Goal: Task Accomplishment & Management: Manage account settings

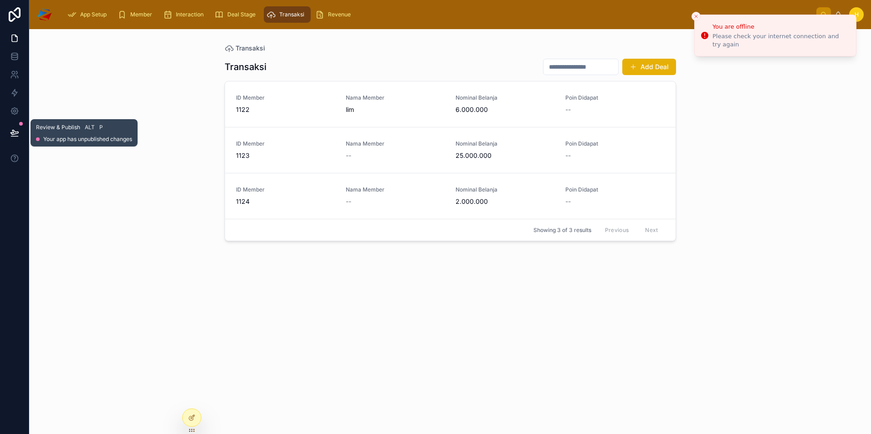
click at [15, 134] on icon at bounding box center [14, 132] width 8 height 5
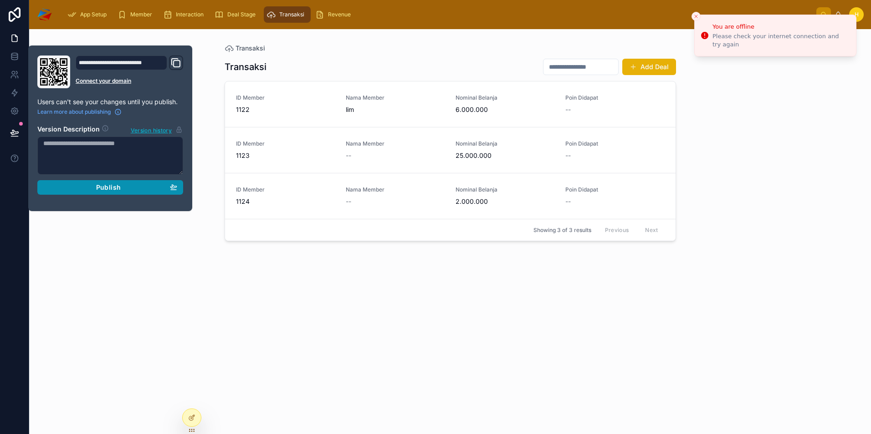
click at [121, 190] on div "Publish" at bounding box center [110, 187] width 134 height 8
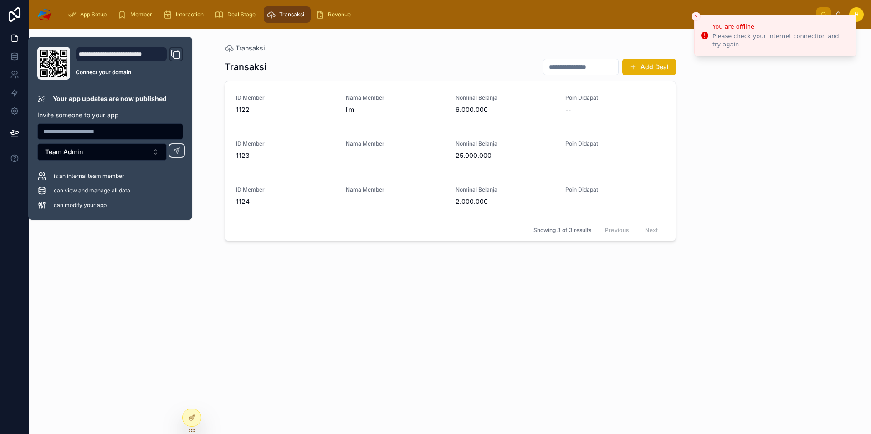
click at [134, 267] on div "Transaksi Transaksi Add Deal ID Member 1122 Nama Member lim Nominal Belanja 6.0…" at bounding box center [449, 231] width 841 height 405
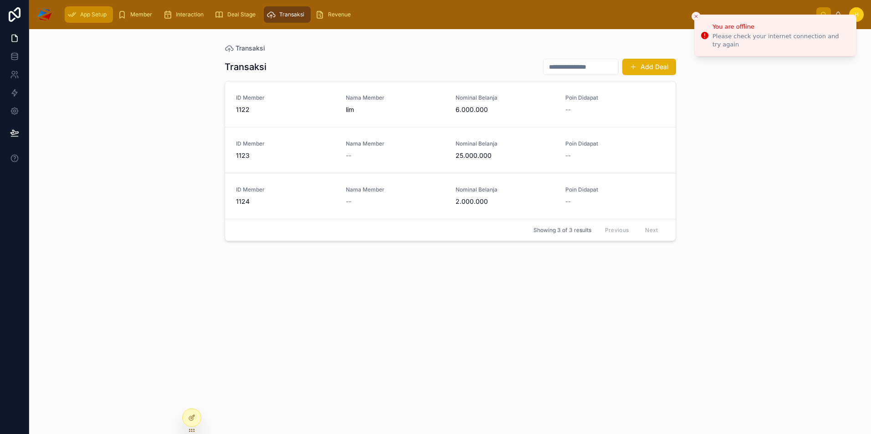
click at [85, 20] on div "App Setup" at bounding box center [88, 14] width 43 height 15
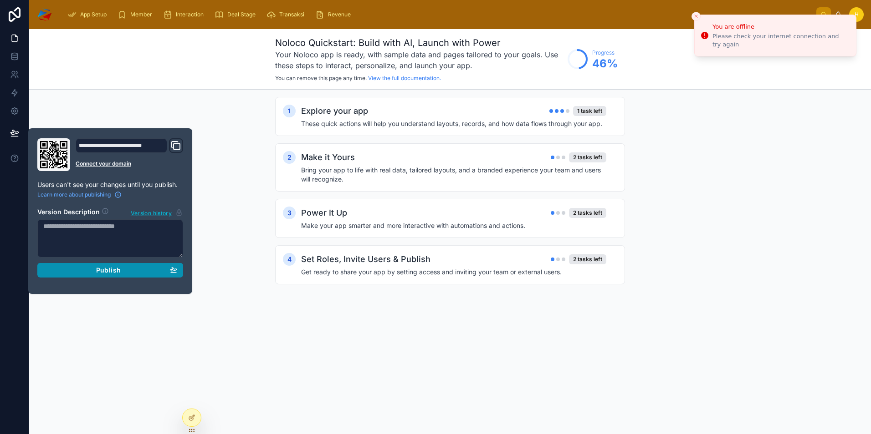
click at [103, 273] on span "Publish" at bounding box center [108, 270] width 25 height 8
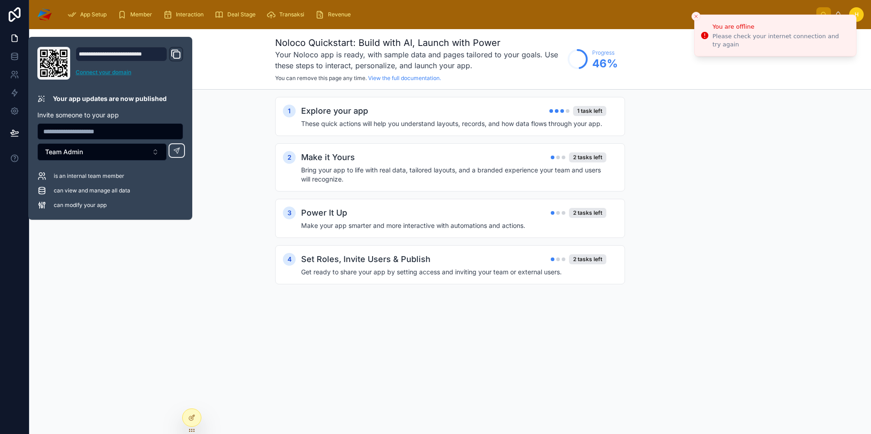
click at [89, 73] on link "Connect your domain" at bounding box center [129, 72] width 107 height 7
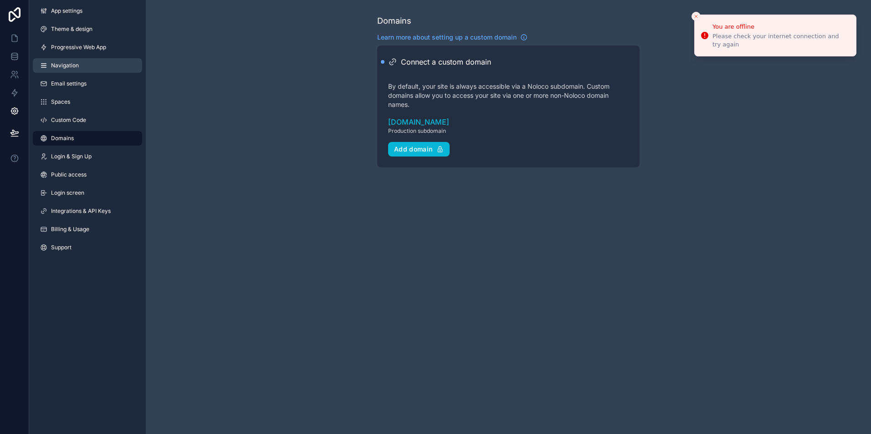
click at [66, 68] on span "Navigation" at bounding box center [65, 65] width 28 height 7
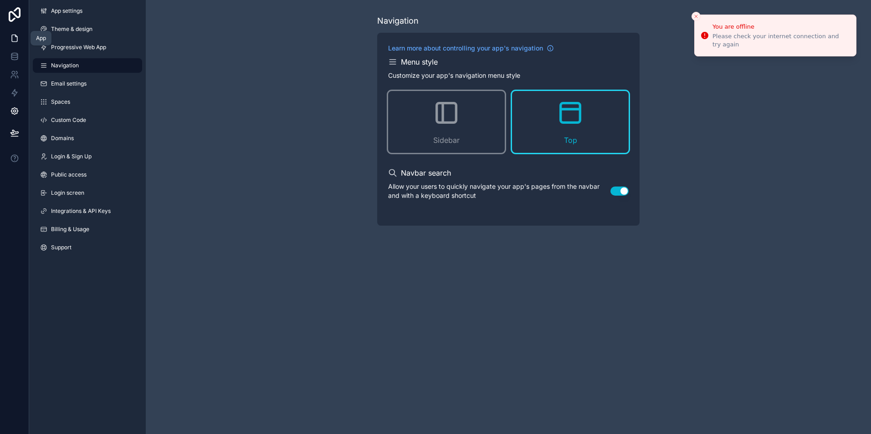
click at [13, 37] on icon at bounding box center [14, 38] width 9 height 9
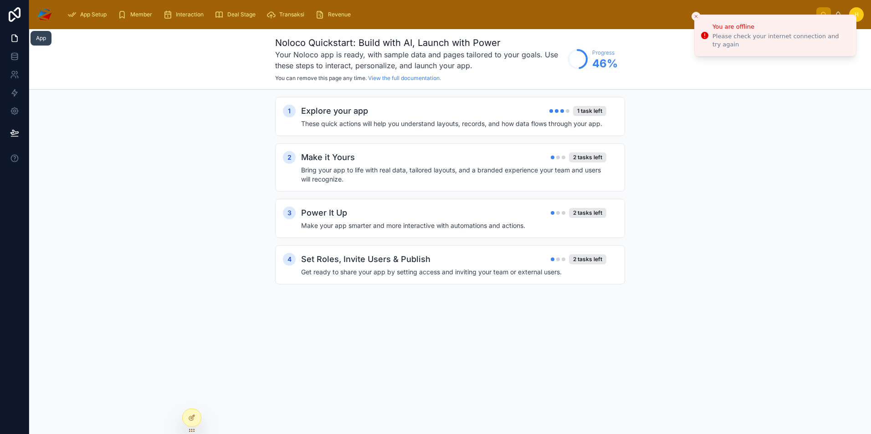
click at [13, 37] on icon at bounding box center [14, 38] width 9 height 9
click at [195, 417] on div at bounding box center [192, 417] width 18 height 17
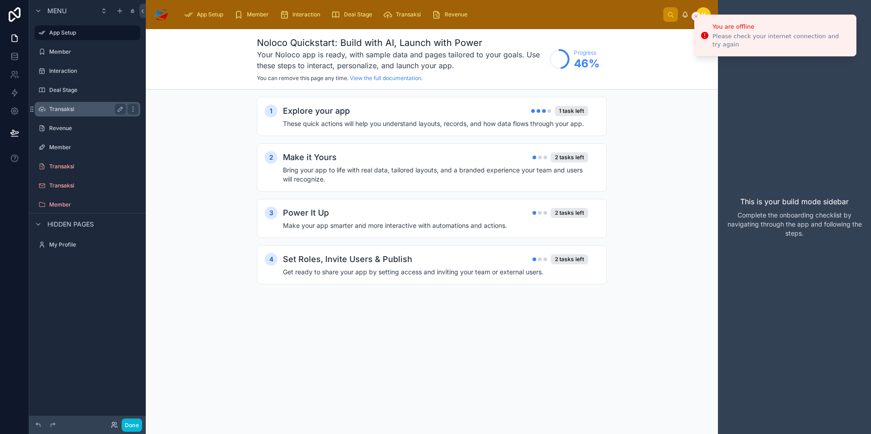
click at [96, 107] on label "Transaksi" at bounding box center [85, 109] width 73 height 7
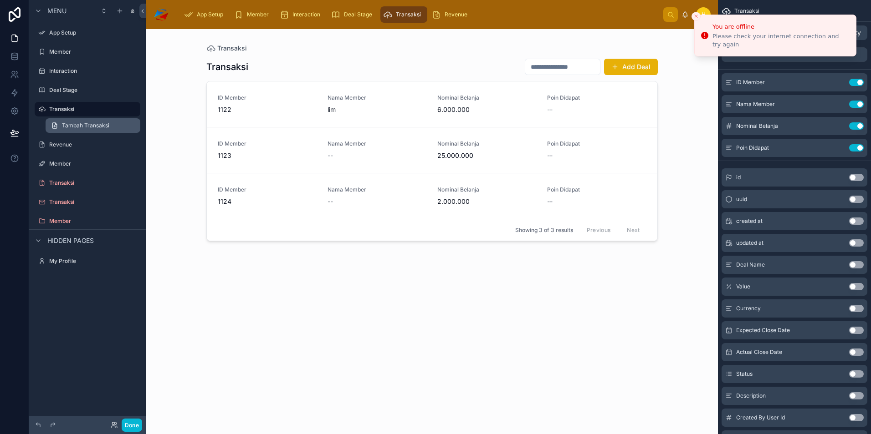
click at [93, 123] on span "Tambah Transaksi" at bounding box center [85, 125] width 47 height 7
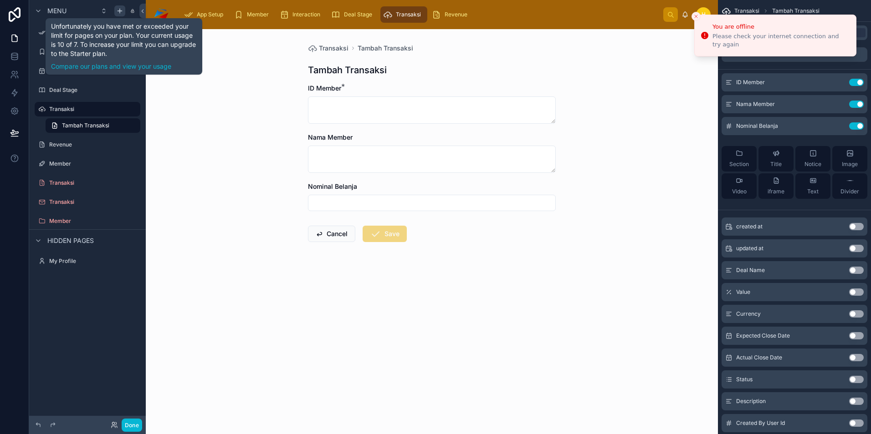
click at [123, 8] on icon "scrollable content" at bounding box center [119, 10] width 7 height 7
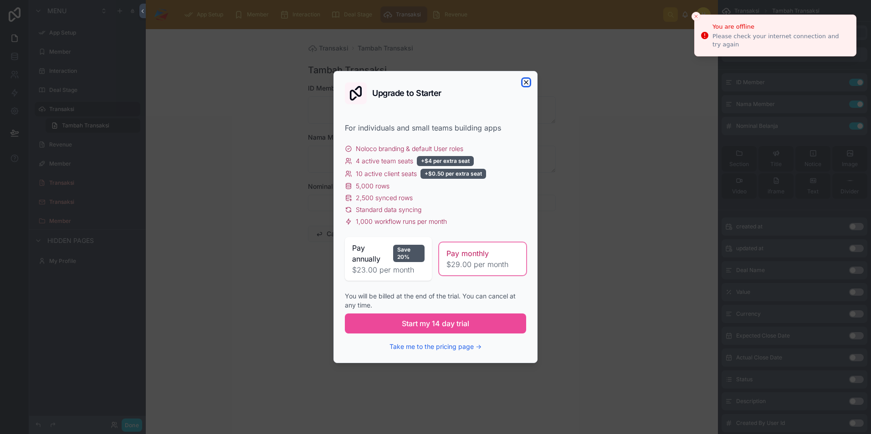
click at [526, 82] on icon "button" at bounding box center [525, 82] width 7 height 7
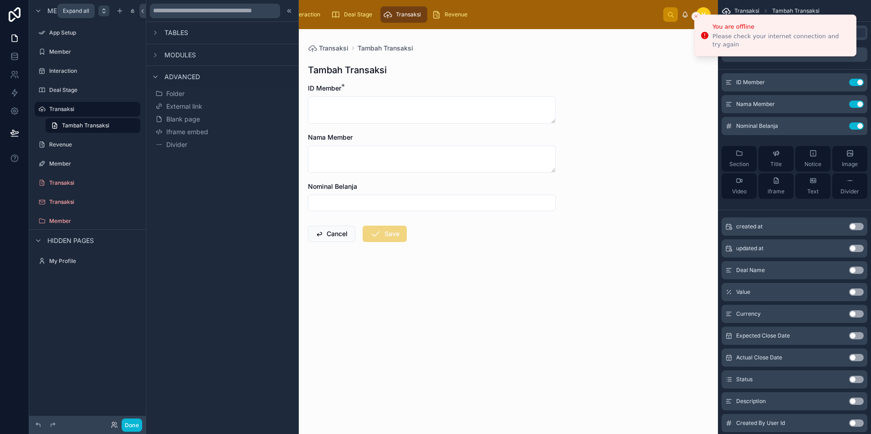
click at [105, 10] on icon "scrollable content" at bounding box center [103, 9] width 2 height 1
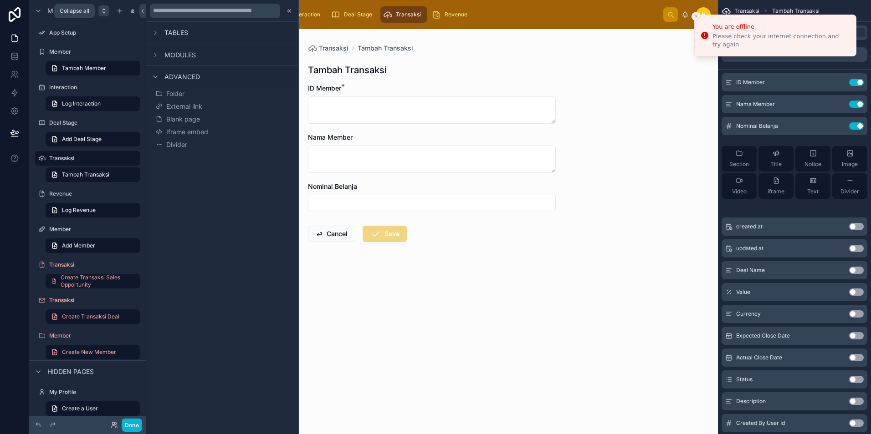
click at [105, 10] on icon "scrollable content" at bounding box center [103, 9] width 2 height 1
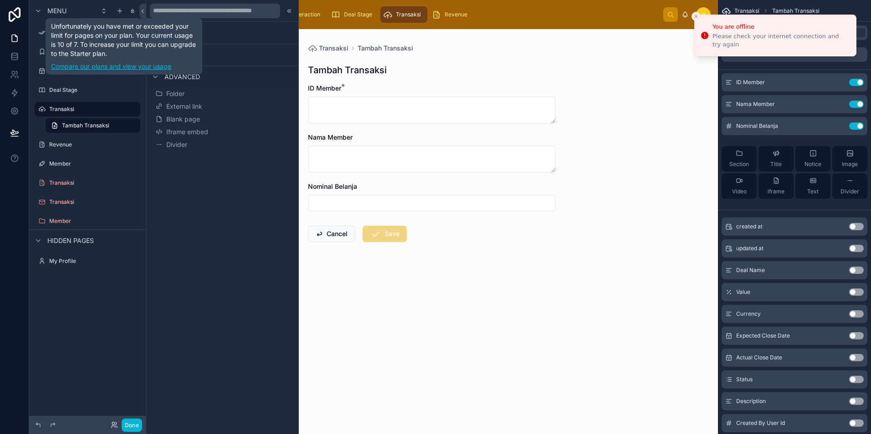
click at [119, 67] on link "Compare our plans and view your usage" at bounding box center [124, 66] width 146 height 9
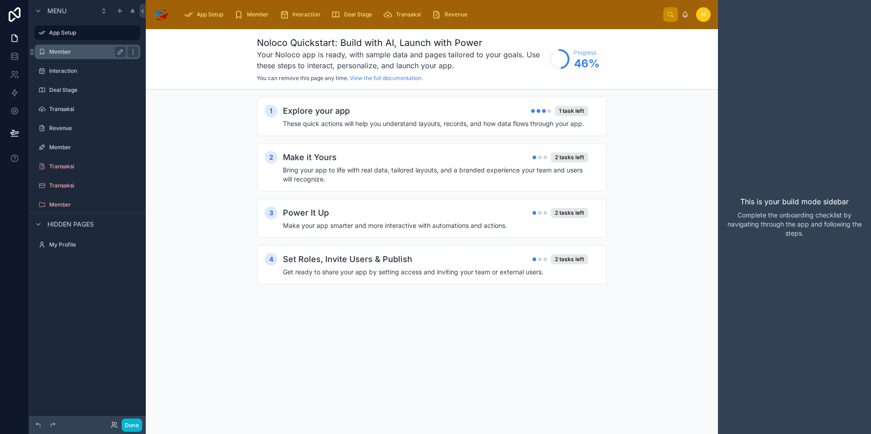
click at [53, 51] on label "Member" at bounding box center [85, 51] width 73 height 7
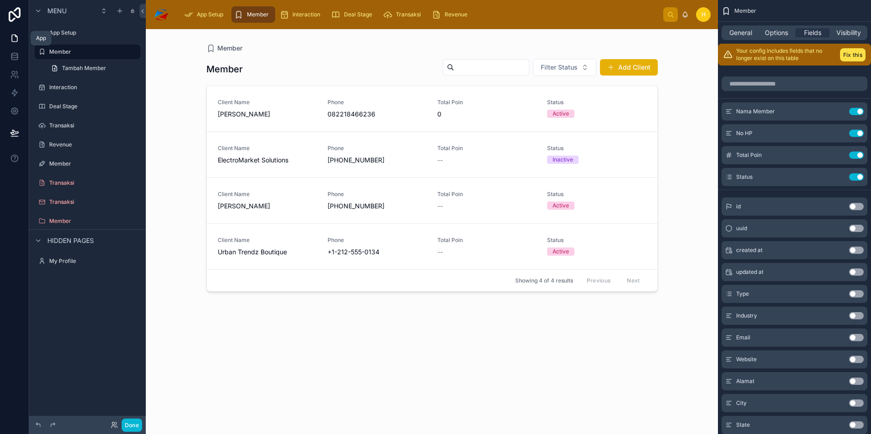
click at [15, 38] on icon at bounding box center [14, 38] width 9 height 9
click at [13, 19] on icon at bounding box center [14, 14] width 18 height 15
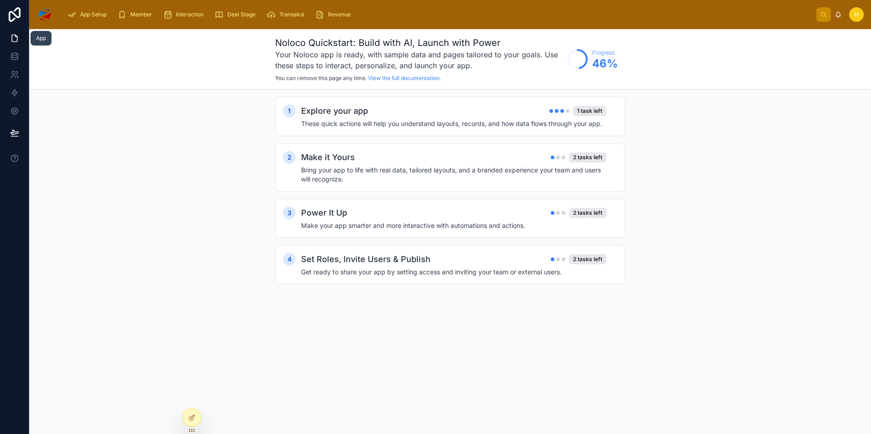
click at [13, 41] on icon at bounding box center [14, 38] width 9 height 9
click at [374, 119] on h4 "These quick actions will help you understand layouts, records, and how data flo…" at bounding box center [453, 123] width 305 height 9
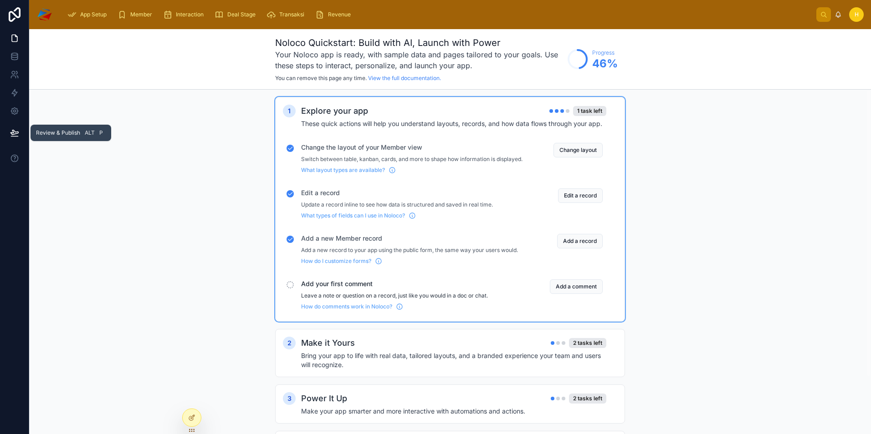
click at [16, 136] on icon at bounding box center [14, 132] width 9 height 9
click at [17, 112] on icon at bounding box center [14, 111] width 7 height 7
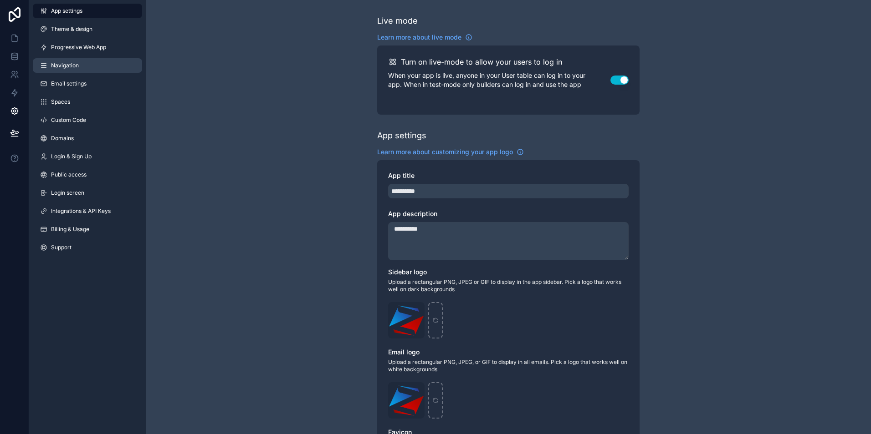
click at [78, 66] on span "Navigation" at bounding box center [65, 65] width 28 height 7
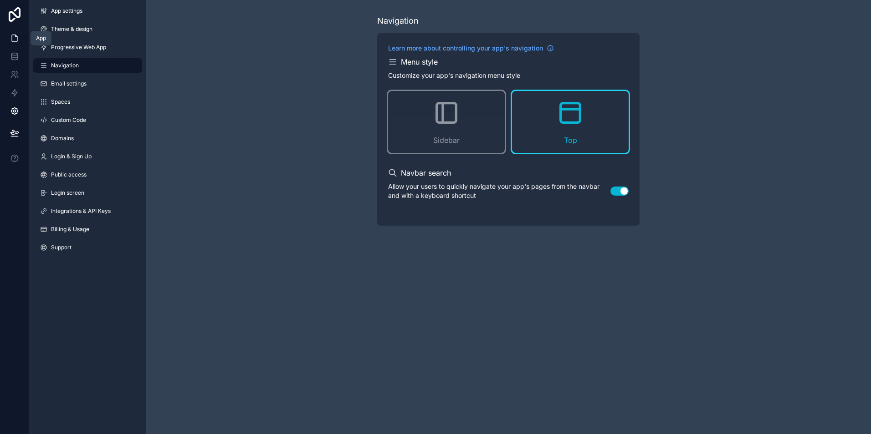
click at [13, 35] on icon at bounding box center [14, 38] width 5 height 7
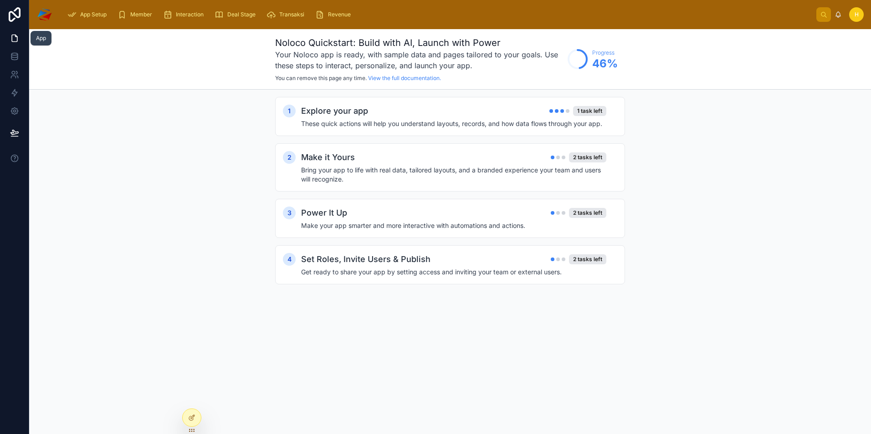
click at [10, 36] on icon at bounding box center [14, 38] width 9 height 9
drag, startPoint x: 132, startPoint y: 337, endPoint x: 137, endPoint y: 356, distance: 18.8
drag, startPoint x: 137, startPoint y: 356, endPoint x: 192, endPoint y: 420, distance: 84.9
click at [192, 420] on icon at bounding box center [191, 417] width 7 height 7
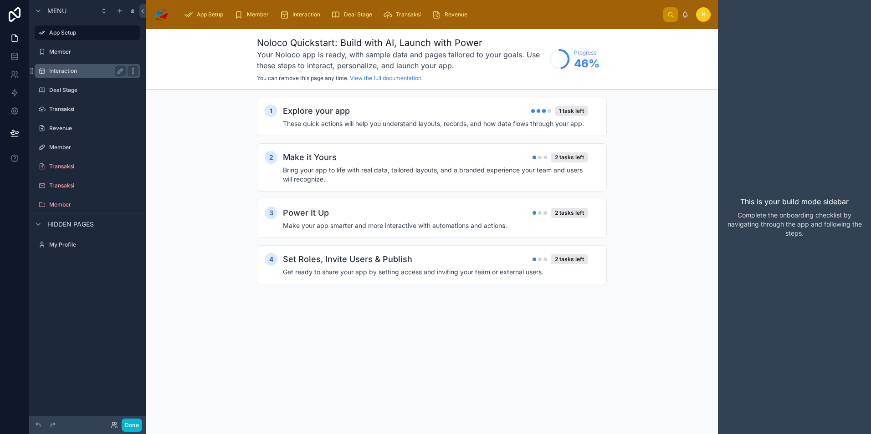
click at [131, 71] on icon "scrollable content" at bounding box center [132, 70] width 7 height 7
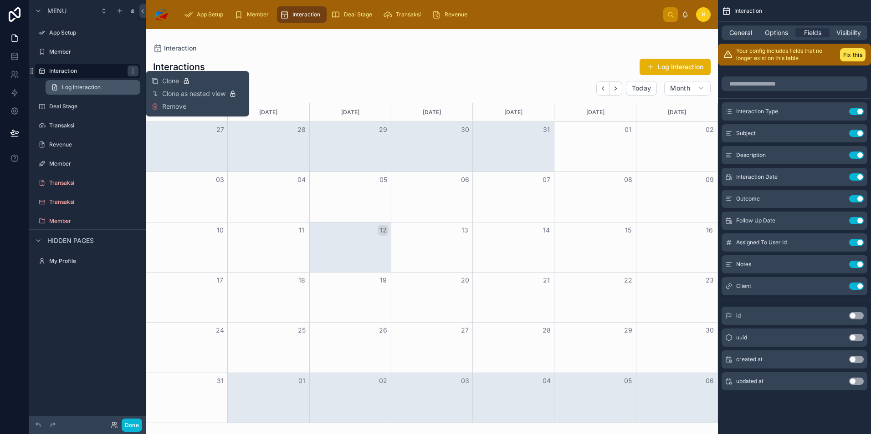
click at [90, 89] on span "Log Interaction" at bounding box center [81, 87] width 39 height 7
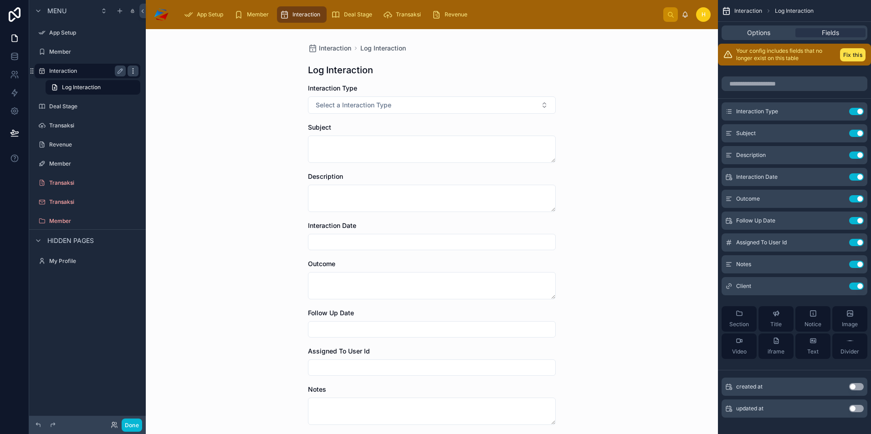
click at [131, 71] on icon "scrollable content" at bounding box center [132, 70] width 7 height 7
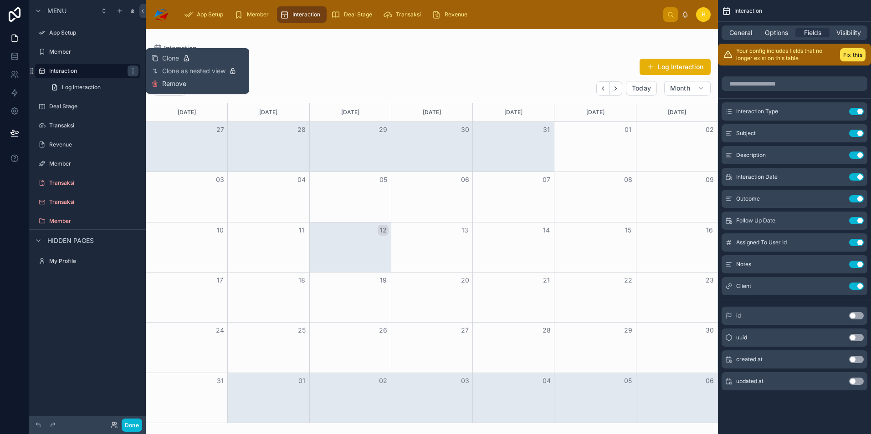
click at [176, 85] on span "Remove" at bounding box center [174, 83] width 24 height 9
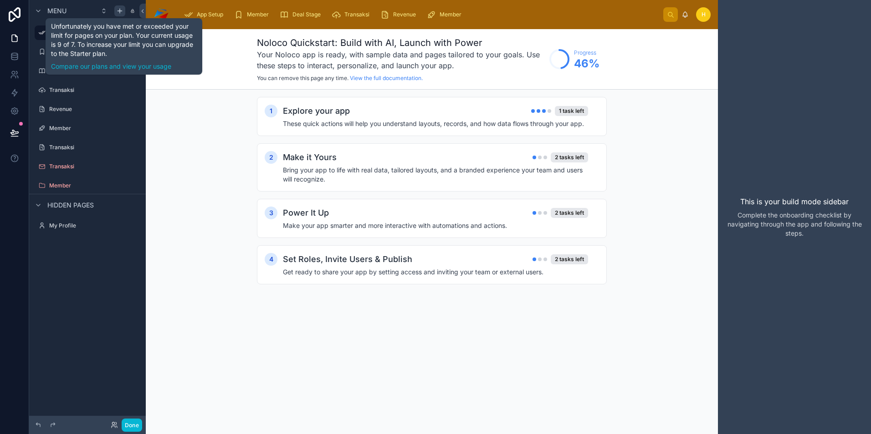
click at [118, 10] on icon "scrollable content" at bounding box center [119, 10] width 7 height 7
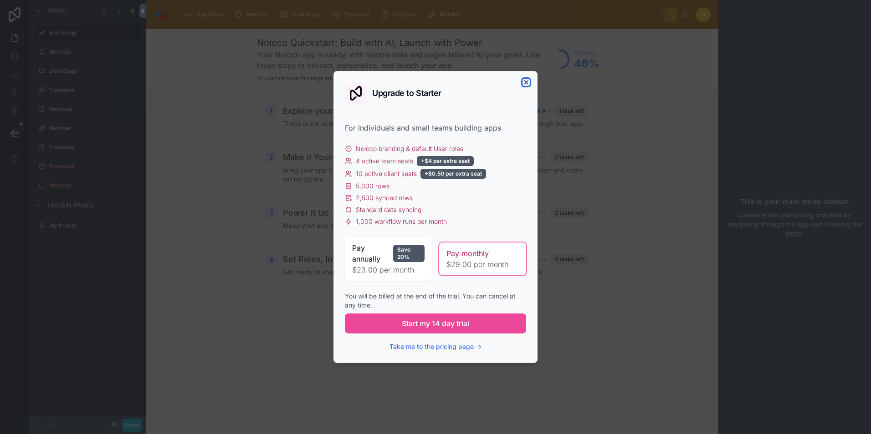
click at [527, 82] on icon "button" at bounding box center [525, 82] width 7 height 7
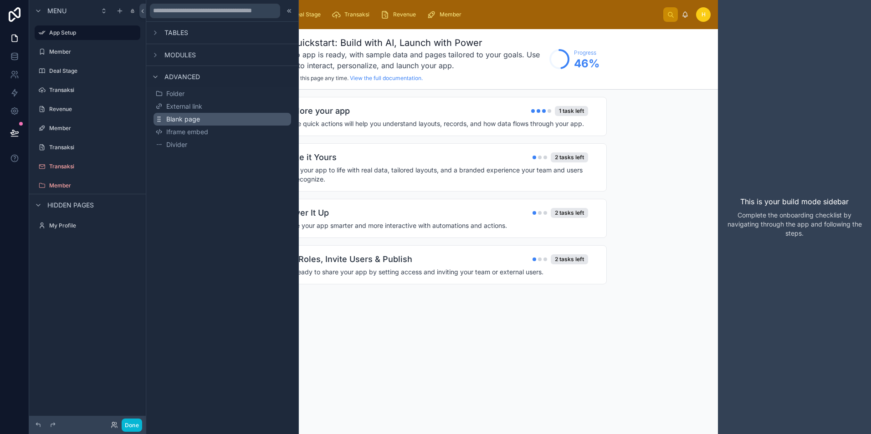
click at [186, 122] on span "Blank page" at bounding box center [183, 119] width 34 height 9
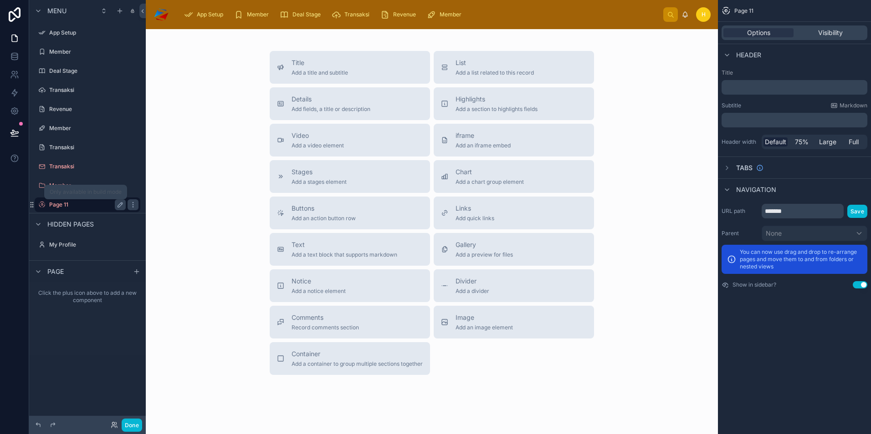
click at [92, 205] on label "Page 11" at bounding box center [85, 204] width 73 height 7
click at [132, 204] on icon "scrollable content" at bounding box center [132, 204] width 0 height 0
click at [84, 205] on label "Page 11" at bounding box center [85, 204] width 73 height 7
click at [83, 205] on label "Page 11" at bounding box center [85, 204] width 73 height 7
click at [119, 204] on icon "scrollable content" at bounding box center [120, 205] width 5 height 5
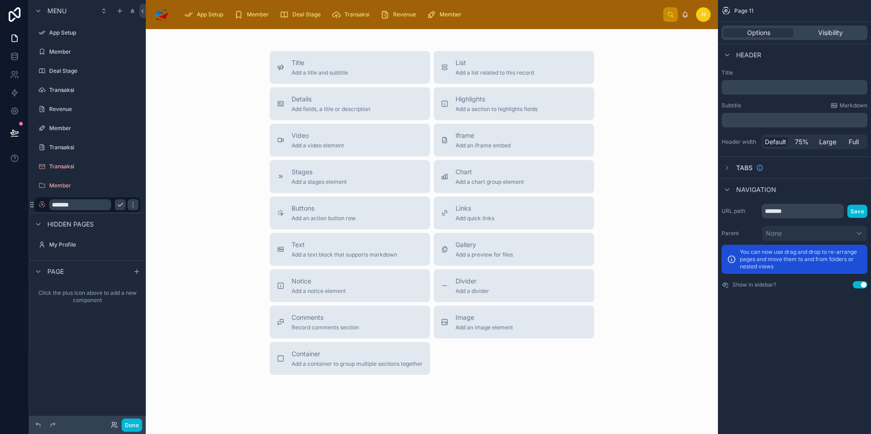
click at [79, 206] on input "*******" at bounding box center [80, 204] width 62 height 11
drag, startPoint x: 79, startPoint y: 206, endPoint x: 74, endPoint y: 206, distance: 4.6
click at [76, 206] on input "*******" at bounding box center [80, 204] width 62 height 11
click at [65, 206] on input "*******" at bounding box center [80, 204] width 62 height 11
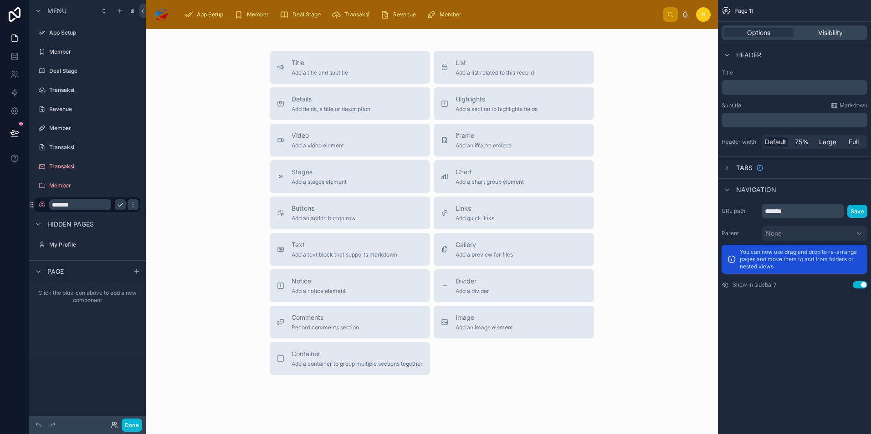
click at [80, 206] on input "*******" at bounding box center [80, 204] width 62 height 11
paste input "**"
type input "*********"
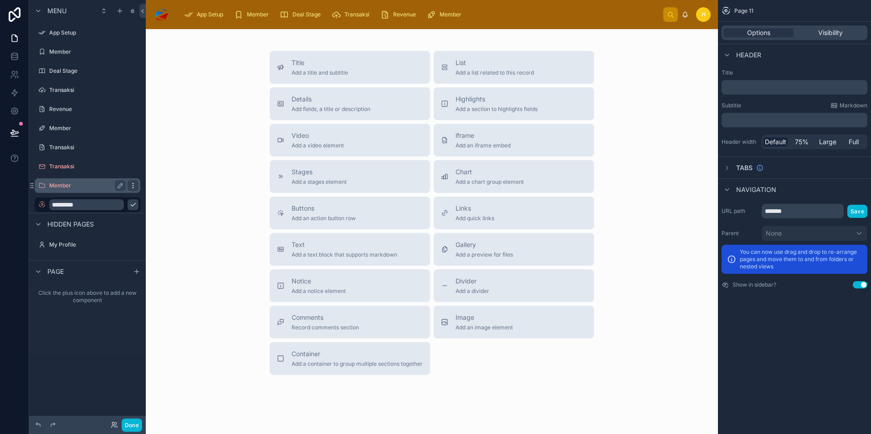
click at [132, 181] on div "scrollable content" at bounding box center [132, 185] width 11 height 11
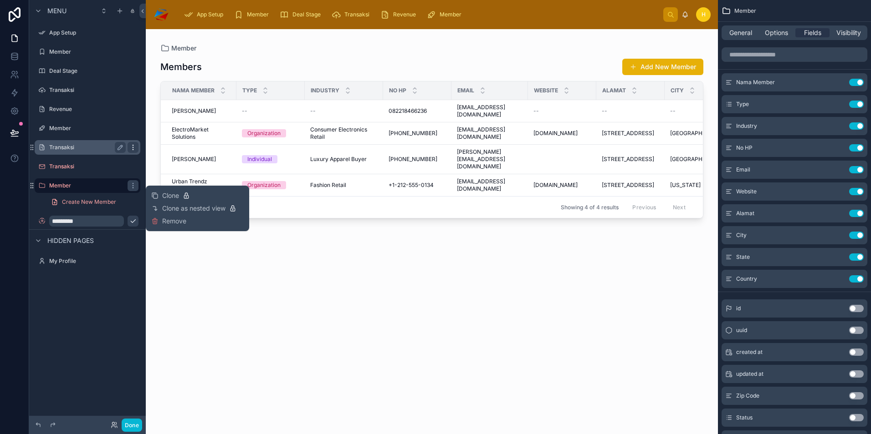
click at [135, 148] on icon "scrollable content" at bounding box center [132, 147] width 7 height 7
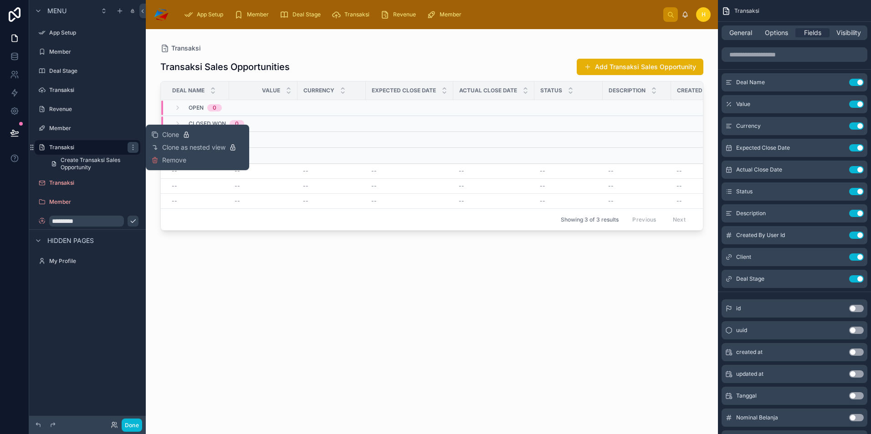
click at [197, 233] on div at bounding box center [432, 226] width 572 height 394
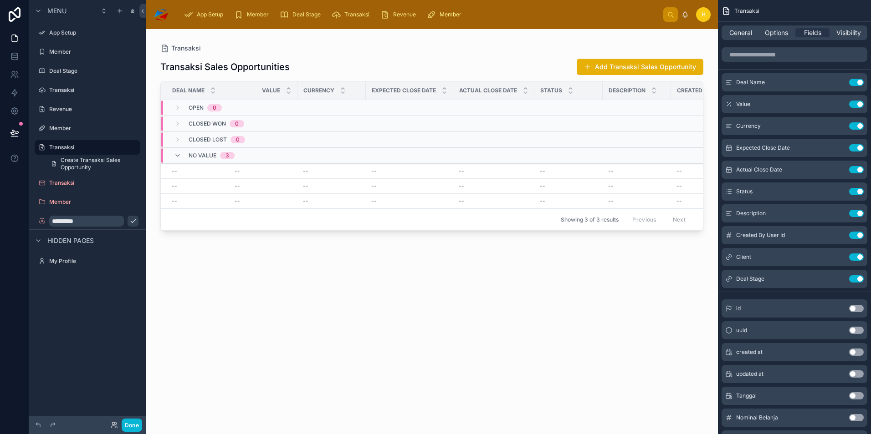
click at [198, 286] on div "Transaksi Sales Opportunities Add Transaksi Sales Opportunity Deal Name Value C…" at bounding box center [431, 238] width 543 height 371
click at [108, 222] on input "*********" at bounding box center [80, 221] width 62 height 11
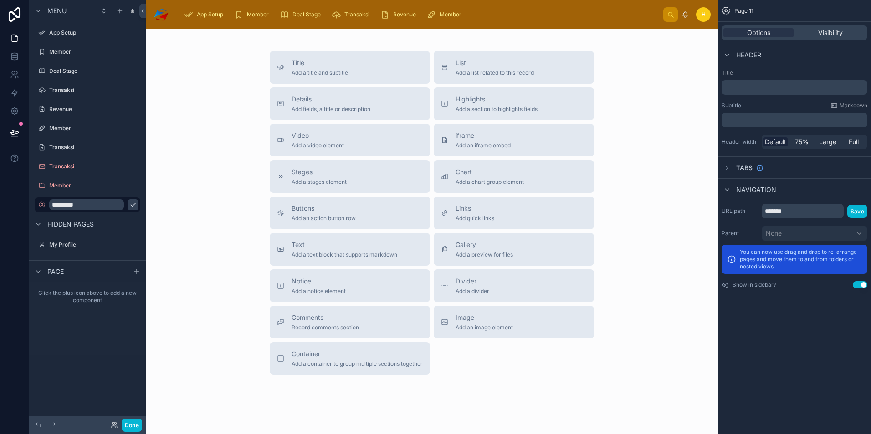
click at [136, 174] on div "Transaksi" at bounding box center [87, 166] width 117 height 16
click at [112, 188] on label "Member" at bounding box center [85, 185] width 73 height 7
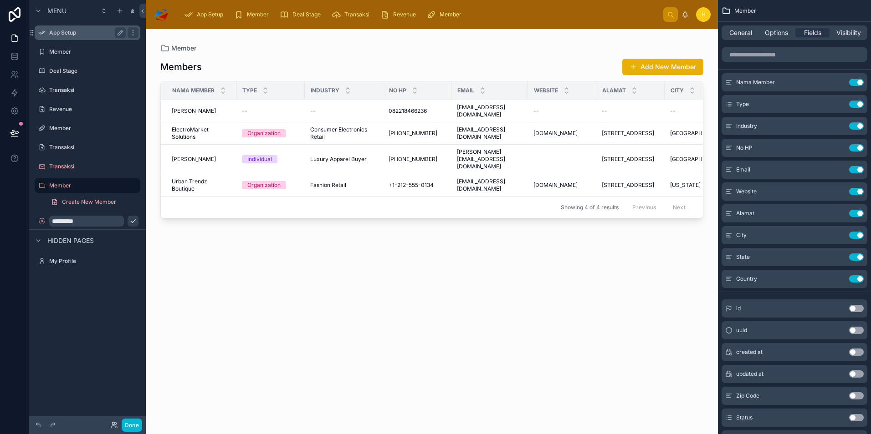
drag, startPoint x: 34, startPoint y: 221, endPoint x: 40, endPoint y: 38, distance: 182.7
click at [40, 38] on div "App Setup Member Deal Stage Transaksi Revenue Member Transaksi Transaksi Member…" at bounding box center [87, 126] width 117 height 208
click at [734, 10] on div "Member" at bounding box center [794, 11] width 153 height 22
click at [740, 12] on span "Member" at bounding box center [745, 10] width 22 height 7
click at [183, 316] on div at bounding box center [432, 226] width 572 height 394
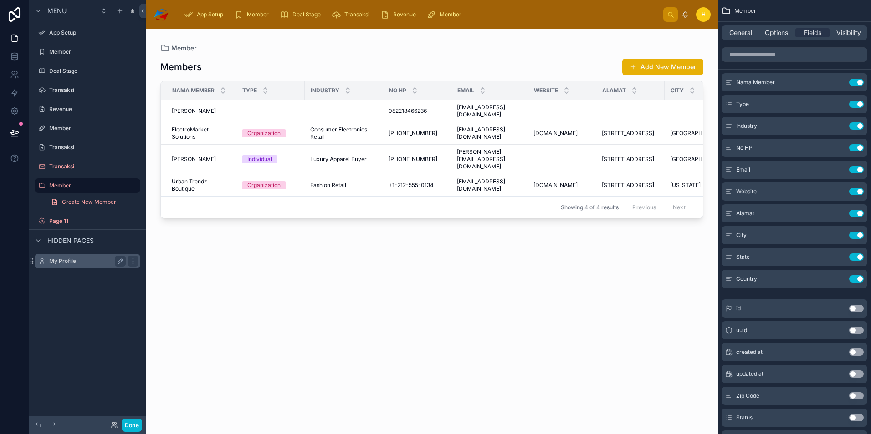
click at [88, 259] on label "My Profile" at bounding box center [85, 261] width 73 height 7
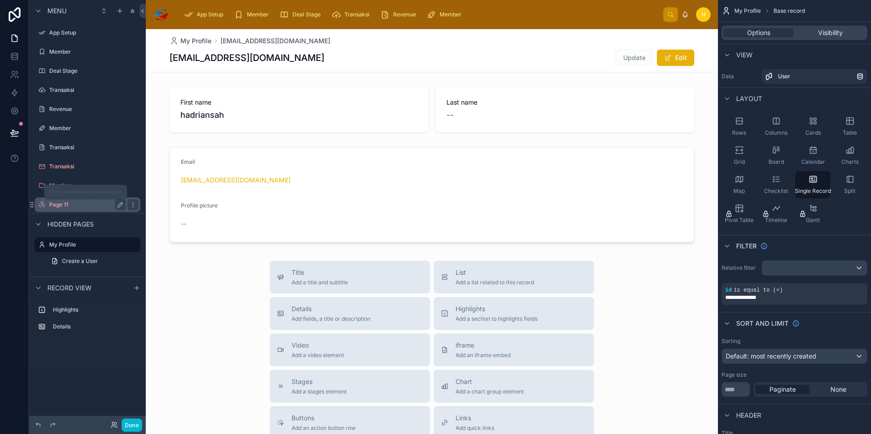
click at [60, 206] on label "Page 11" at bounding box center [85, 204] width 73 height 7
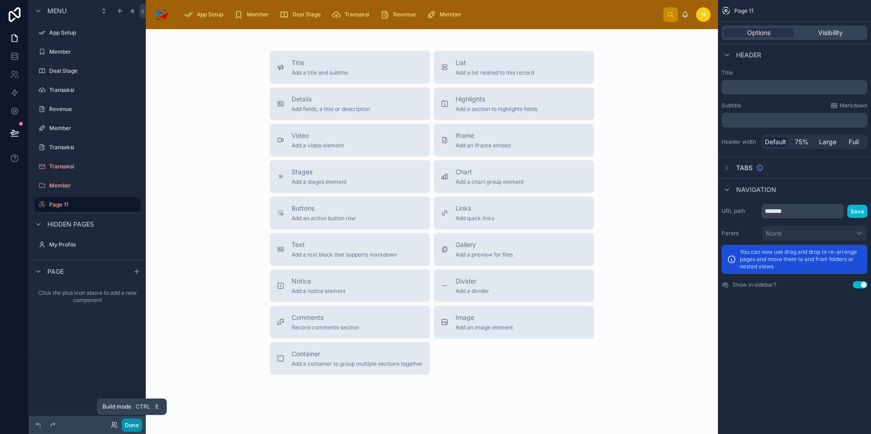
click at [133, 426] on button "Done" at bounding box center [132, 425] width 20 height 13
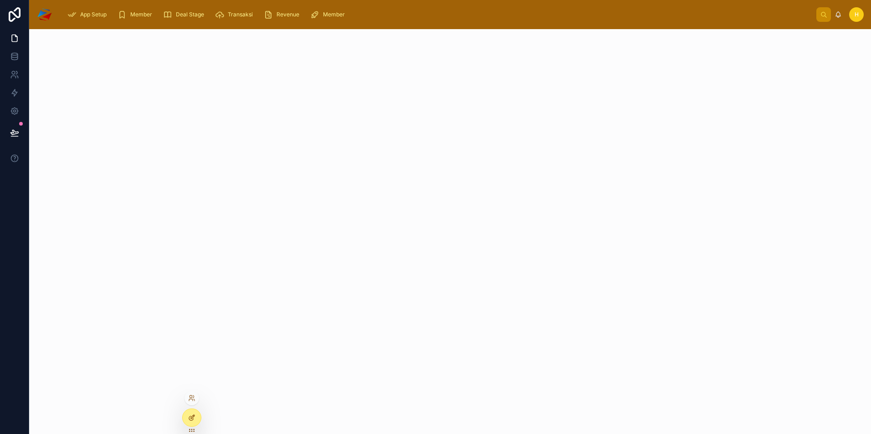
click at [190, 423] on div at bounding box center [192, 417] width 18 height 17
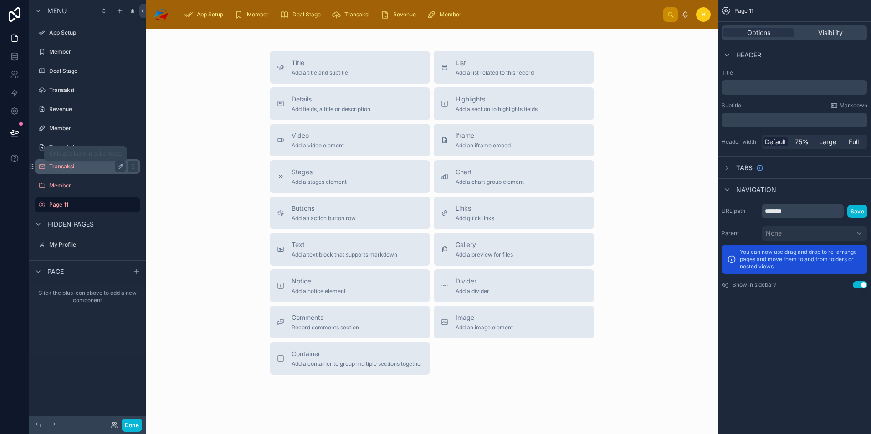
click at [72, 168] on label "Transaksi" at bounding box center [85, 166] width 73 height 7
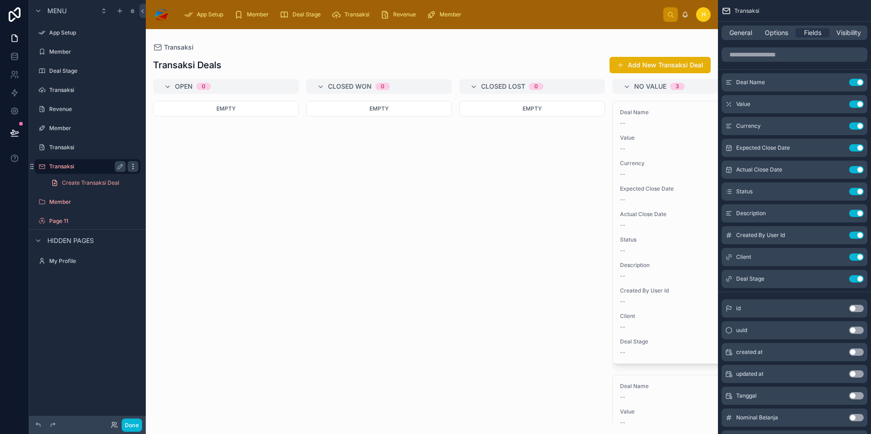
click at [133, 166] on icon "scrollable content" at bounding box center [132, 166] width 0 height 0
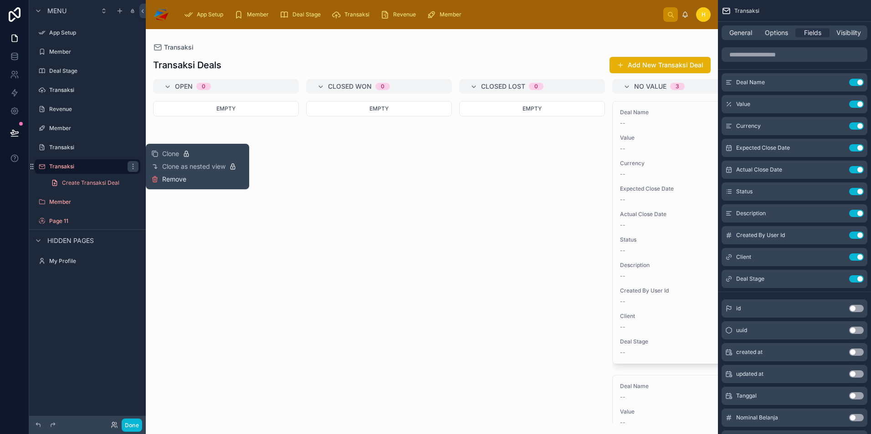
click at [173, 181] on span "Remove" at bounding box center [174, 179] width 24 height 9
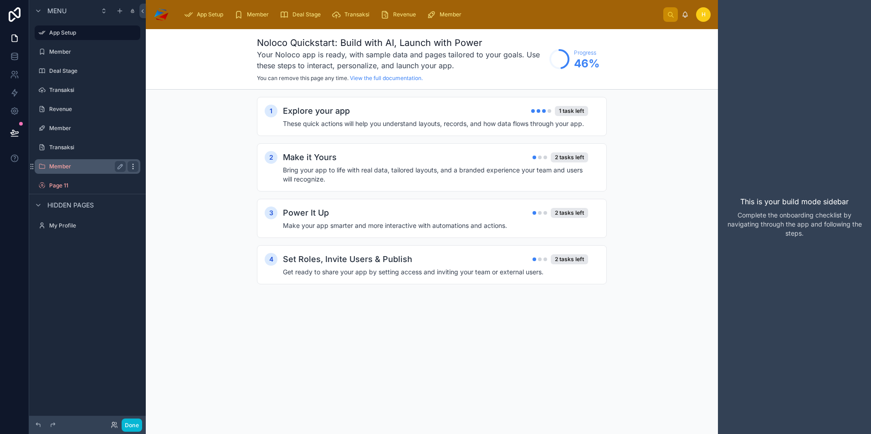
click at [134, 167] on icon "scrollable content" at bounding box center [132, 166] width 7 height 7
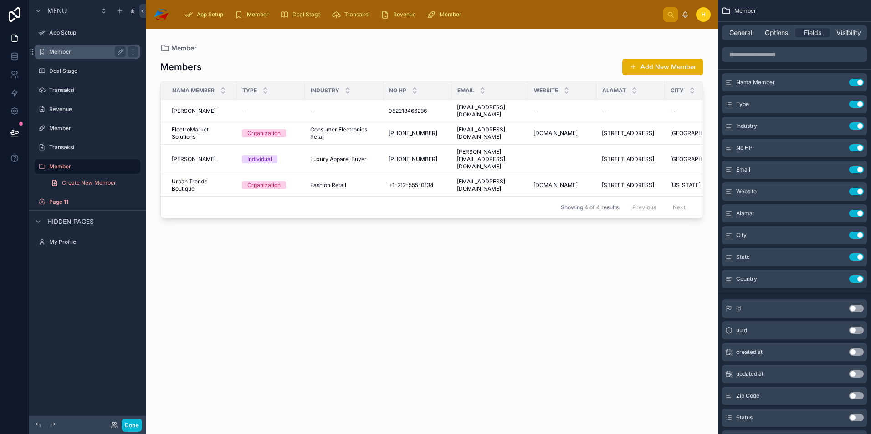
click at [73, 51] on label "Member" at bounding box center [85, 51] width 73 height 7
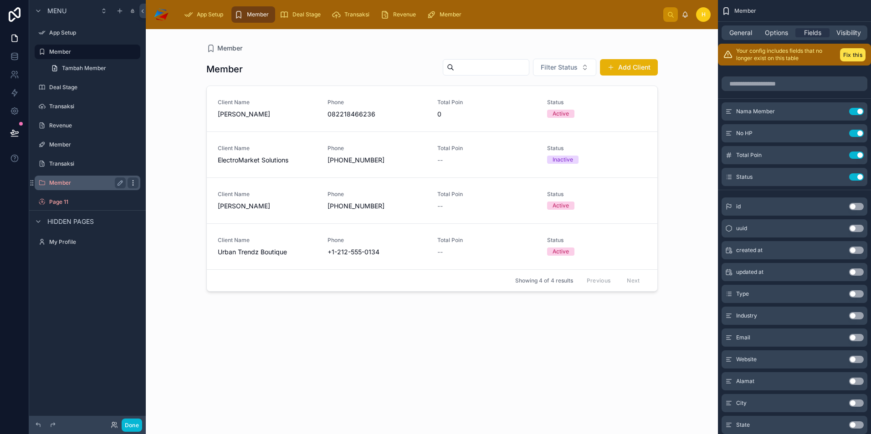
click at [132, 183] on icon "scrollable content" at bounding box center [132, 182] width 7 height 7
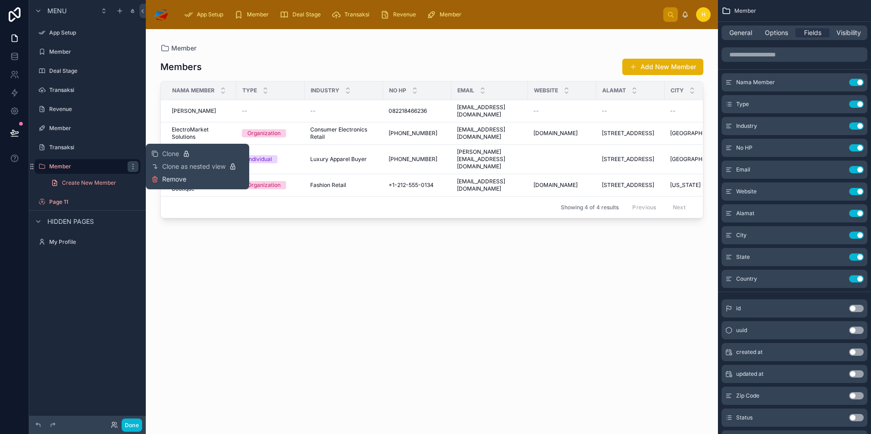
click at [164, 180] on span "Remove" at bounding box center [174, 179] width 24 height 9
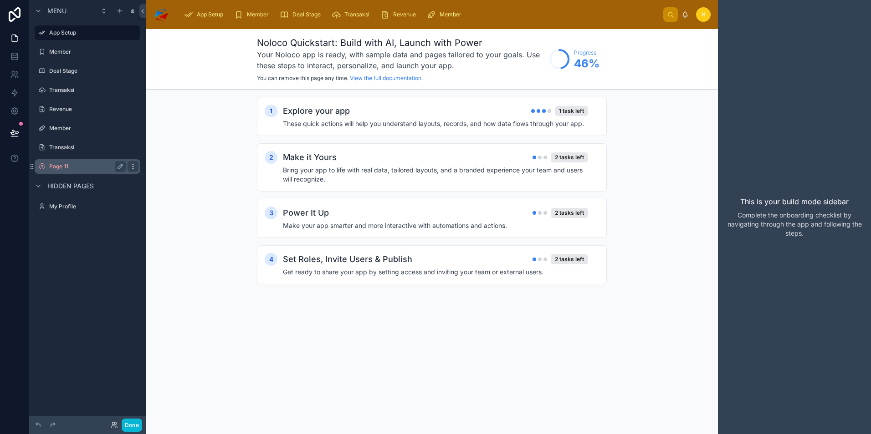
click at [135, 168] on icon "scrollable content" at bounding box center [132, 166] width 7 height 7
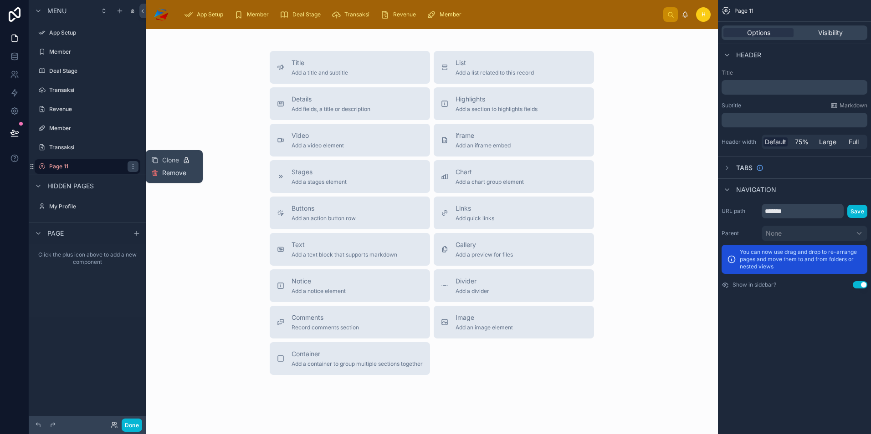
click at [170, 172] on span "Remove" at bounding box center [174, 172] width 24 height 9
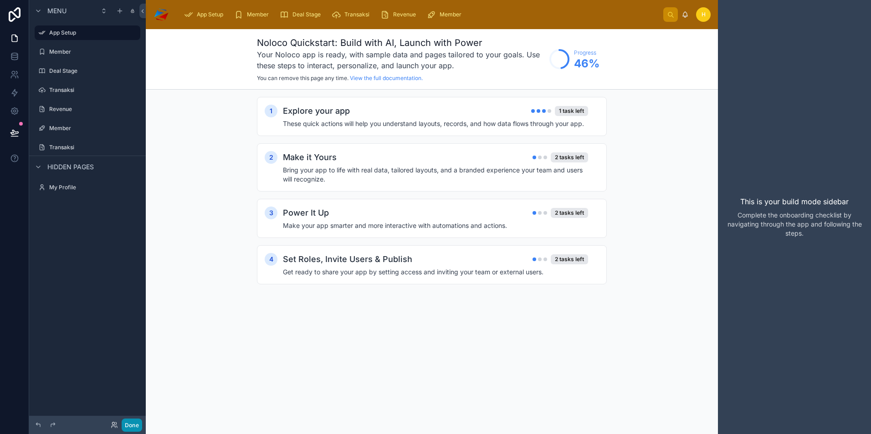
click at [134, 426] on button "Done" at bounding box center [132, 425] width 20 height 13
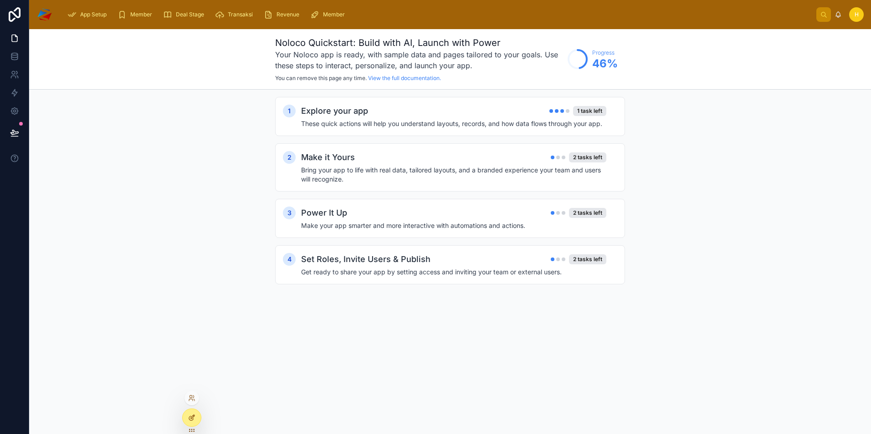
click at [194, 417] on icon at bounding box center [191, 417] width 7 height 7
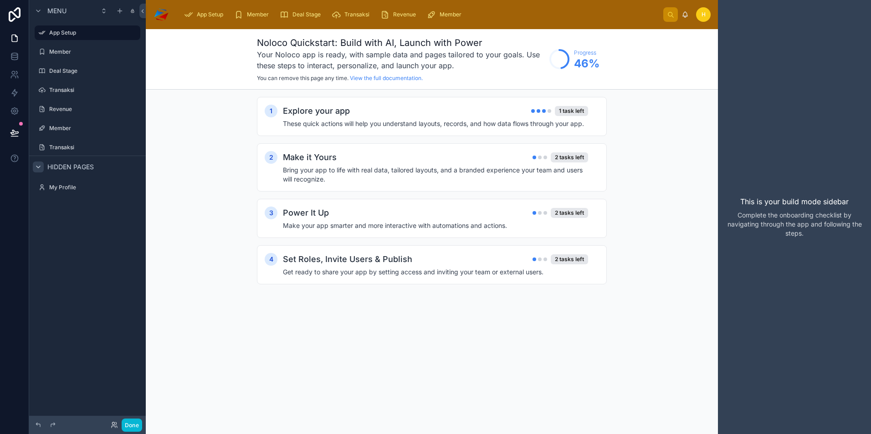
click at [35, 168] on icon "scrollable content" at bounding box center [38, 166] width 7 height 7
click at [36, 169] on icon "scrollable content" at bounding box center [38, 166] width 7 height 7
click at [95, 151] on label "Transaksi" at bounding box center [85, 147] width 73 height 7
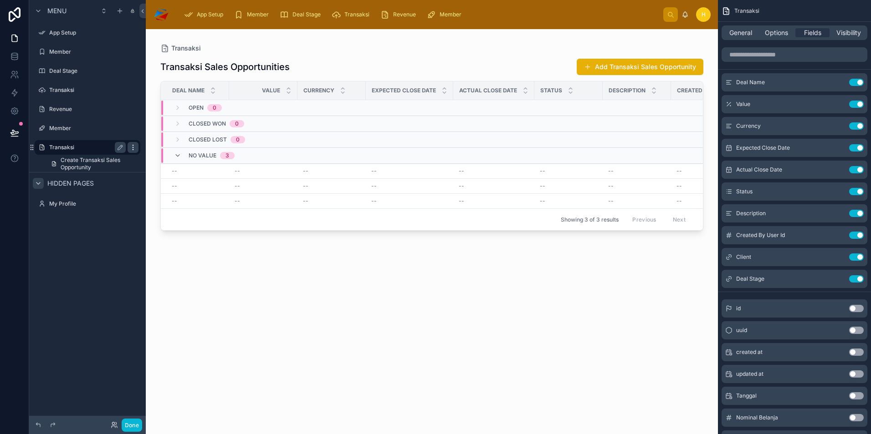
click at [132, 147] on icon "scrollable content" at bounding box center [132, 147] width 7 height 7
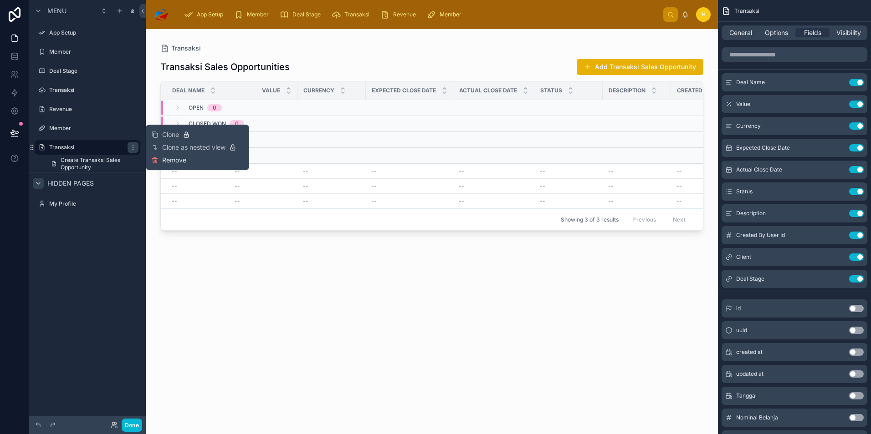
click at [181, 159] on span "Remove" at bounding box center [174, 160] width 24 height 9
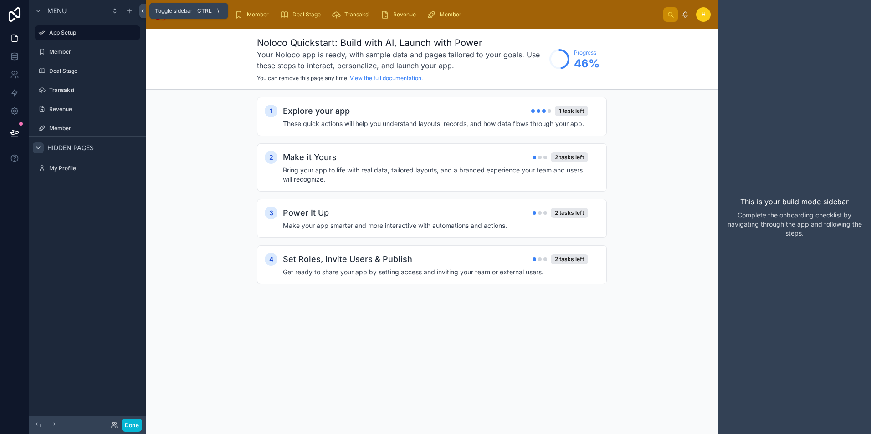
click at [140, 11] on icon at bounding box center [142, 11] width 6 height 7
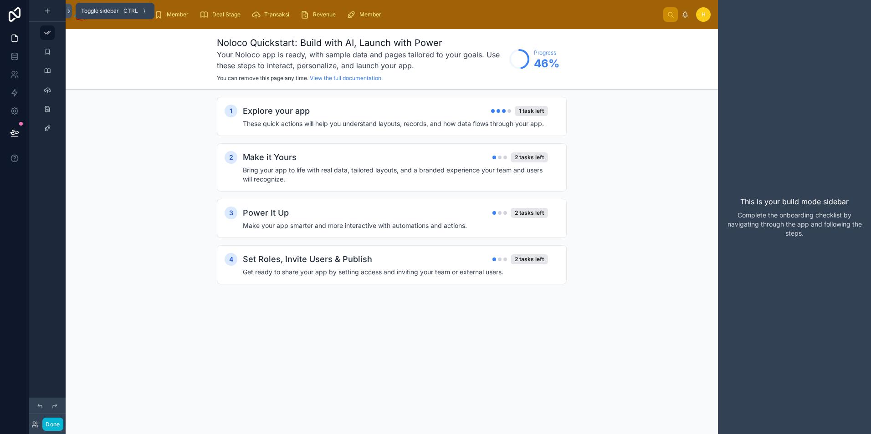
click at [70, 11] on icon at bounding box center [69, 11] width 6 height 7
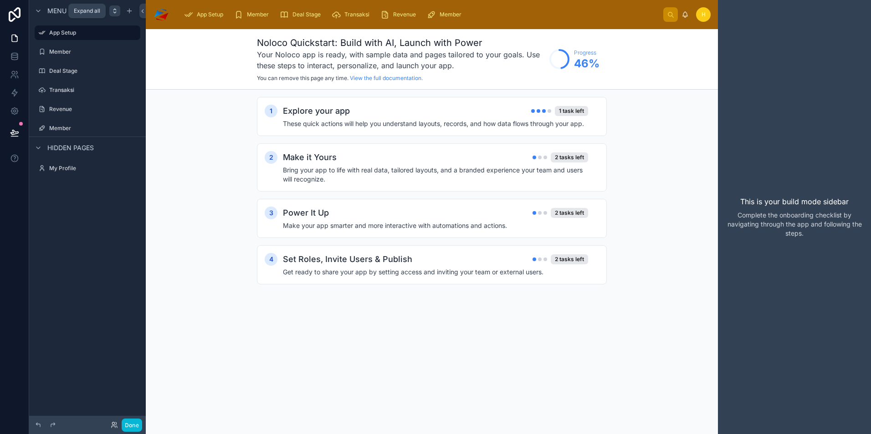
click at [114, 10] on icon "scrollable content" at bounding box center [114, 10] width 7 height 7
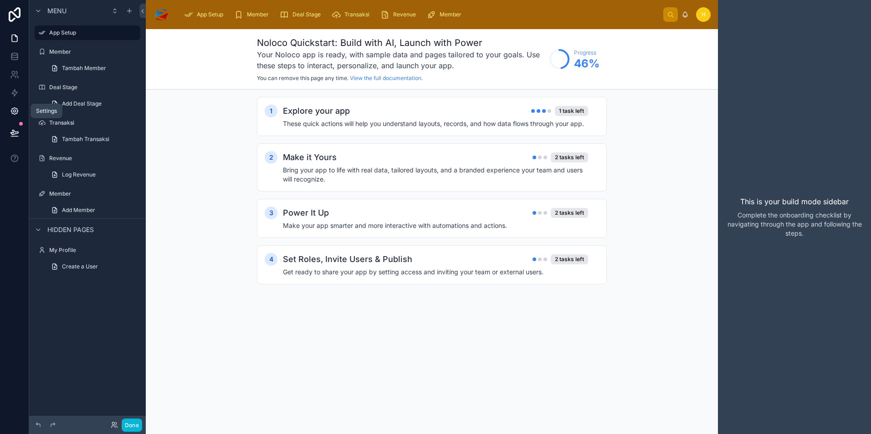
click at [16, 115] on icon at bounding box center [14, 111] width 9 height 9
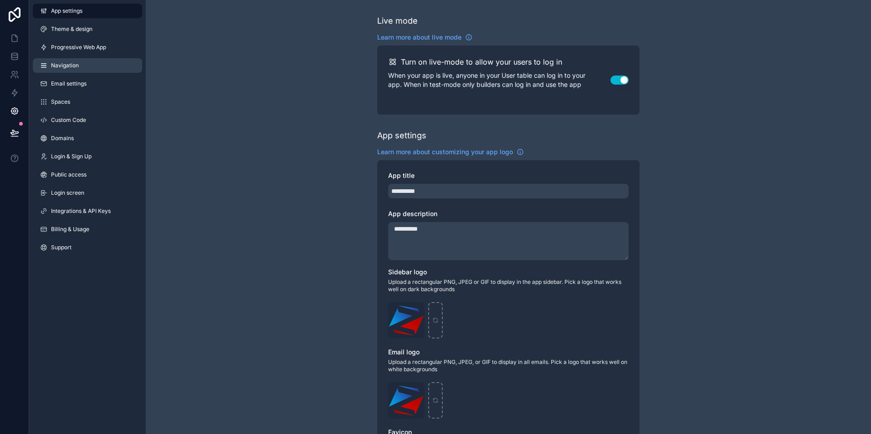
click at [79, 71] on link "Navigation" at bounding box center [87, 65] width 109 height 15
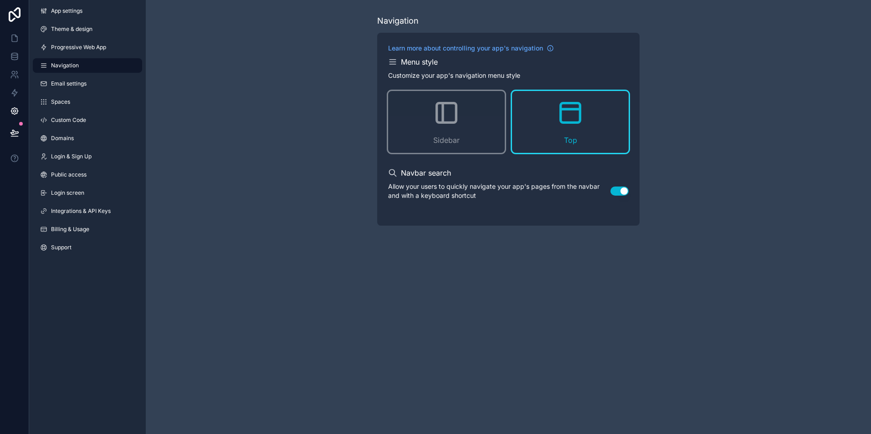
click at [550, 119] on div "Top" at bounding box center [570, 122] width 117 height 62
click at [15, 41] on icon at bounding box center [14, 38] width 9 height 9
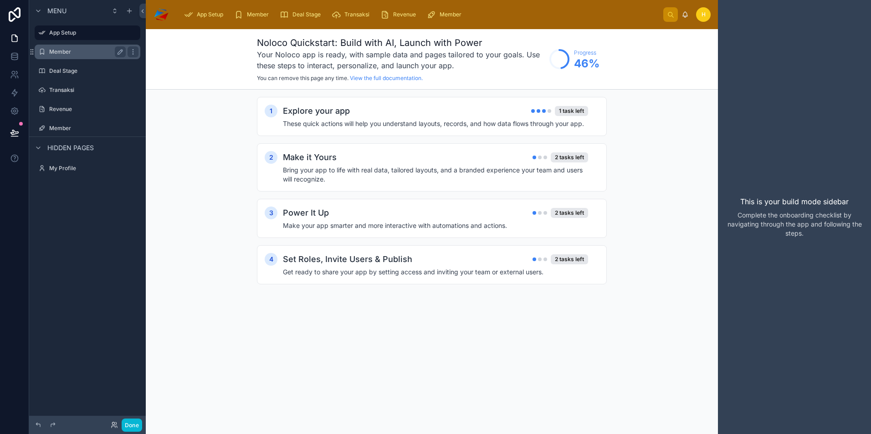
click at [91, 51] on label "Member" at bounding box center [85, 51] width 73 height 7
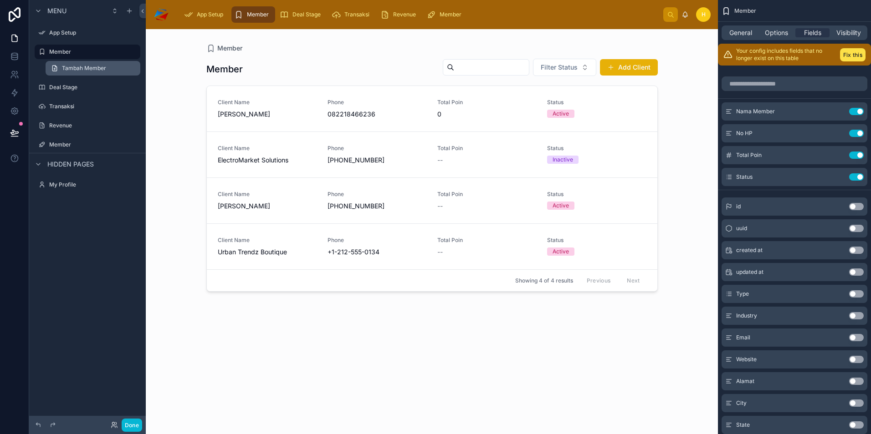
click at [98, 68] on span "Tambah Member" at bounding box center [84, 68] width 44 height 7
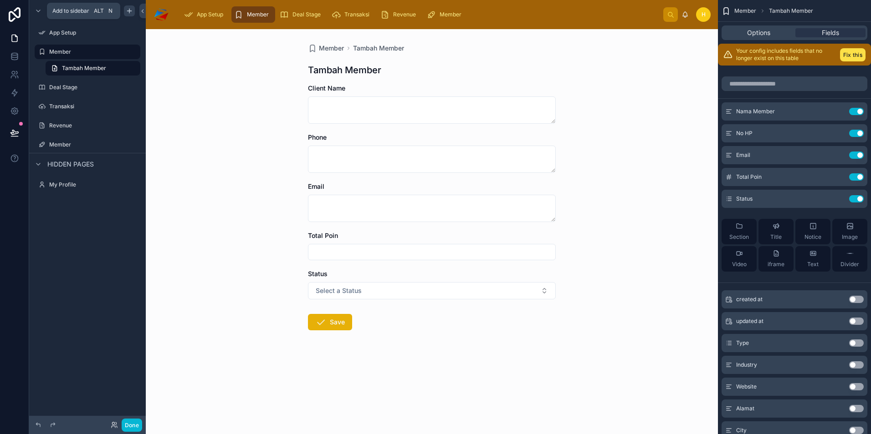
click at [128, 13] on icon "scrollable content" at bounding box center [129, 10] width 7 height 7
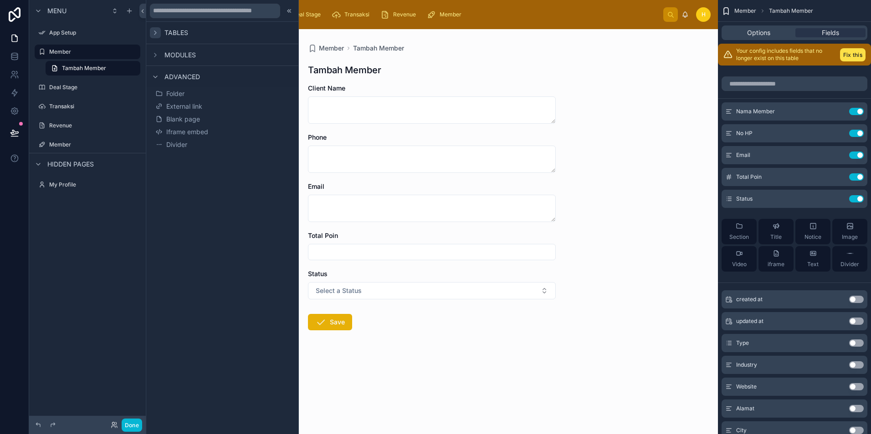
click at [157, 34] on icon at bounding box center [155, 32] width 7 height 7
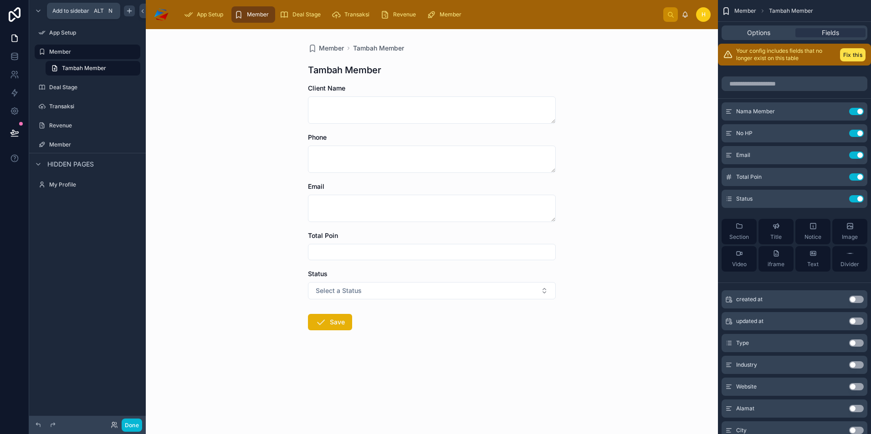
click at [129, 12] on icon "scrollable content" at bounding box center [129, 11] width 0 height 4
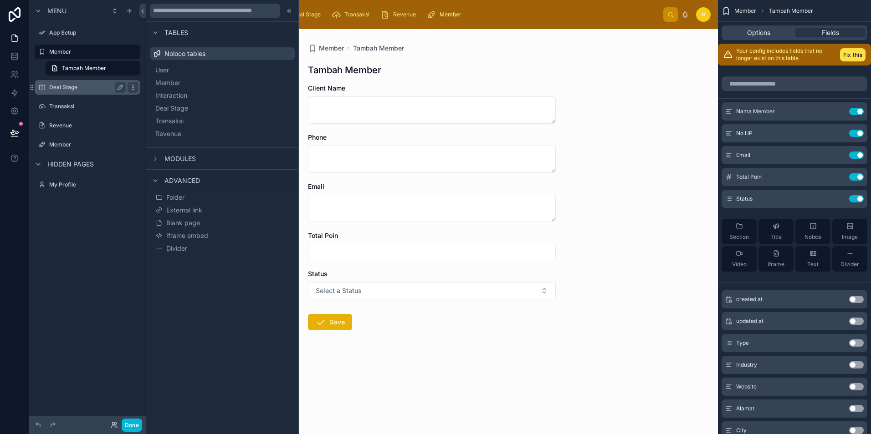
click at [136, 86] on icon "scrollable content" at bounding box center [132, 87] width 7 height 7
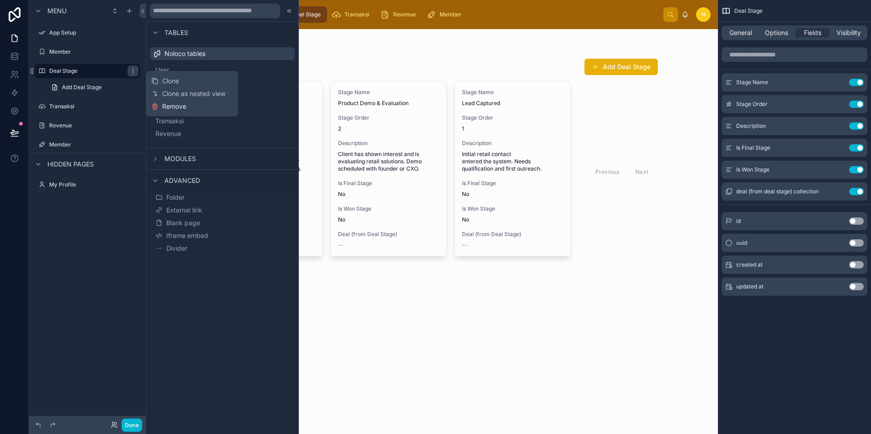
click at [173, 107] on span "Remove" at bounding box center [174, 106] width 24 height 9
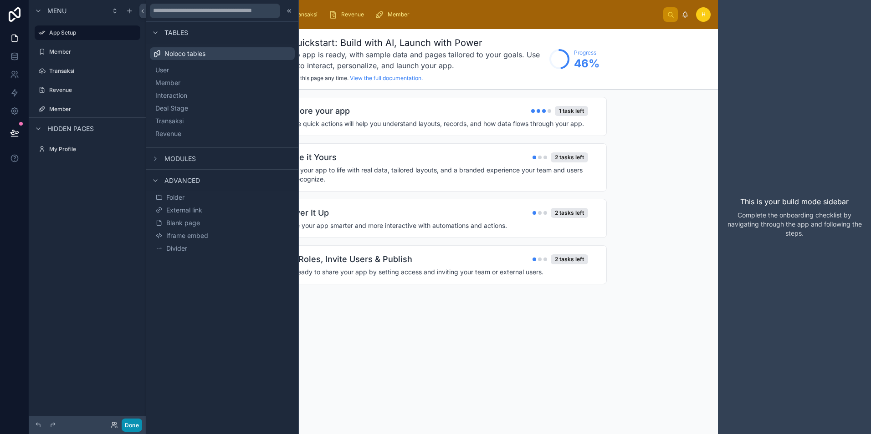
click at [128, 427] on button "Done" at bounding box center [132, 425] width 20 height 13
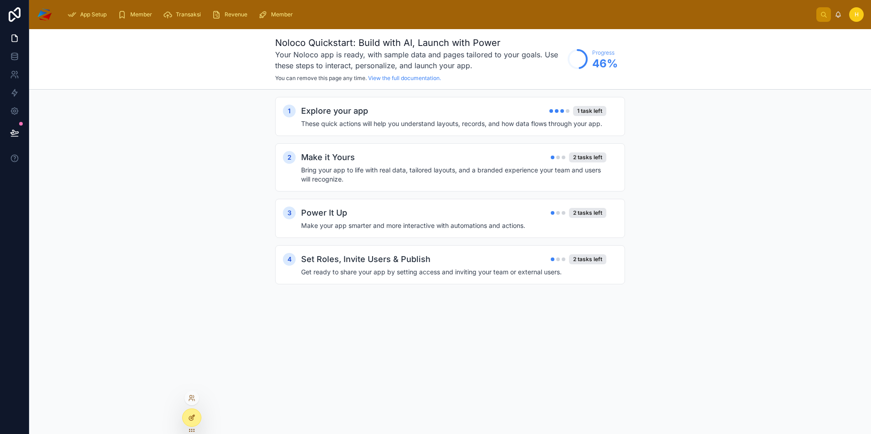
click at [186, 420] on div at bounding box center [192, 417] width 18 height 17
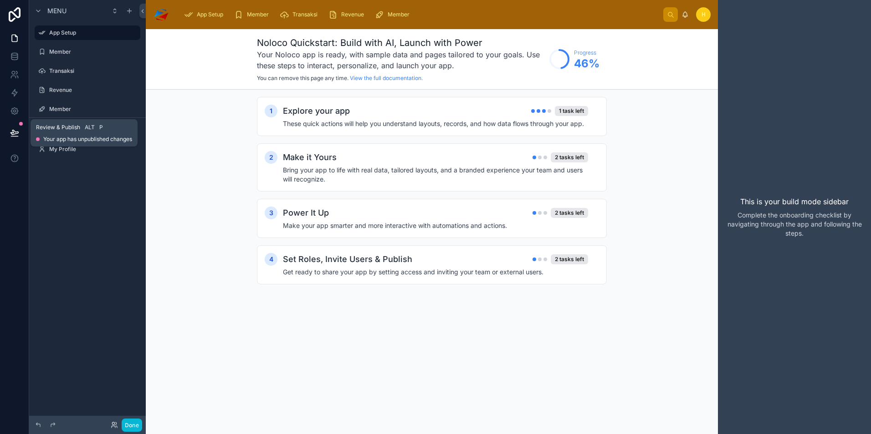
click at [15, 134] on icon at bounding box center [14, 132] width 8 height 5
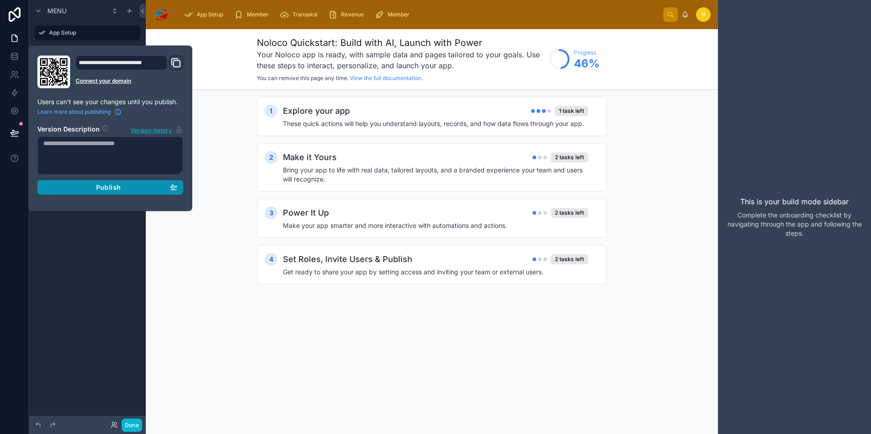
click at [123, 191] on div "Publish" at bounding box center [110, 187] width 134 height 8
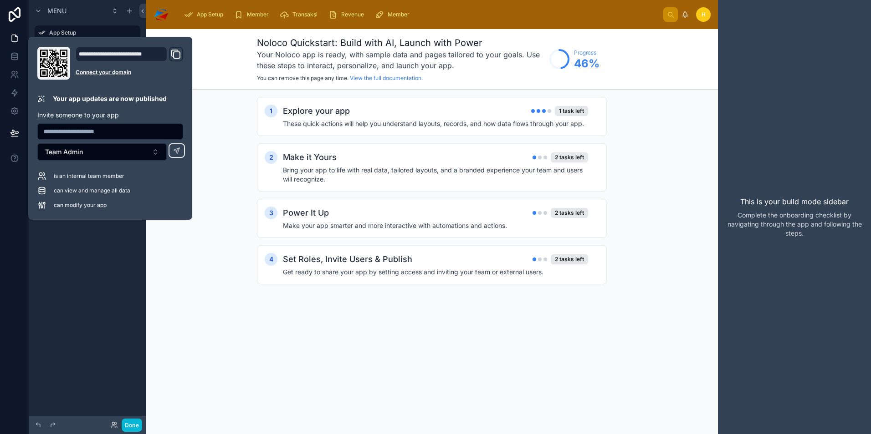
click at [226, 170] on div "1 Explore your app 1 task left These quick actions will help you understand lay…" at bounding box center [432, 200] width 572 height 220
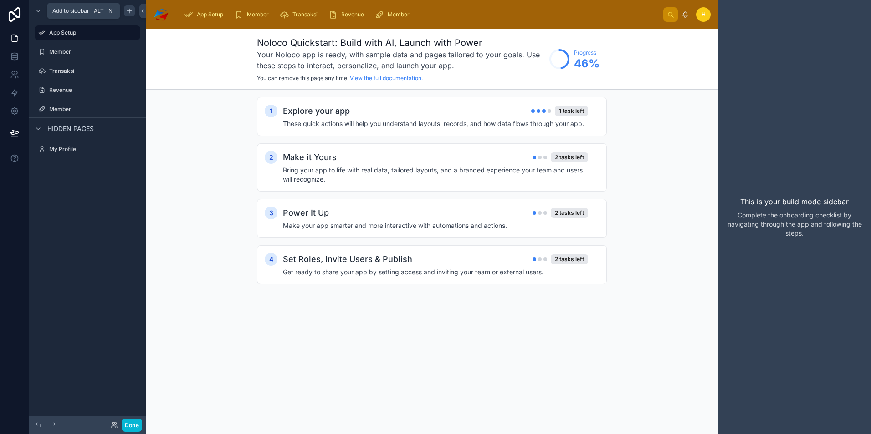
click at [128, 13] on icon "scrollable content" at bounding box center [129, 10] width 7 height 7
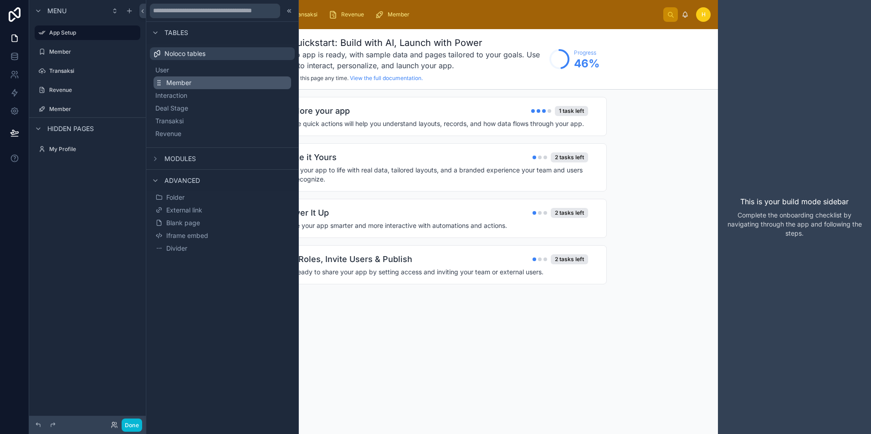
click at [176, 83] on span "Member" at bounding box center [178, 82] width 25 height 9
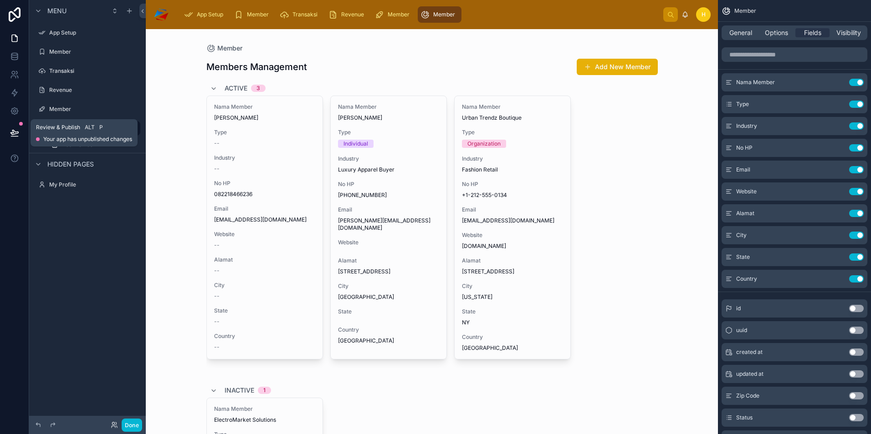
click at [15, 137] on icon at bounding box center [14, 137] width 7 height 0
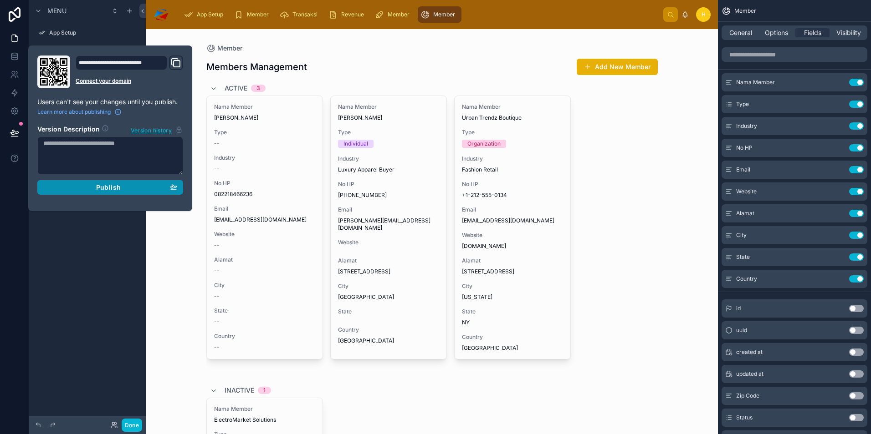
click at [125, 187] on div "Publish" at bounding box center [110, 187] width 134 height 8
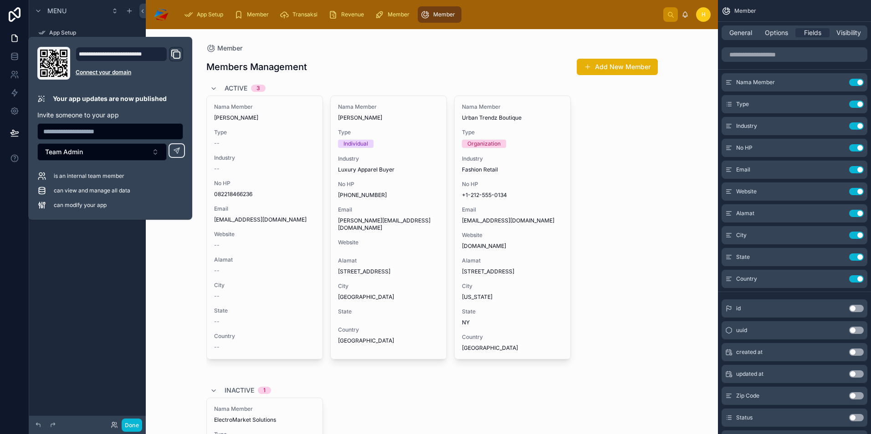
click at [132, 281] on div "Menu App Setup Member Transaksi Revenue Member Member Add Member Hidden pages M…" at bounding box center [87, 211] width 117 height 423
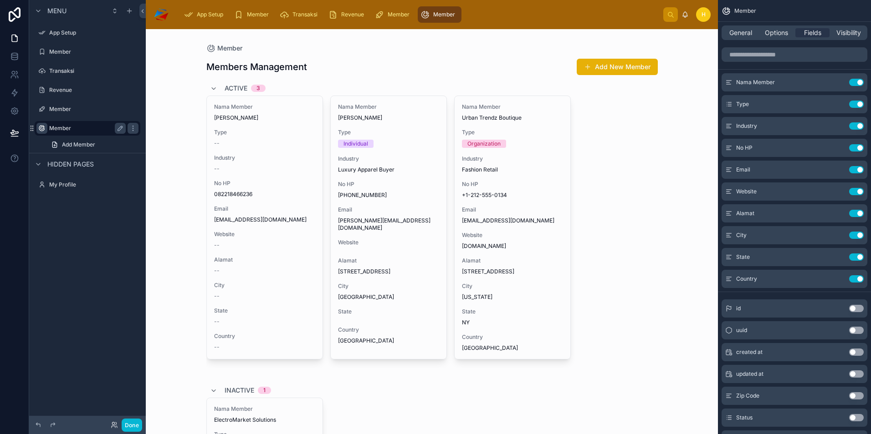
click at [44, 126] on icon "scrollable content" at bounding box center [41, 128] width 7 height 7
click at [89, 260] on div "Menu App Setup Member Transaksi Revenue Member Member Add Member Hidden pages M…" at bounding box center [87, 211] width 117 height 423
click at [93, 145] on span "Add Member" at bounding box center [78, 144] width 33 height 7
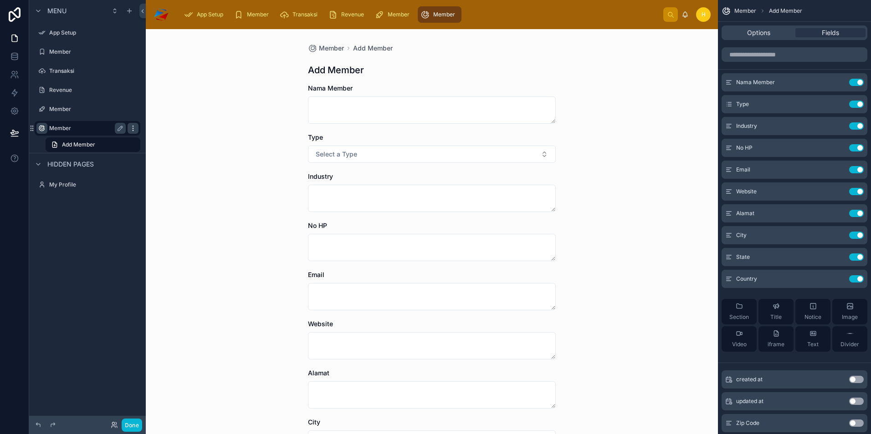
click at [135, 128] on icon "scrollable content" at bounding box center [132, 128] width 7 height 7
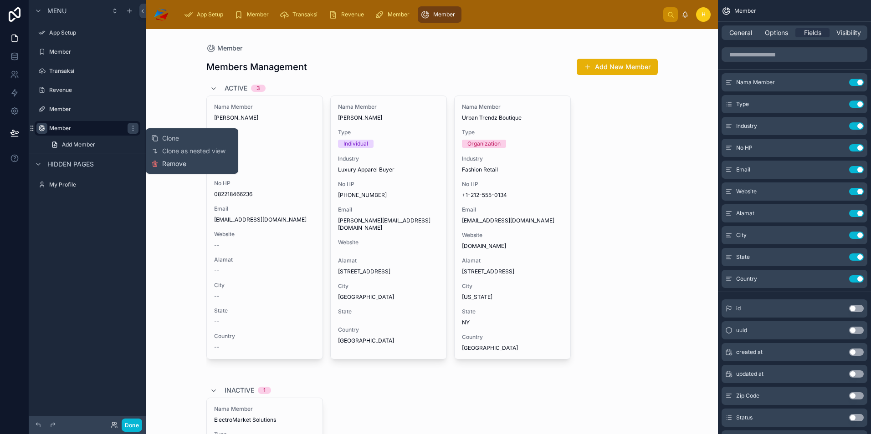
click at [182, 165] on span "Remove" at bounding box center [174, 163] width 24 height 9
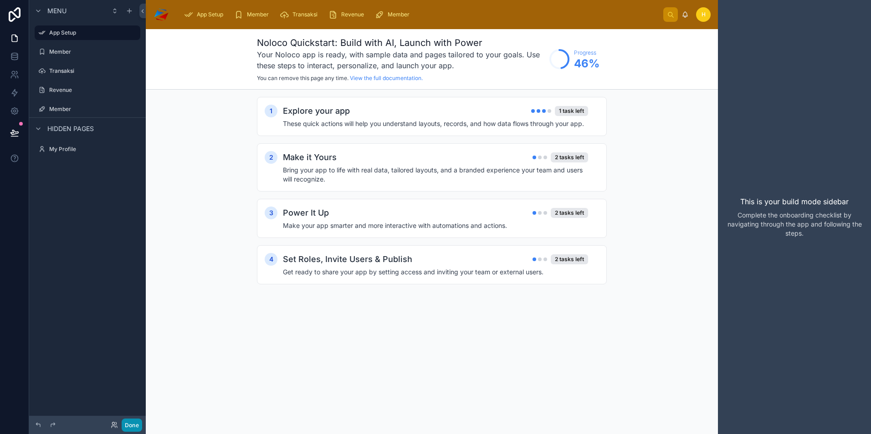
click at [133, 427] on button "Done" at bounding box center [132, 425] width 20 height 13
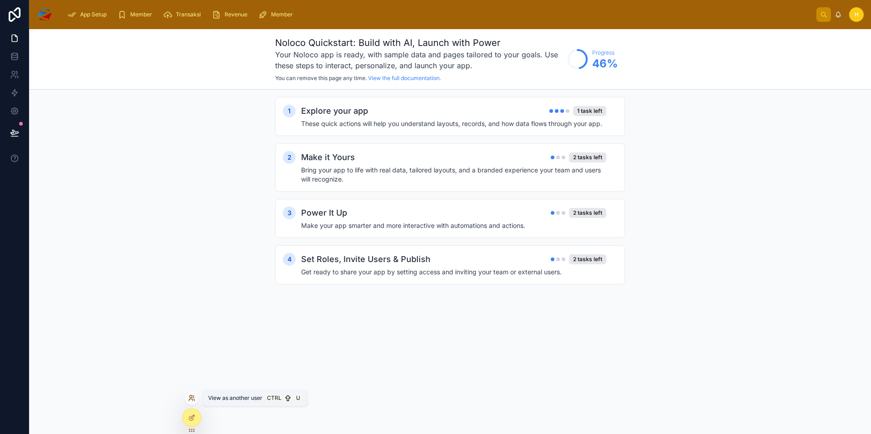
click at [192, 400] on icon at bounding box center [191, 400] width 4 height 2
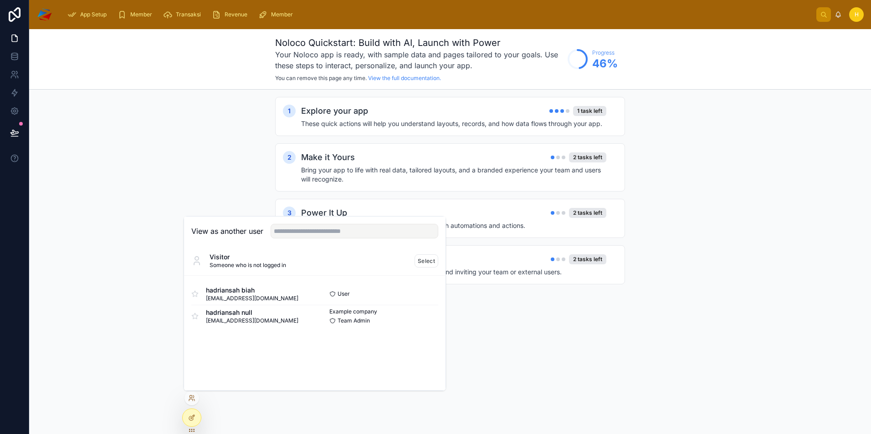
click at [342, 267] on div "Select" at bounding box center [376, 261] width 123 height 13
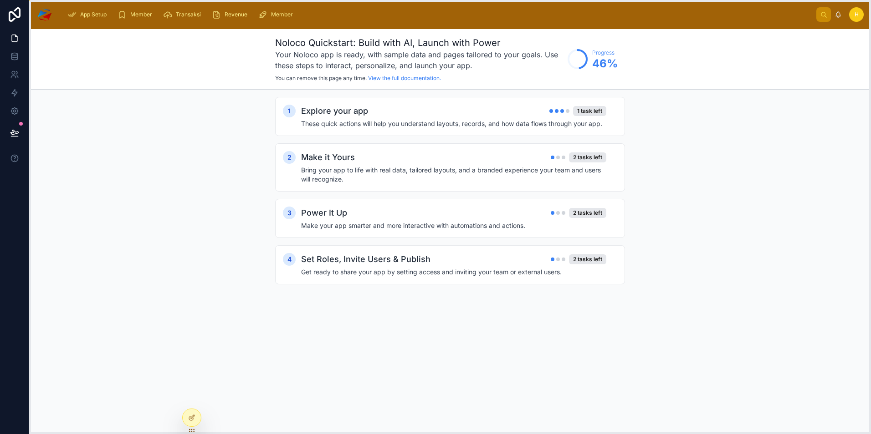
click at [192, 431] on icon at bounding box center [191, 430] width 7 height 7
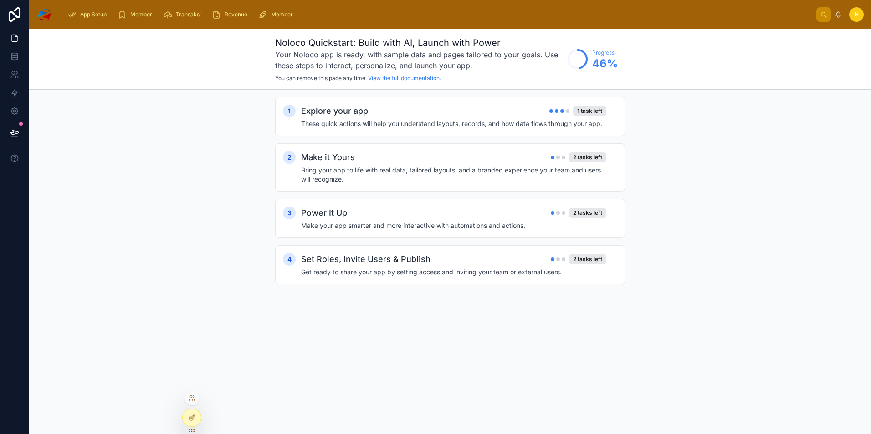
click at [192, 431] on icon at bounding box center [191, 430] width 7 height 7
click at [194, 419] on icon at bounding box center [191, 417] width 7 height 7
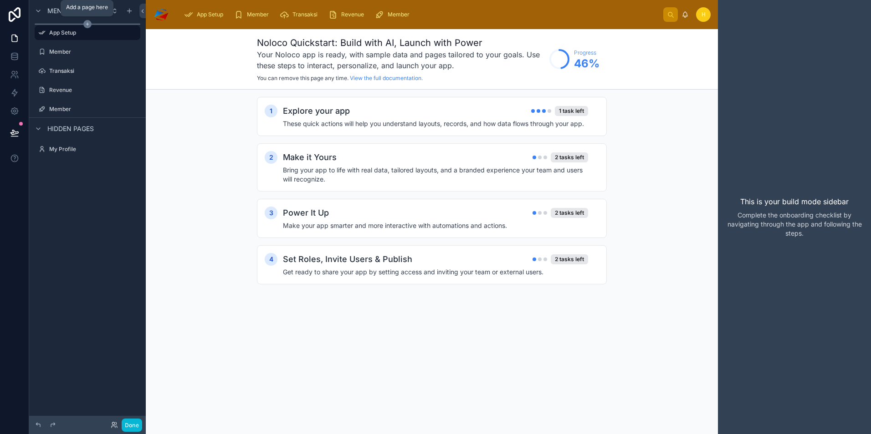
click at [87, 25] on icon "scrollable content" at bounding box center [87, 24] width 0 height 3
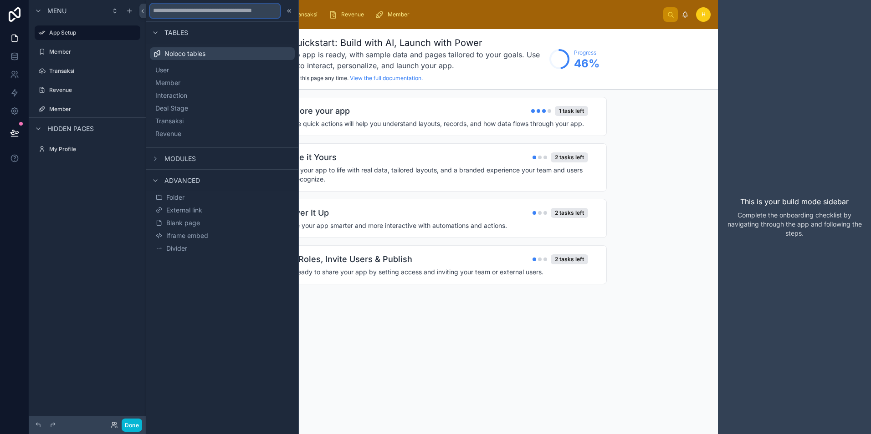
click at [237, 14] on input "text" at bounding box center [215, 11] width 130 height 15
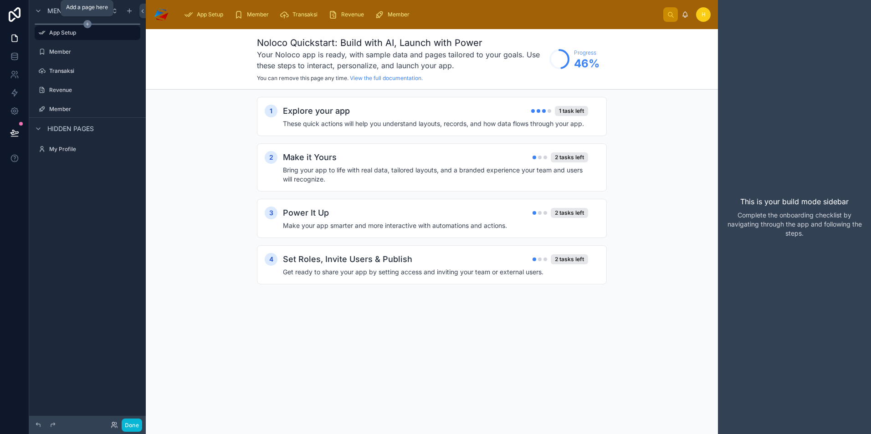
click at [86, 25] on icon "scrollable content" at bounding box center [87, 24] width 8 height 8
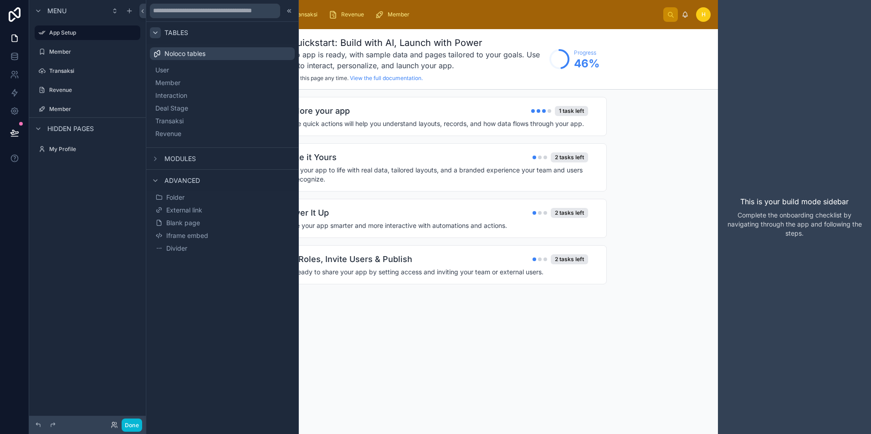
click at [155, 32] on icon at bounding box center [155, 32] width 7 height 7
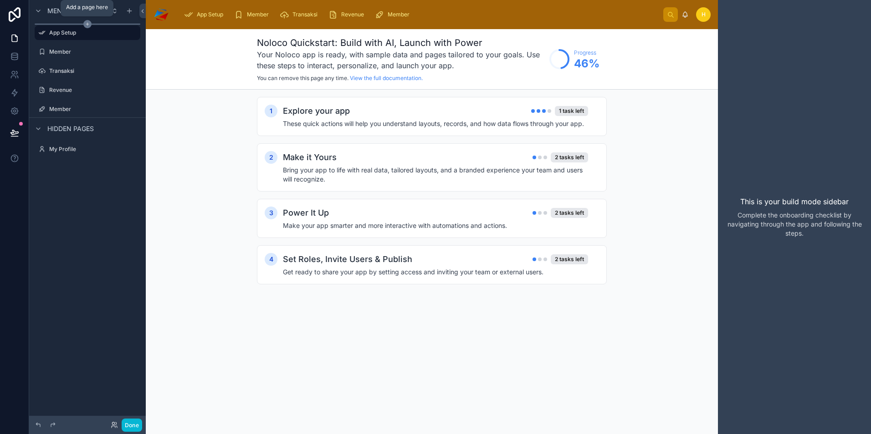
click at [87, 20] on icon "scrollable content" at bounding box center [87, 24] width 8 height 8
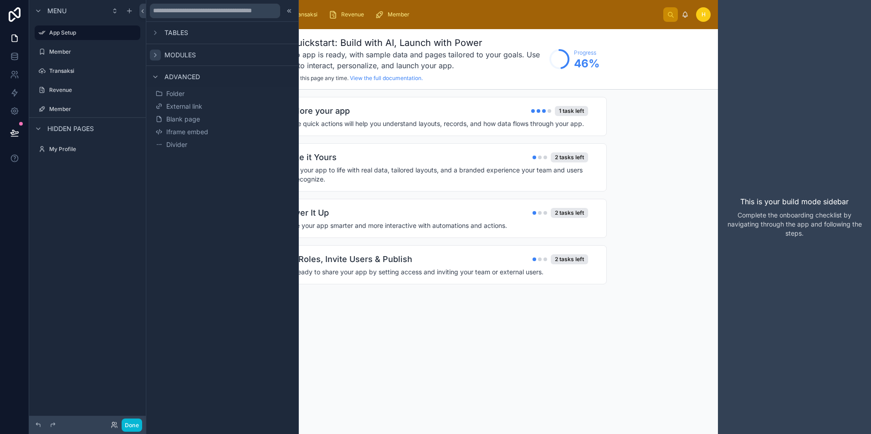
click at [156, 56] on icon at bounding box center [155, 54] width 7 height 7
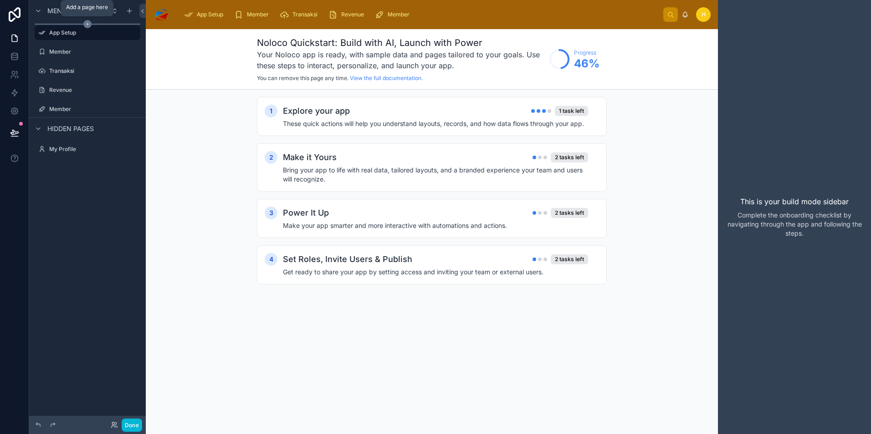
click at [87, 25] on icon "scrollable content" at bounding box center [87, 24] width 0 height 3
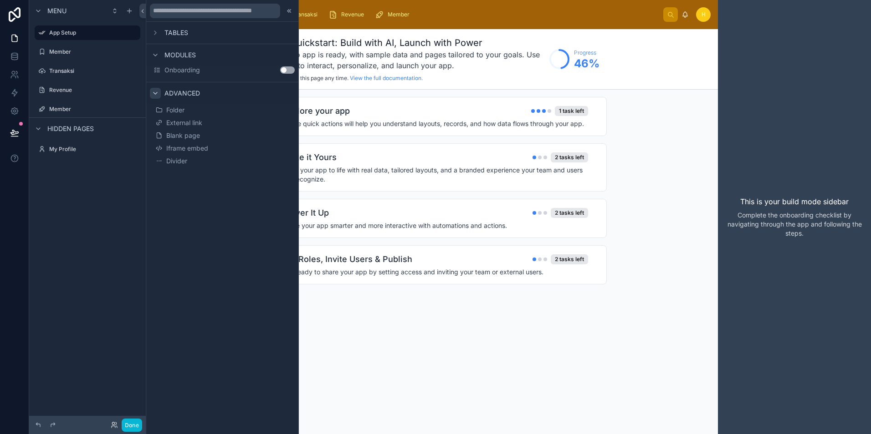
click at [159, 95] on div at bounding box center [155, 93] width 11 height 11
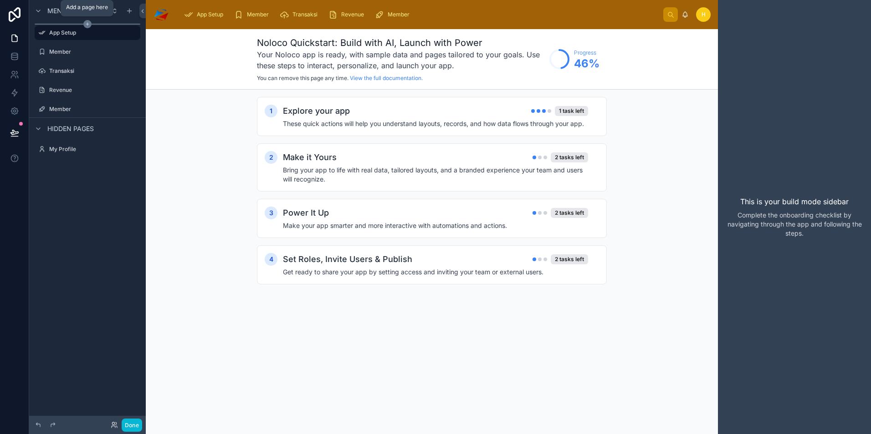
click at [92, 24] on div "scrollable content" at bounding box center [88, 24] width 106 height 1
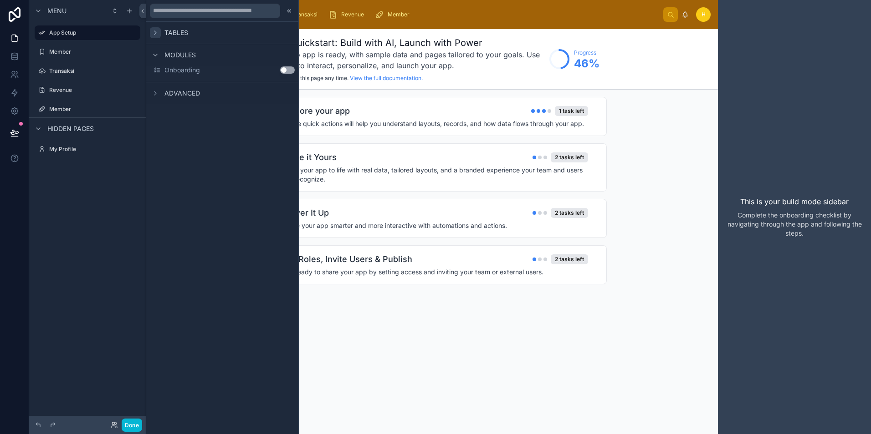
click at [153, 37] on div at bounding box center [155, 32] width 11 height 11
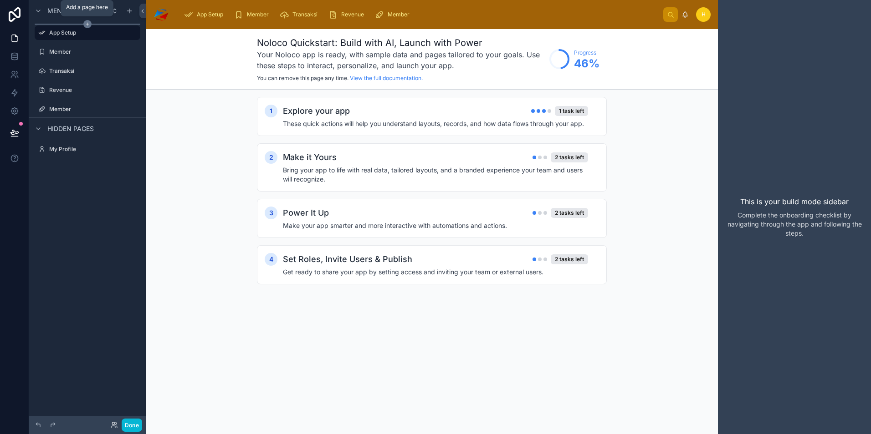
click at [87, 25] on icon "scrollable content" at bounding box center [87, 24] width 8 height 8
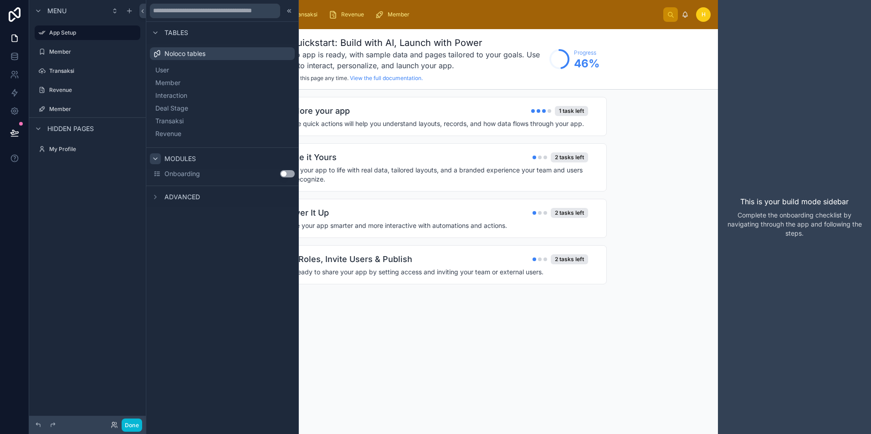
click at [157, 159] on icon at bounding box center [155, 158] width 7 height 7
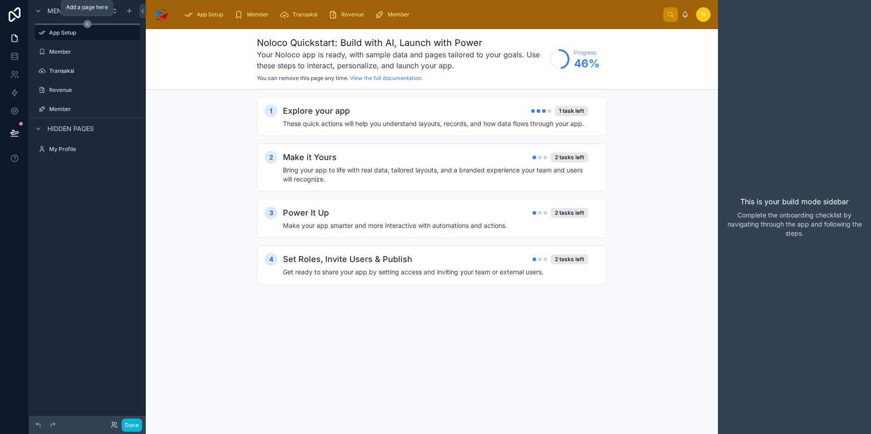
click at [86, 23] on icon "scrollable content" at bounding box center [87, 24] width 8 height 8
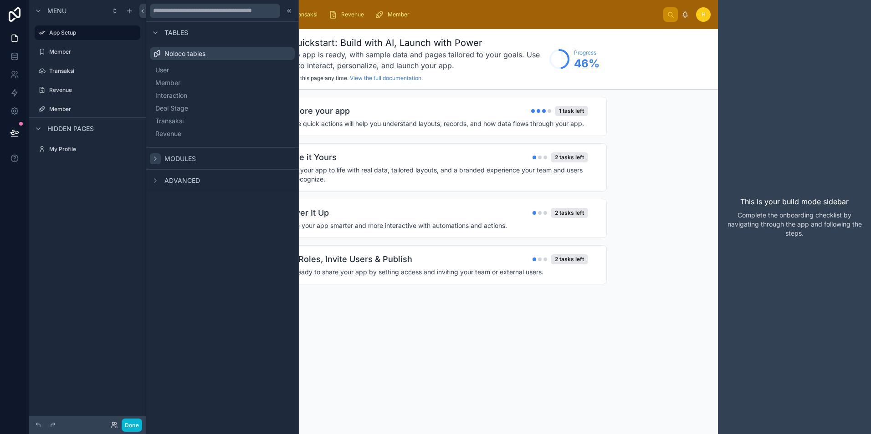
click at [156, 158] on icon at bounding box center [155, 158] width 7 height 7
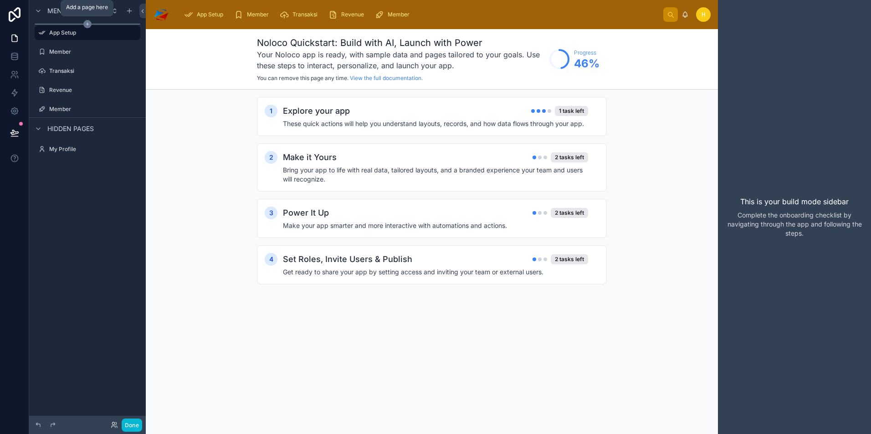
click at [87, 24] on icon "scrollable content" at bounding box center [87, 24] width 3 height 0
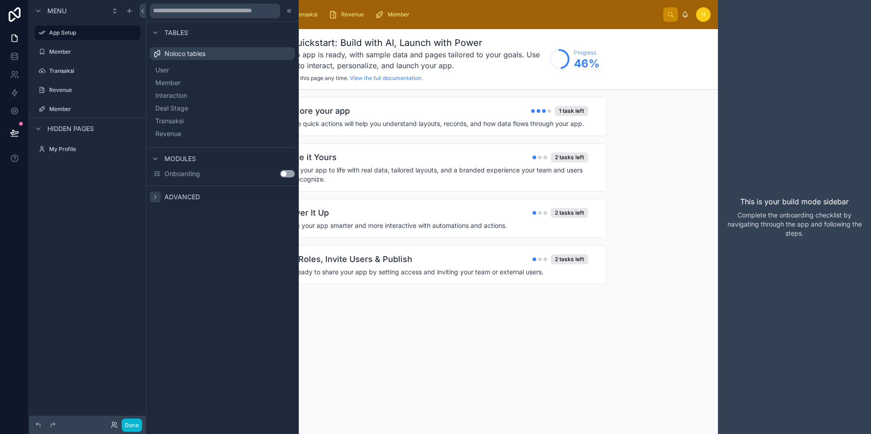
click at [158, 196] on icon at bounding box center [155, 197] width 7 height 7
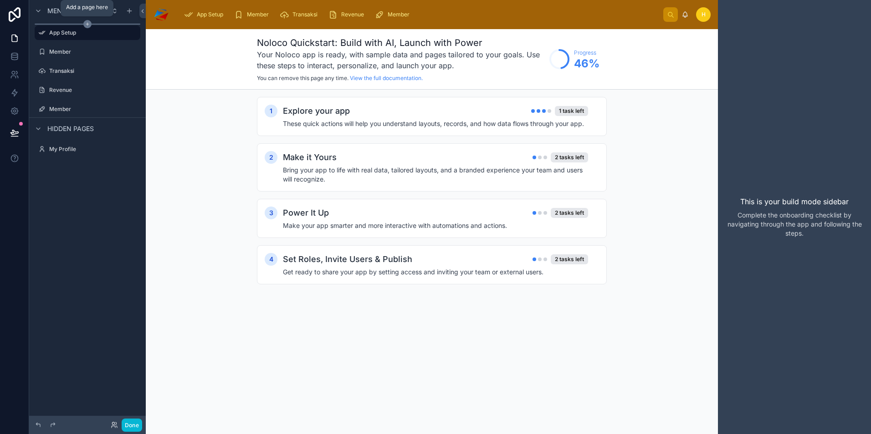
click at [88, 25] on icon "scrollable content" at bounding box center [87, 24] width 8 height 8
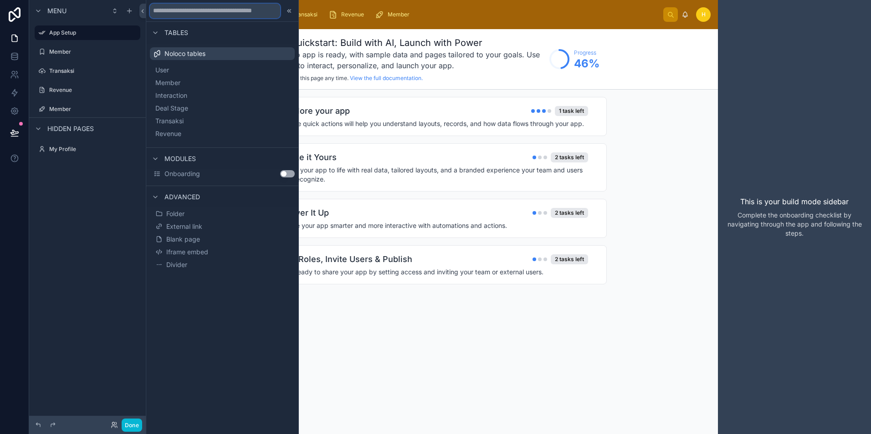
click at [199, 11] on input "text" at bounding box center [215, 11] width 130 height 15
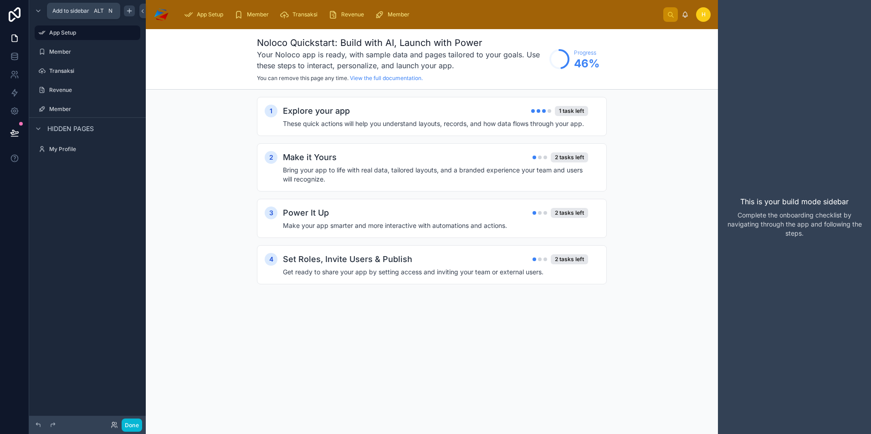
click at [129, 12] on icon "scrollable content" at bounding box center [129, 11] width 0 height 4
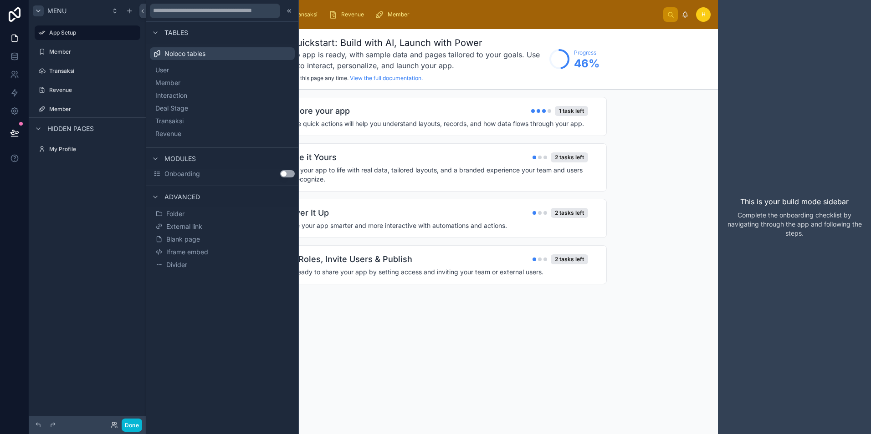
click at [41, 12] on icon "scrollable content" at bounding box center [38, 10] width 7 height 7
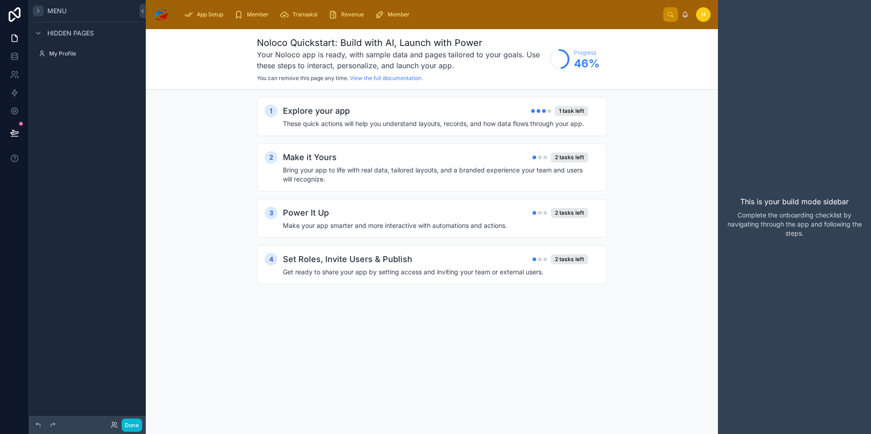
click at [41, 12] on icon "scrollable content" at bounding box center [38, 10] width 7 height 7
click at [71, 35] on label "App Setup" at bounding box center [85, 32] width 73 height 7
click at [13, 112] on icon at bounding box center [14, 111] width 9 height 9
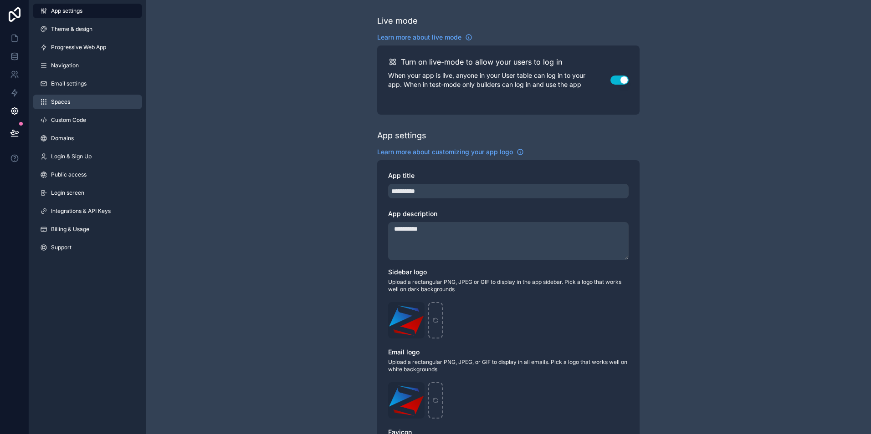
click at [67, 105] on span "Spaces" at bounding box center [60, 101] width 19 height 7
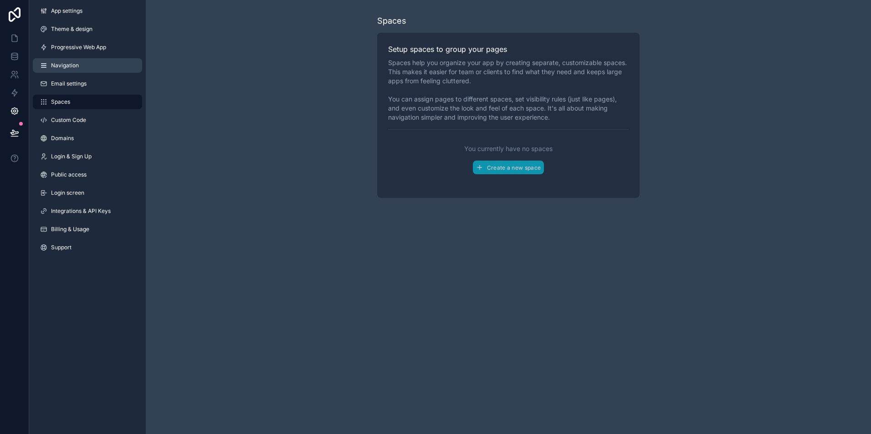
click at [69, 69] on span "Navigation" at bounding box center [65, 65] width 28 height 7
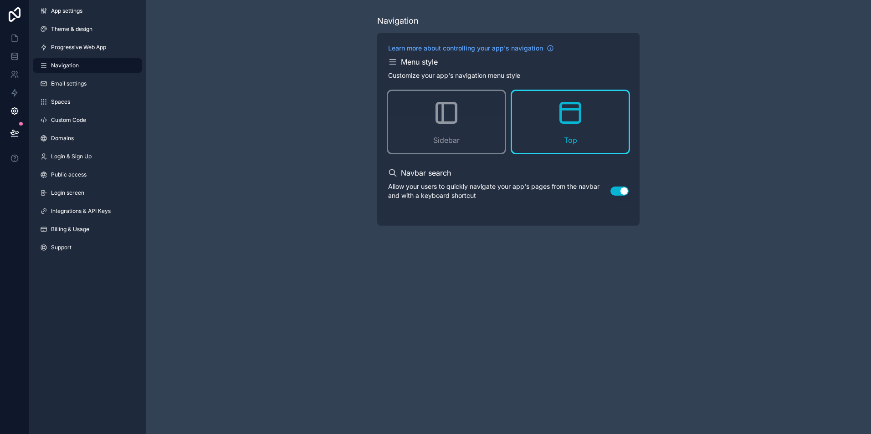
click at [394, 64] on icon "scrollable content" at bounding box center [392, 64] width 6 height 0
click at [436, 61] on h2 "Menu style" at bounding box center [419, 61] width 37 height 11
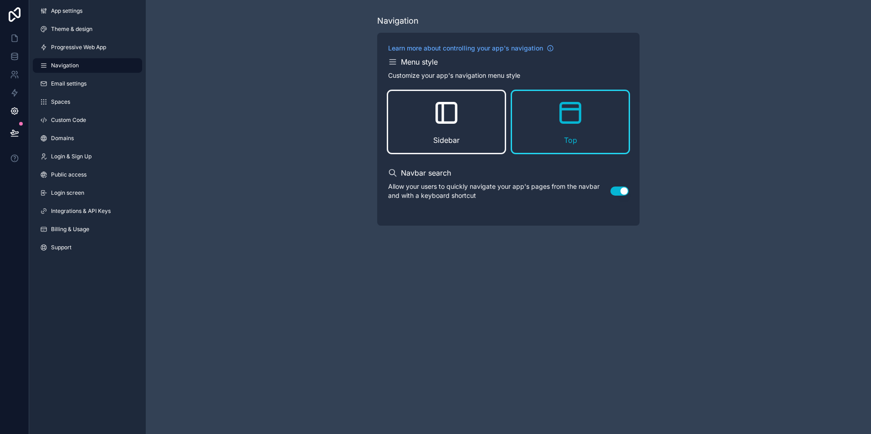
click at [469, 135] on div "Sidebar" at bounding box center [446, 122] width 117 height 62
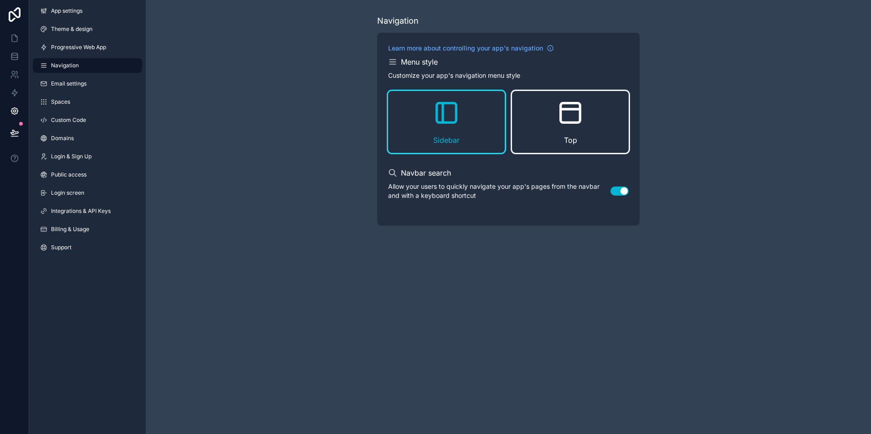
click at [591, 122] on div "Top" at bounding box center [570, 122] width 117 height 62
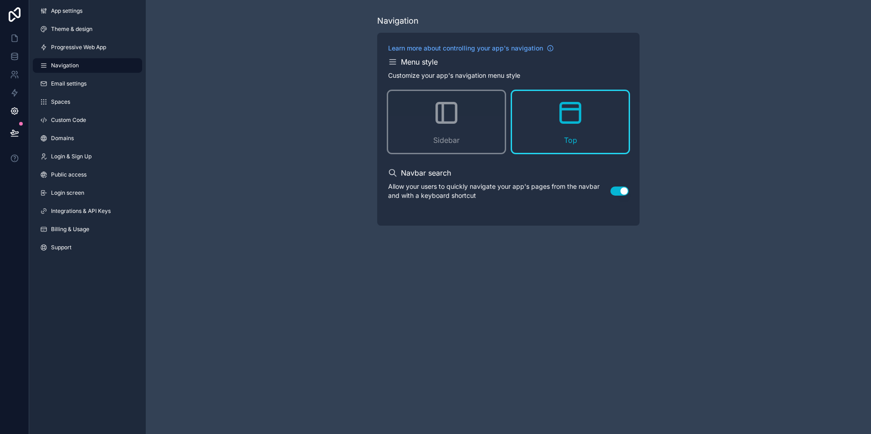
click at [618, 194] on button "Use setting" at bounding box center [619, 191] width 18 height 9
click at [17, 41] on icon at bounding box center [14, 38] width 5 height 7
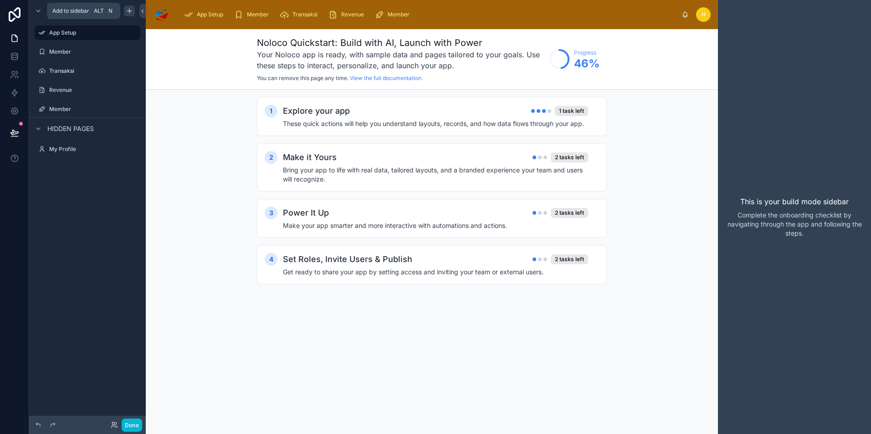
click at [131, 12] on icon "scrollable content" at bounding box center [129, 10] width 7 height 7
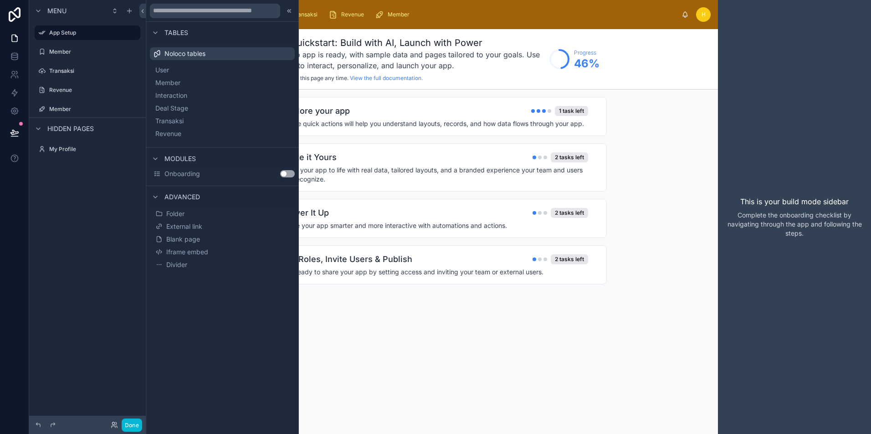
click at [287, 171] on button "Use setting" at bounding box center [287, 173] width 15 height 7
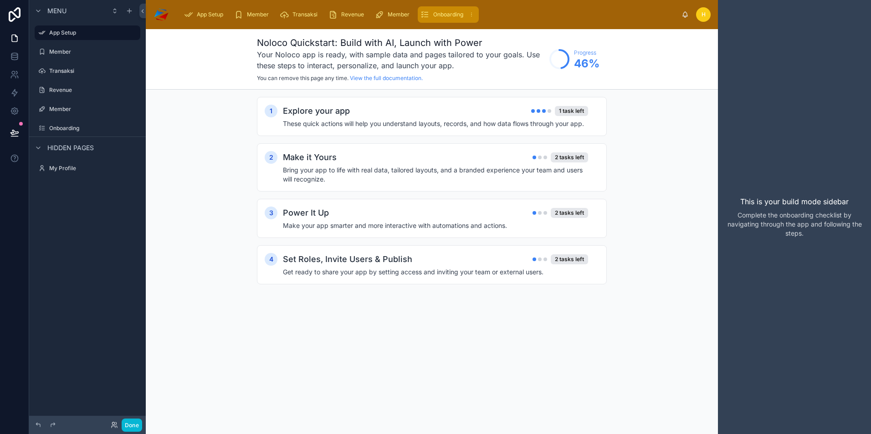
click at [441, 15] on span "Onboarding" at bounding box center [448, 14] width 30 height 7
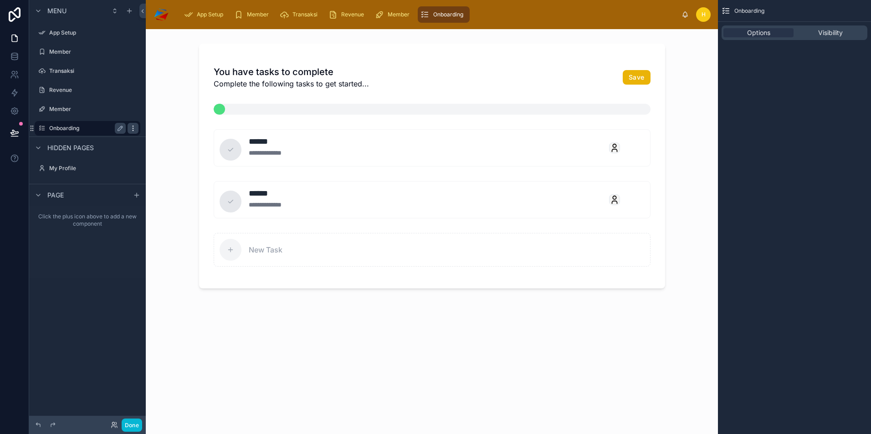
click at [132, 127] on icon "scrollable content" at bounding box center [132, 128] width 7 height 7
click at [169, 134] on span "Remove" at bounding box center [174, 134] width 24 height 9
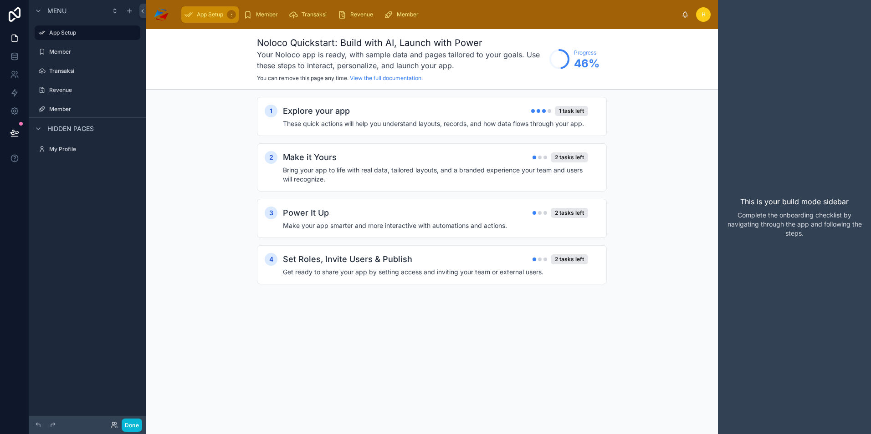
click at [230, 12] on icon "scrollable content" at bounding box center [231, 14] width 5 height 5
click at [13, 130] on icon at bounding box center [14, 132] width 8 height 5
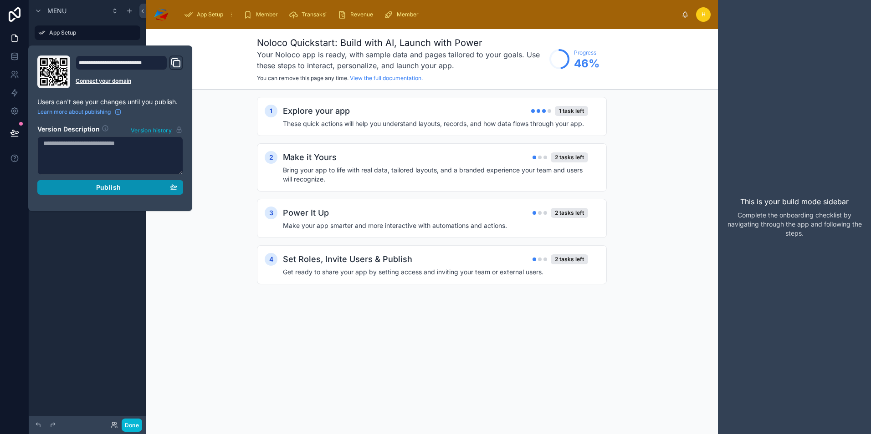
click at [116, 189] on span "Publish" at bounding box center [108, 187] width 25 height 8
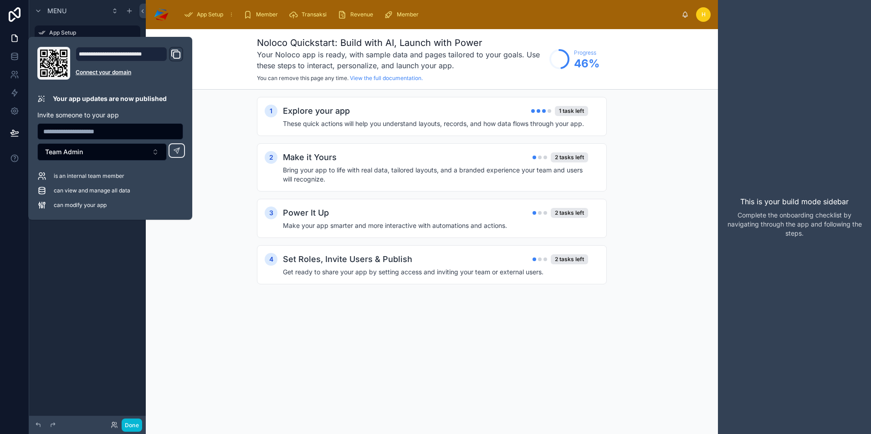
click at [119, 253] on div "Menu App Setup Member Transaksi Revenue Member Hidden pages My Profile" at bounding box center [87, 211] width 117 height 423
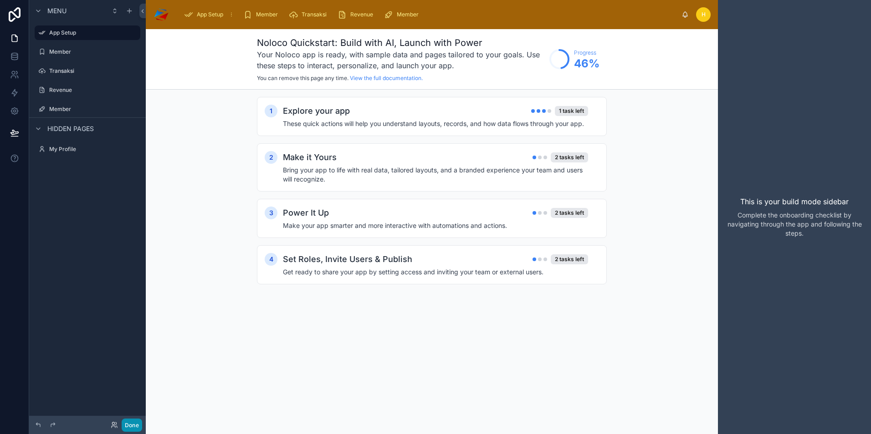
click at [132, 426] on button "Done" at bounding box center [132, 425] width 20 height 13
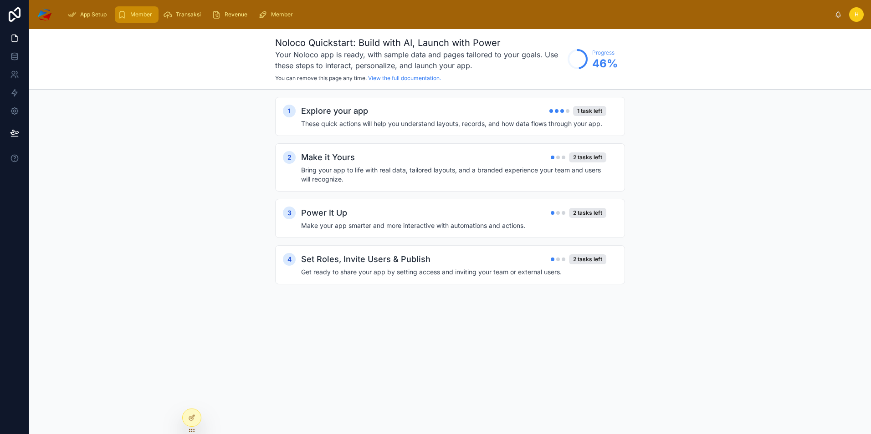
click at [141, 19] on div "Member" at bounding box center [136, 14] width 38 height 15
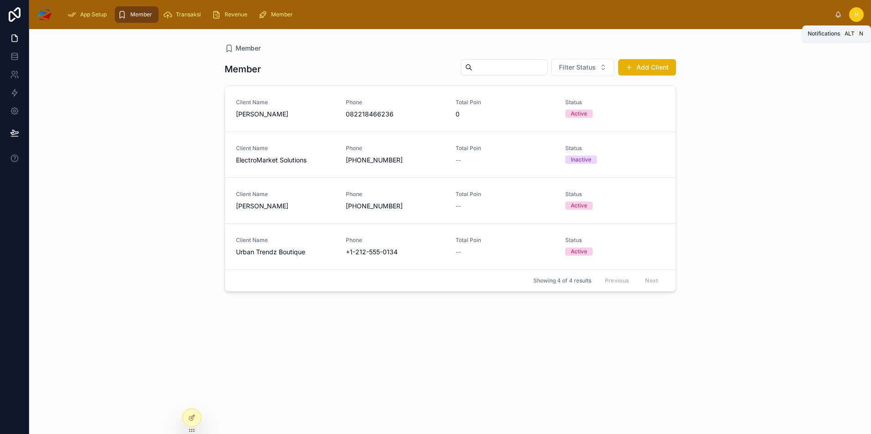
click at [839, 16] on icon at bounding box center [838, 16] width 2 height 1
click at [859, 15] on div "h" at bounding box center [856, 14] width 15 height 15
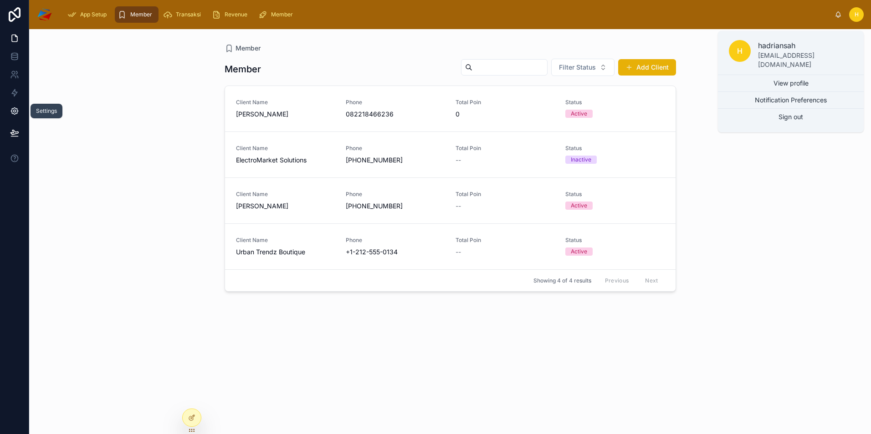
click at [13, 109] on icon at bounding box center [14, 111] width 7 height 7
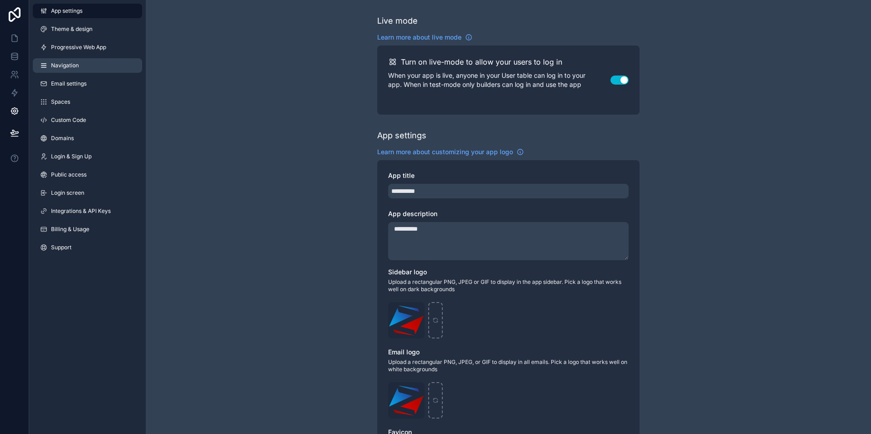
click at [67, 69] on span "Navigation" at bounding box center [65, 65] width 28 height 7
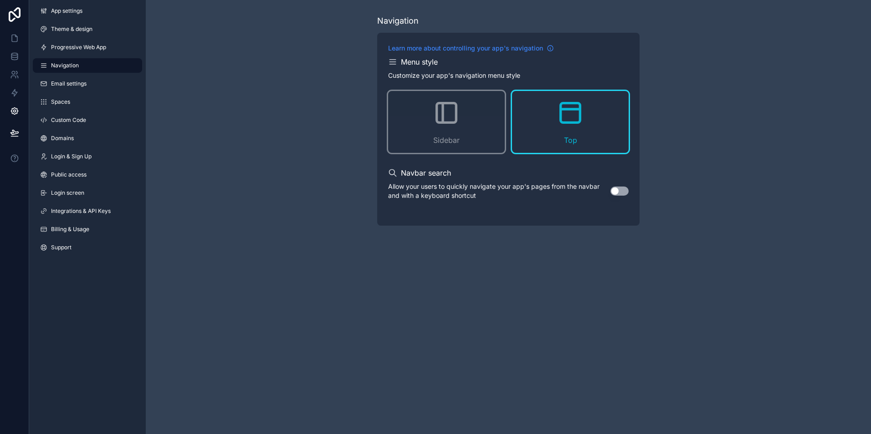
click at [426, 51] on span "Learn more about controlling your app's navigation" at bounding box center [465, 48] width 155 height 9
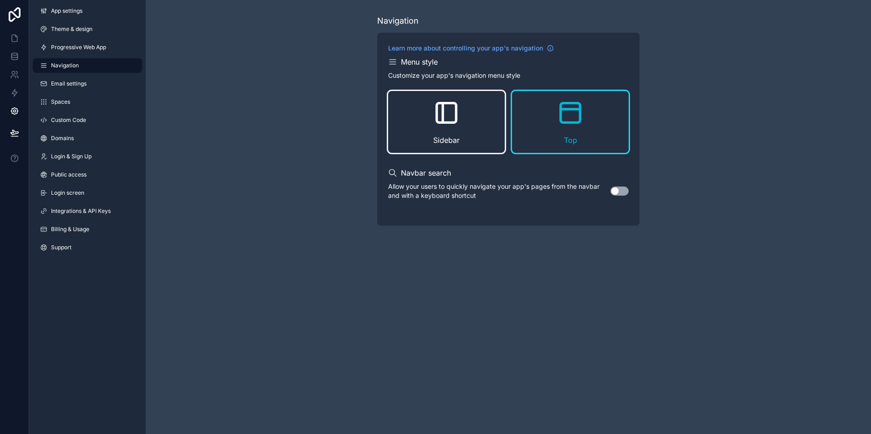
click at [423, 121] on div "Sidebar" at bounding box center [446, 122] width 117 height 62
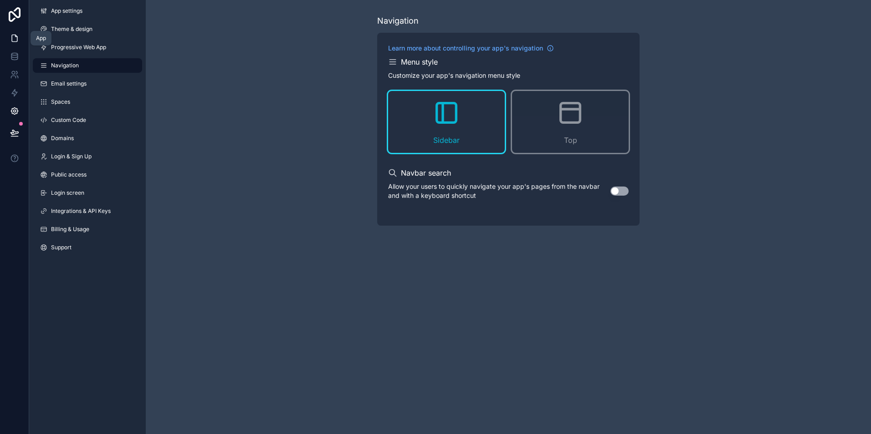
click at [12, 42] on icon at bounding box center [14, 38] width 9 height 9
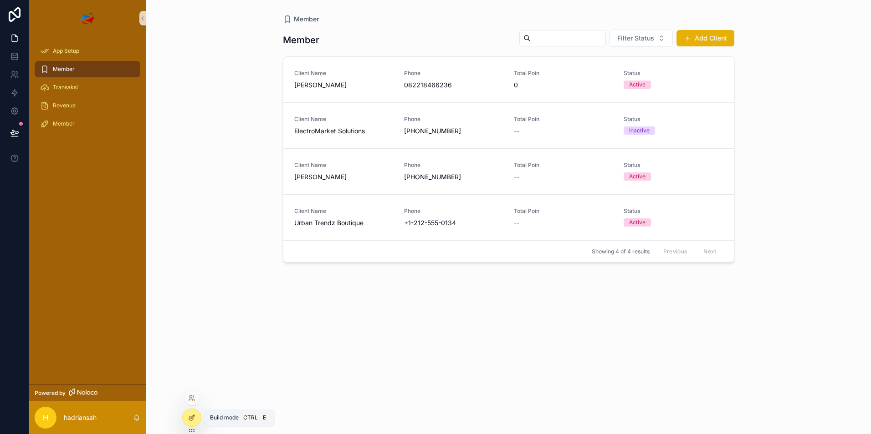
click at [195, 415] on icon at bounding box center [191, 417] width 7 height 7
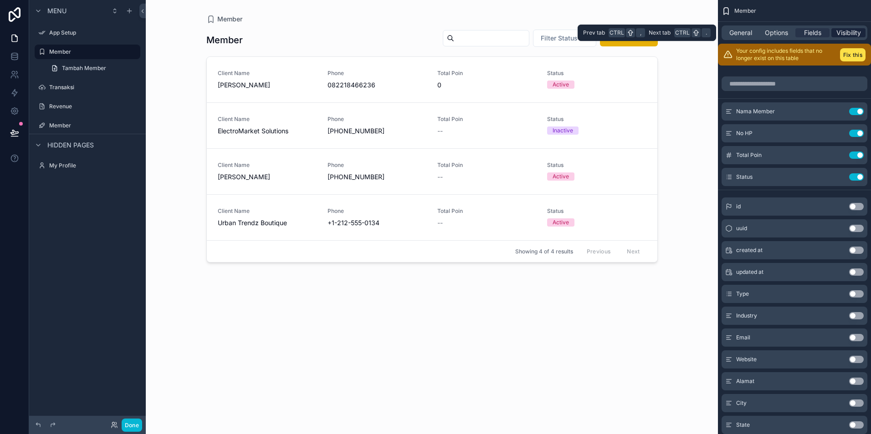
click at [843, 35] on span "Visibility" at bounding box center [848, 32] width 25 height 9
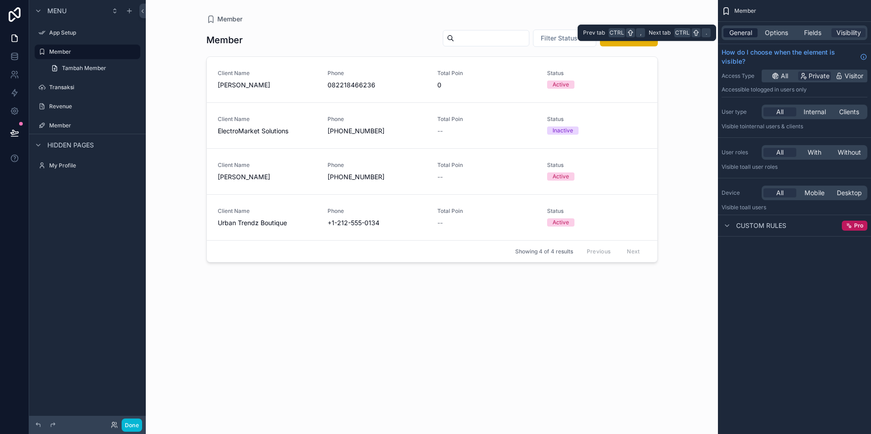
click at [740, 35] on span "General" at bounding box center [740, 32] width 23 height 9
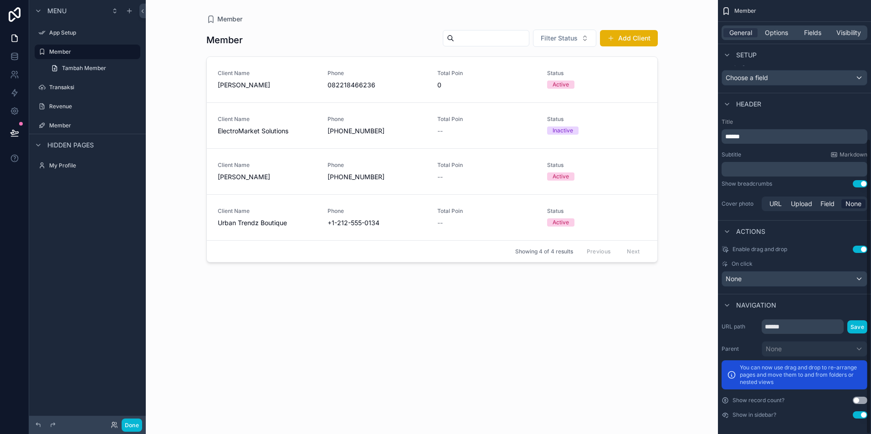
scroll to position [204, 0]
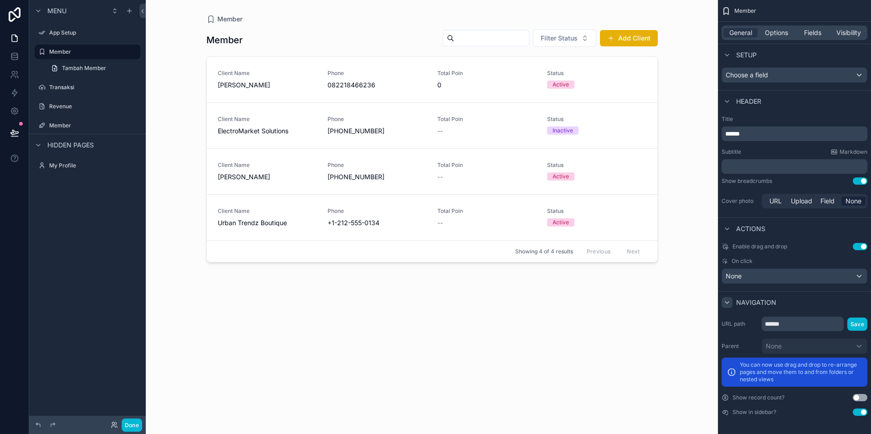
click at [728, 305] on icon "scrollable content" at bounding box center [726, 302] width 7 height 7
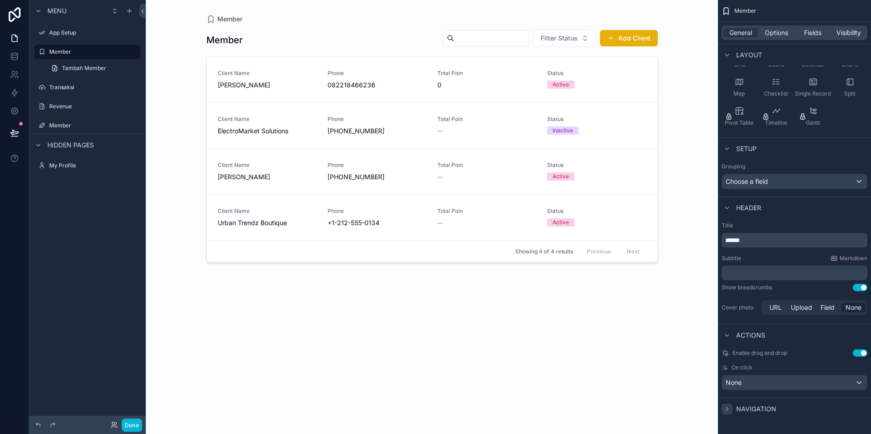
click at [727, 410] on icon "scrollable content" at bounding box center [726, 409] width 7 height 7
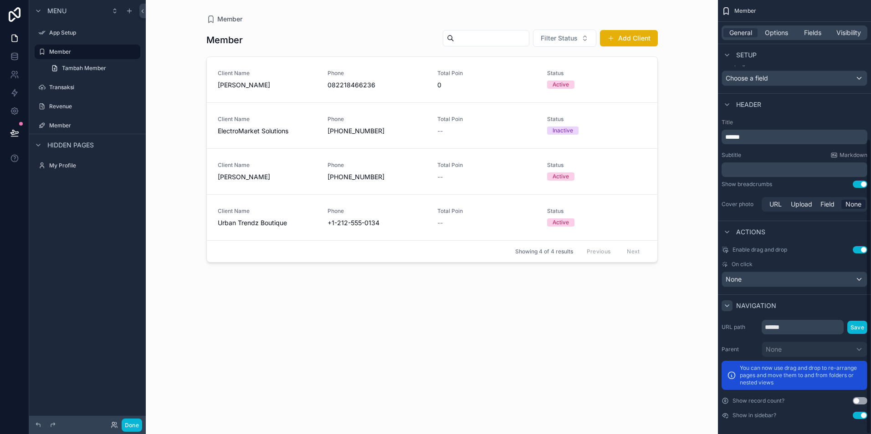
scroll to position [204, 0]
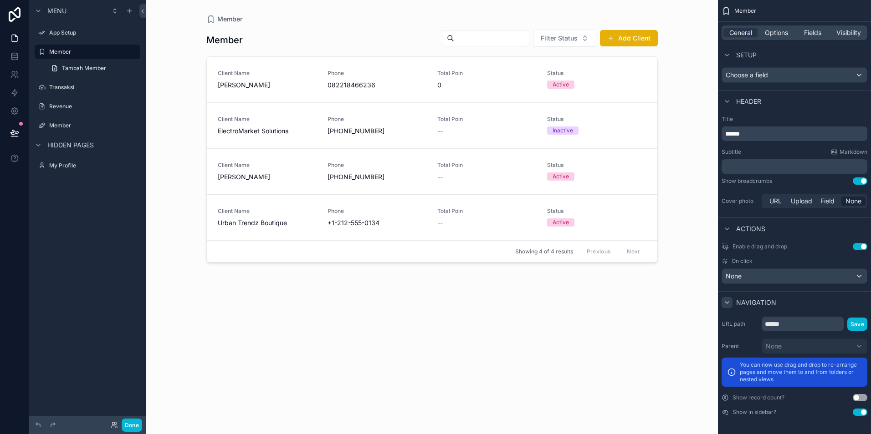
click at [857, 412] on button "Use setting" at bounding box center [859, 412] width 15 height 7
click at [41, 145] on icon "scrollable content" at bounding box center [38, 145] width 7 height 7
drag, startPoint x: 125, startPoint y: 363, endPoint x: 116, endPoint y: 384, distance: 22.8
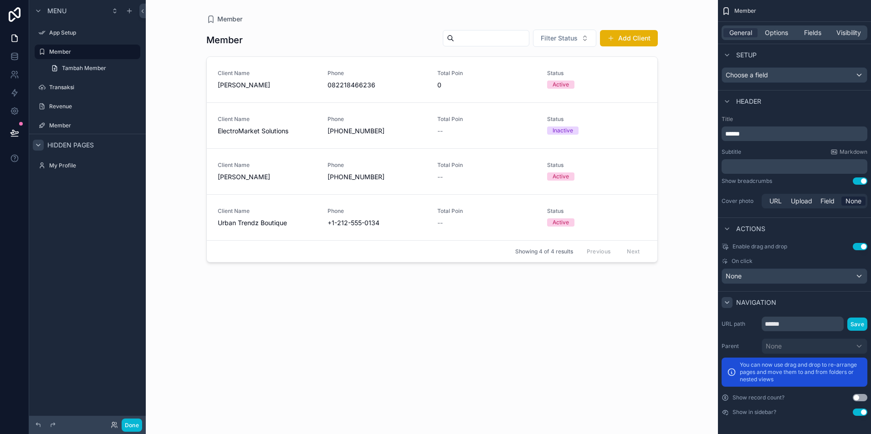
drag, startPoint x: 116, startPoint y: 384, endPoint x: 65, endPoint y: 383, distance: 51.0
click at [65, 383] on div "Menu App Setup Member Tambah Member Transaksi Revenue Member Hidden pages My Pr…" at bounding box center [87, 211] width 117 height 423
click at [53, 426] on icon at bounding box center [52, 425] width 7 height 7
click at [36, 426] on icon at bounding box center [38, 425] width 7 height 7
click at [46, 427] on div at bounding box center [69, 425] width 73 height 11
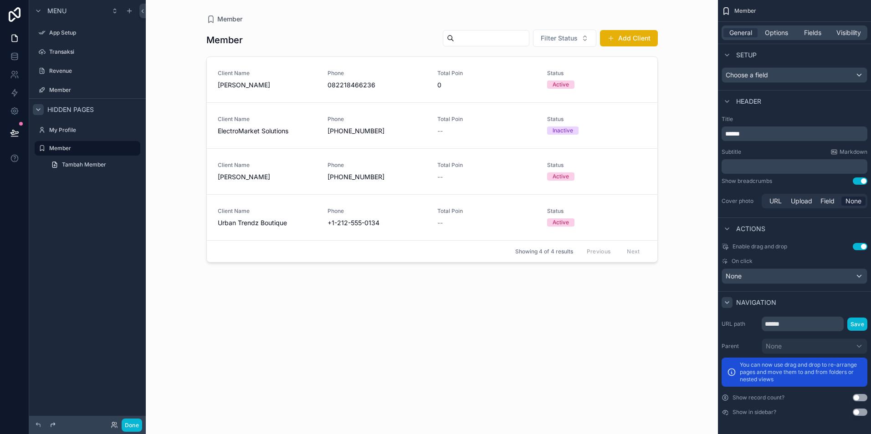
click at [53, 425] on icon at bounding box center [52, 425] width 7 height 7
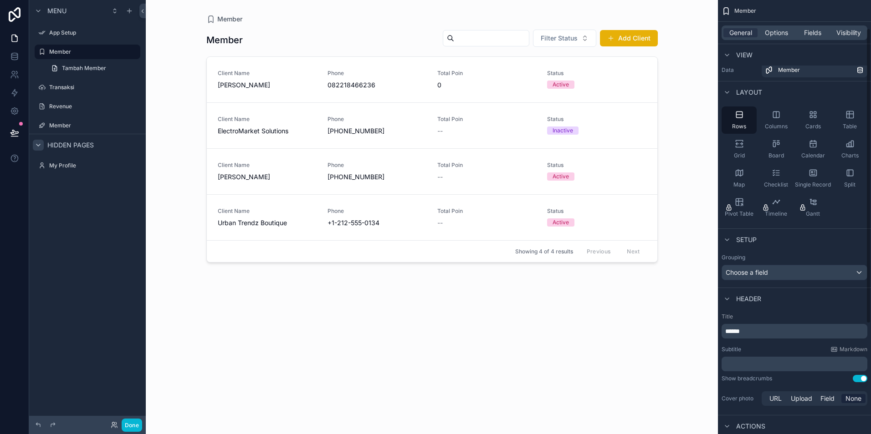
scroll to position [0, 0]
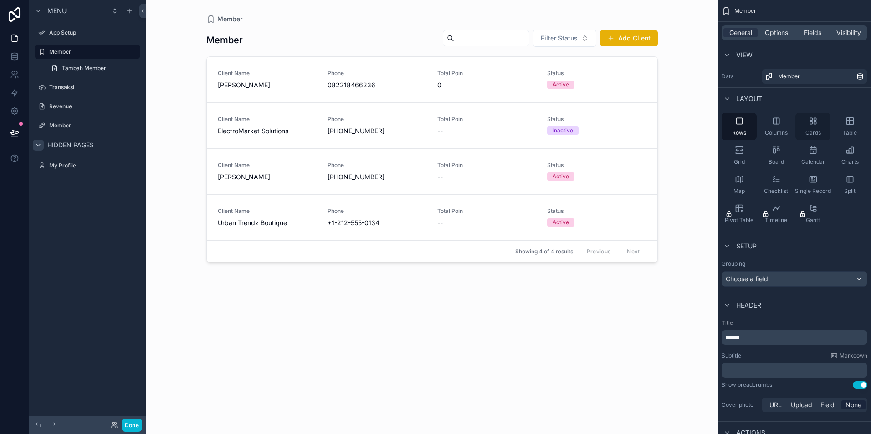
click at [816, 127] on div "Cards" at bounding box center [812, 126] width 35 height 27
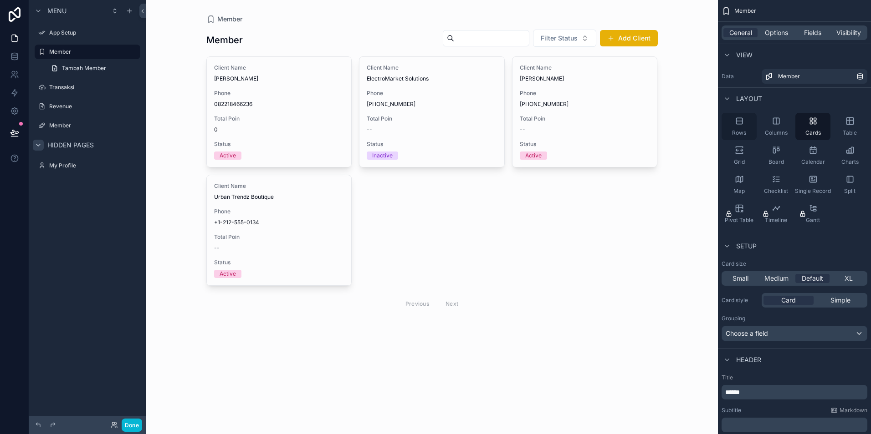
click at [740, 123] on icon "scrollable content" at bounding box center [738, 121] width 9 height 9
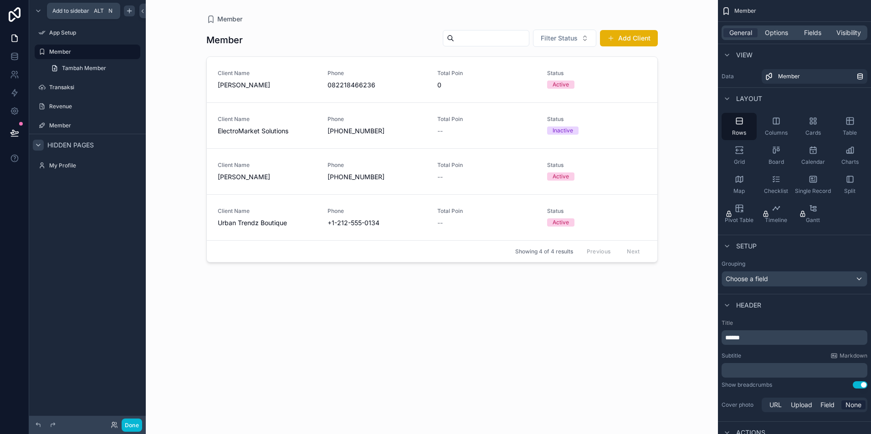
click at [129, 13] on icon "scrollable content" at bounding box center [129, 10] width 7 height 7
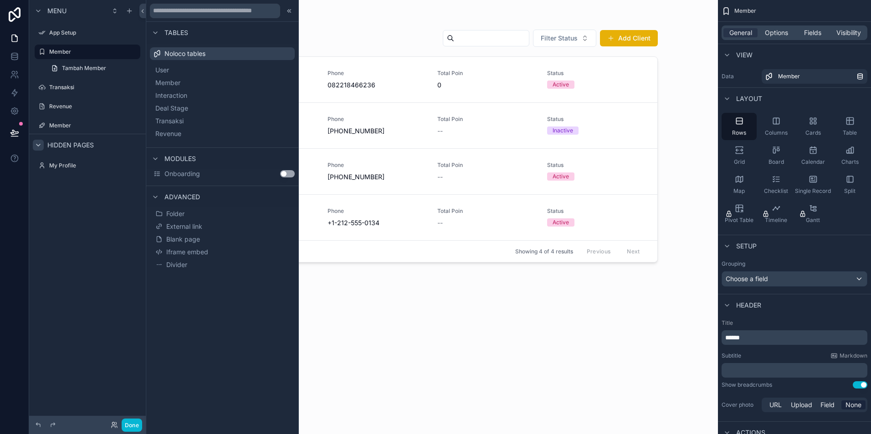
click at [196, 54] on span "Noloco tables" at bounding box center [184, 53] width 41 height 9
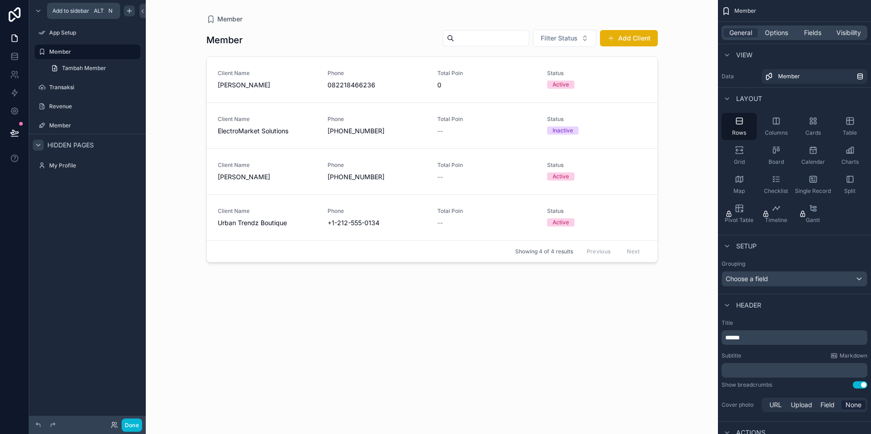
click at [128, 12] on icon "scrollable content" at bounding box center [129, 10] width 7 height 7
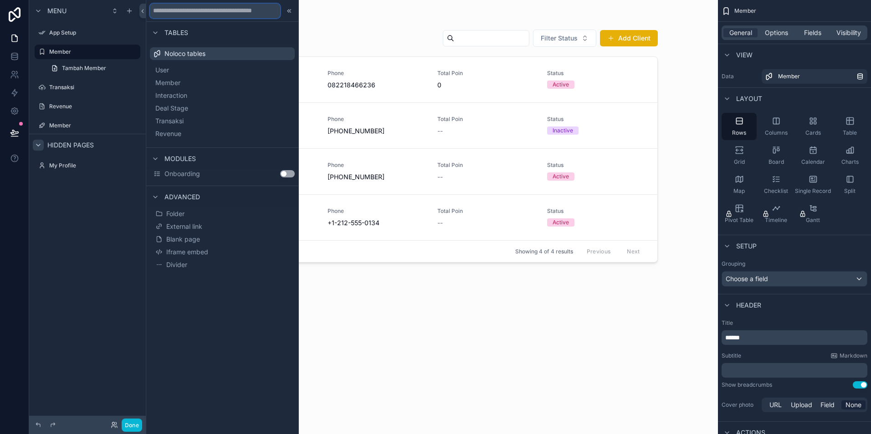
click at [214, 12] on input "text" at bounding box center [215, 11] width 130 height 15
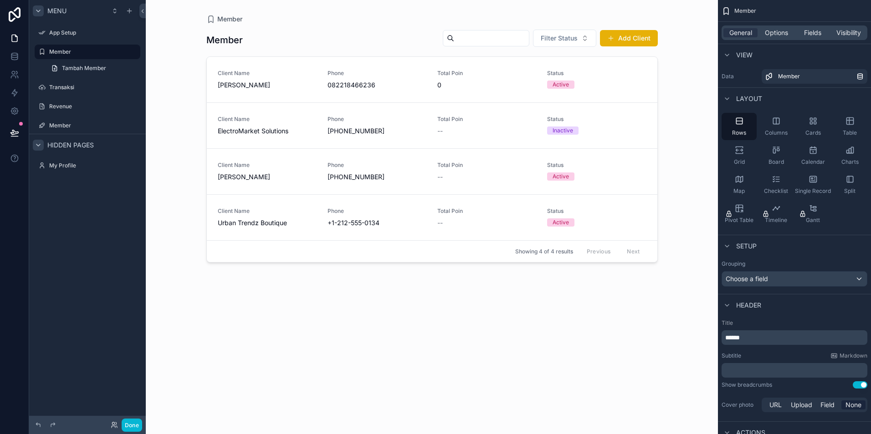
click at [40, 10] on icon "scrollable content" at bounding box center [38, 10] width 7 height 7
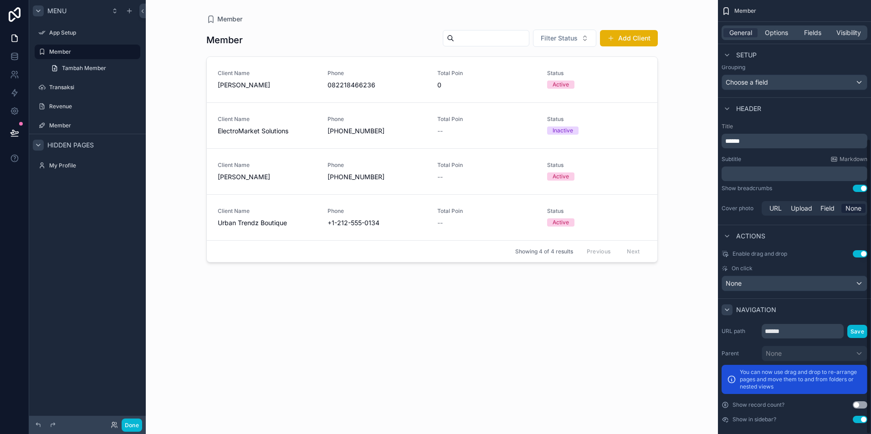
scroll to position [204, 0]
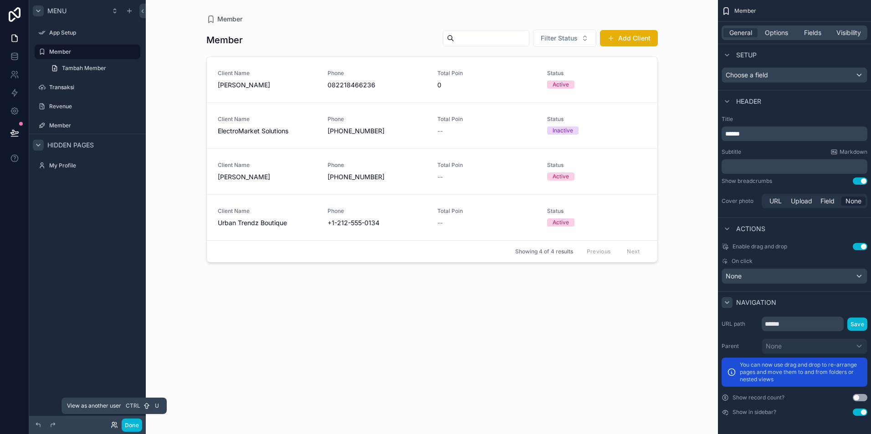
click at [114, 425] on icon at bounding box center [114, 425] width 7 height 7
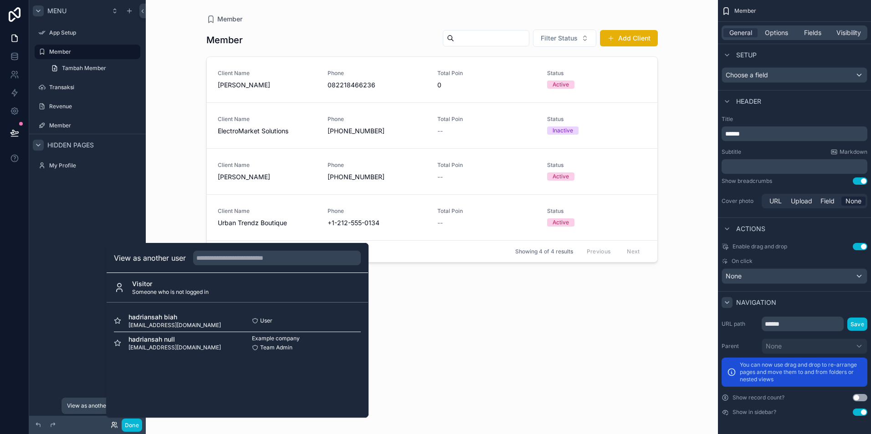
click at [114, 425] on icon at bounding box center [114, 425] width 7 height 7
click at [130, 426] on button "Done" at bounding box center [132, 425] width 20 height 13
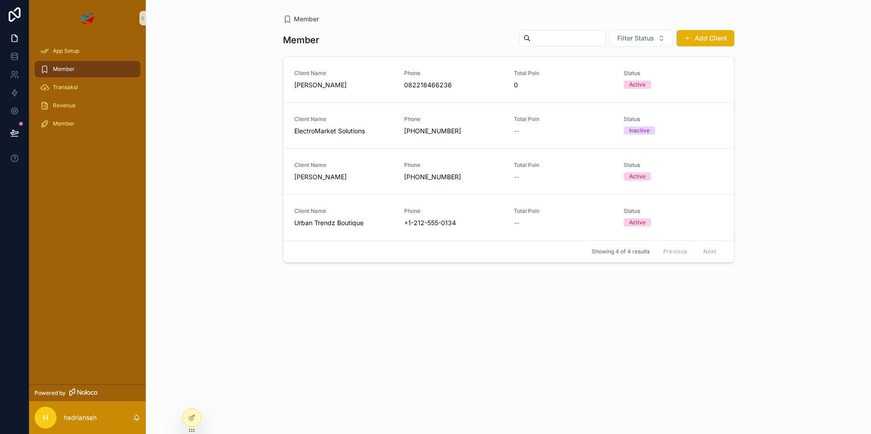
click at [92, 20] on img "scrollable content" at bounding box center [87, 18] width 16 height 15
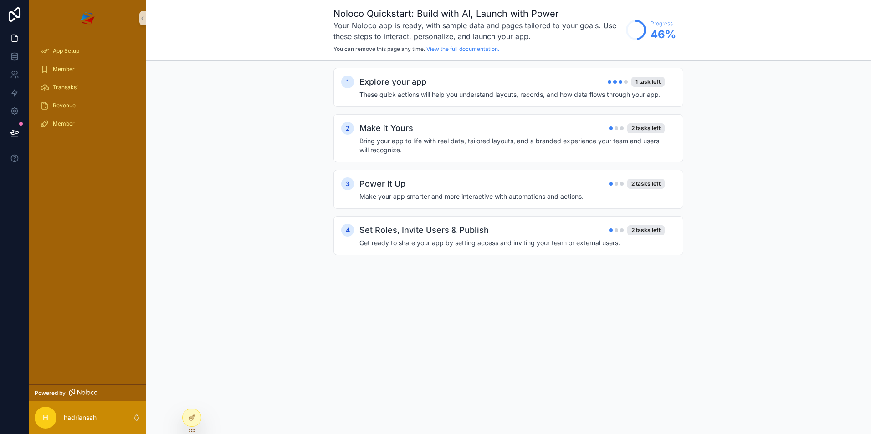
click at [91, 19] on img "scrollable content" at bounding box center [87, 18] width 16 height 15
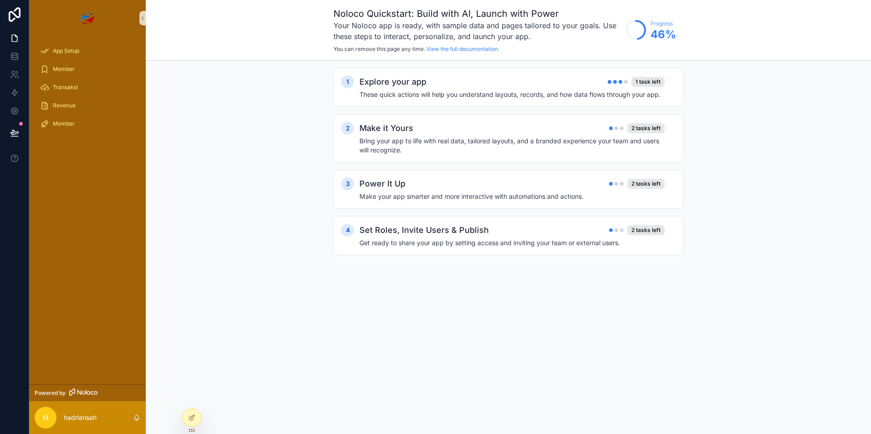
click at [91, 19] on img "scrollable content" at bounding box center [87, 18] width 16 height 15
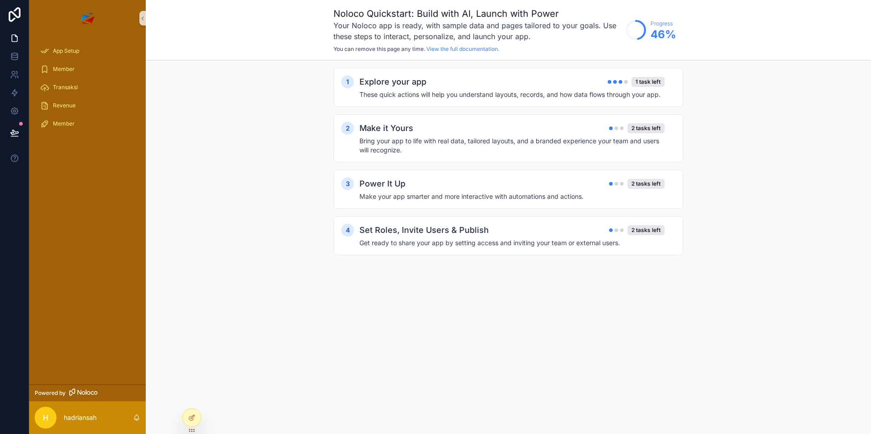
click at [91, 19] on img "scrollable content" at bounding box center [87, 18] width 16 height 15
click at [17, 117] on link at bounding box center [14, 111] width 29 height 18
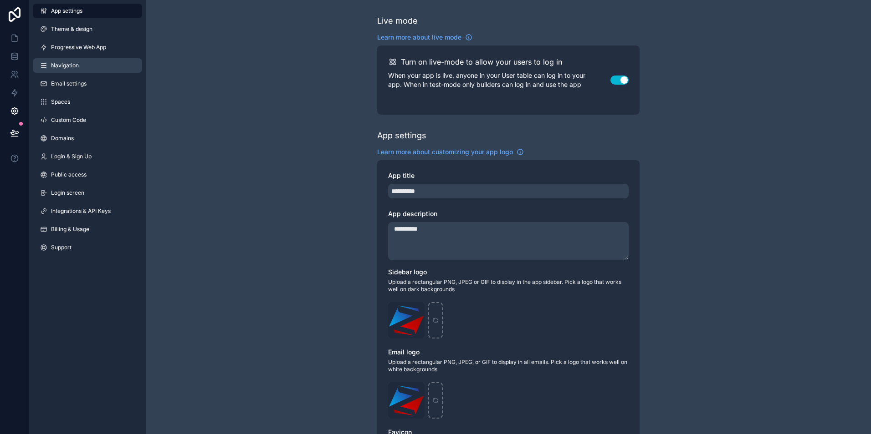
click at [66, 71] on link "Navigation" at bounding box center [87, 65] width 109 height 15
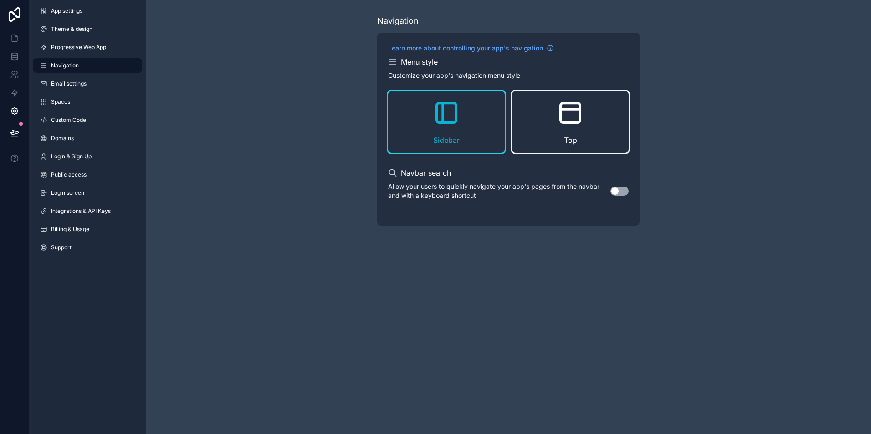
click at [557, 128] on div "Top" at bounding box center [570, 122] width 117 height 62
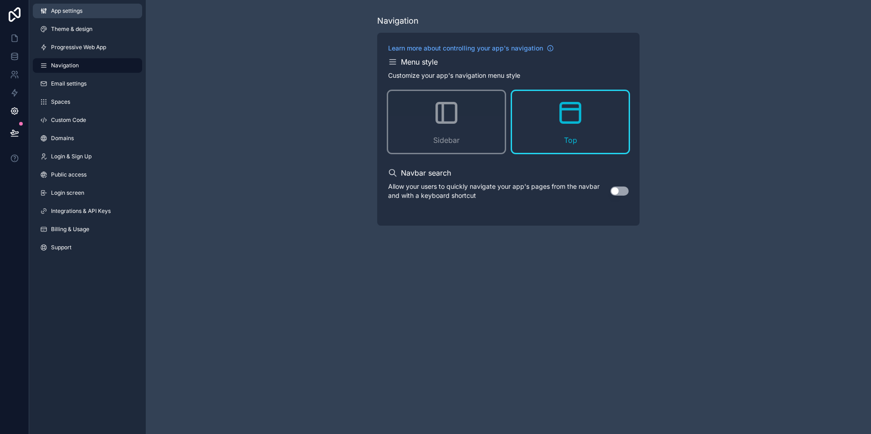
click at [61, 13] on span "App settings" at bounding box center [66, 10] width 31 height 7
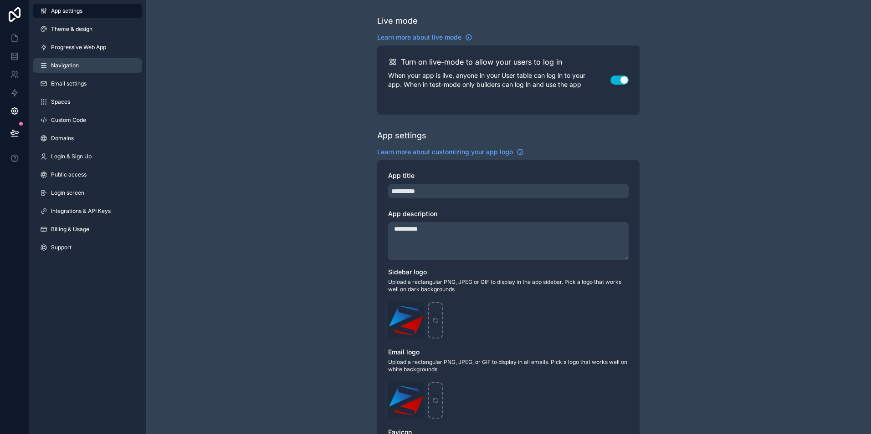
click at [58, 67] on span "Navigation" at bounding box center [65, 65] width 28 height 7
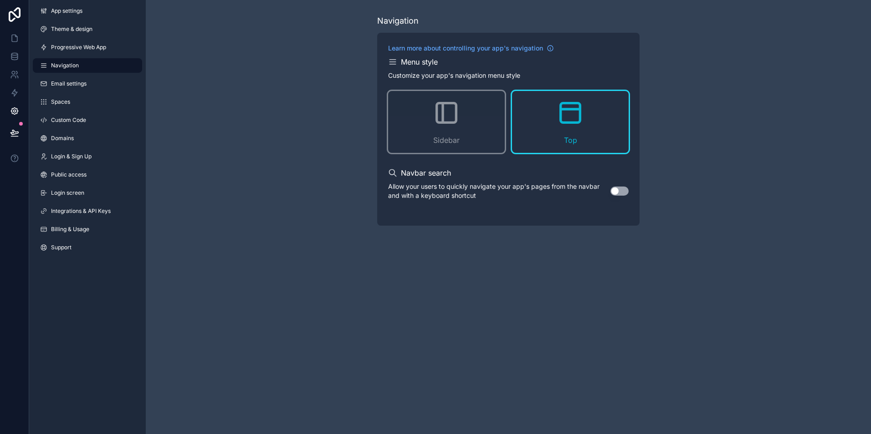
click at [573, 111] on icon "scrollable content" at bounding box center [569, 112] width 29 height 29
click at [14, 36] on icon at bounding box center [14, 38] width 9 height 9
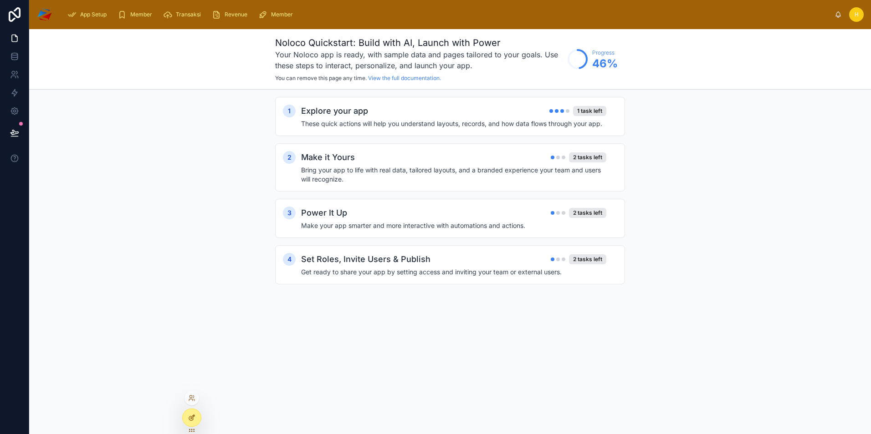
click at [193, 413] on div at bounding box center [192, 417] width 18 height 17
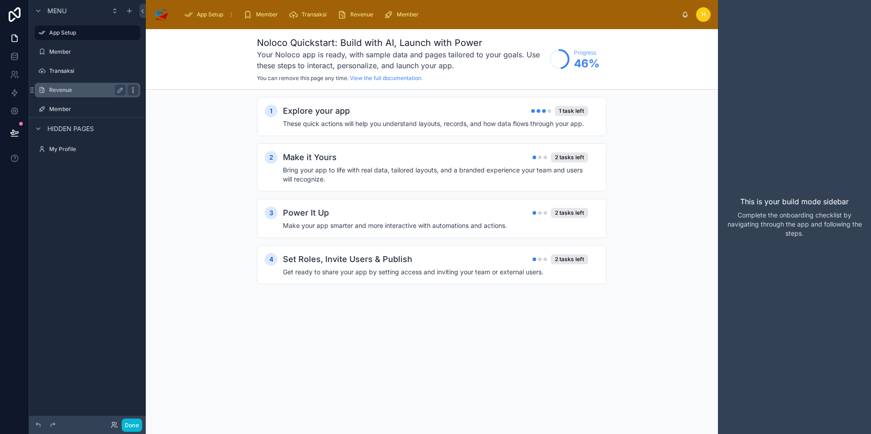
click at [132, 90] on icon "scrollable content" at bounding box center [132, 90] width 7 height 7
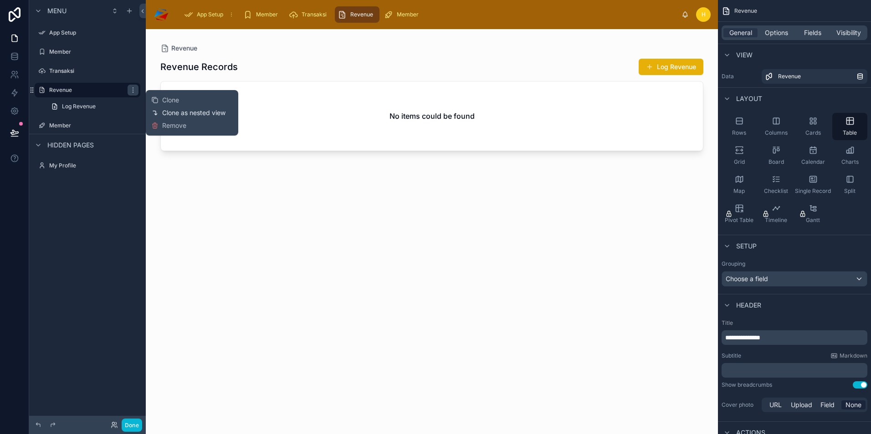
click at [174, 112] on span "Clone as nested view" at bounding box center [193, 112] width 63 height 9
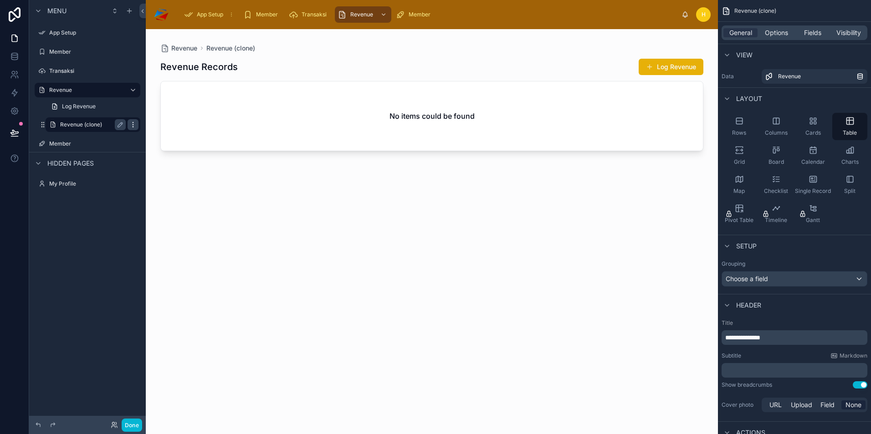
click at [132, 127] on icon "scrollable content" at bounding box center [132, 124] width 7 height 7
click at [171, 121] on span "Clone" at bounding box center [170, 118] width 17 height 9
click at [98, 91] on label "Revenue" at bounding box center [85, 90] width 73 height 7
click at [76, 91] on label "Revenue" at bounding box center [85, 90] width 73 height 7
click at [135, 92] on icon "scrollable content" at bounding box center [132, 90] width 7 height 7
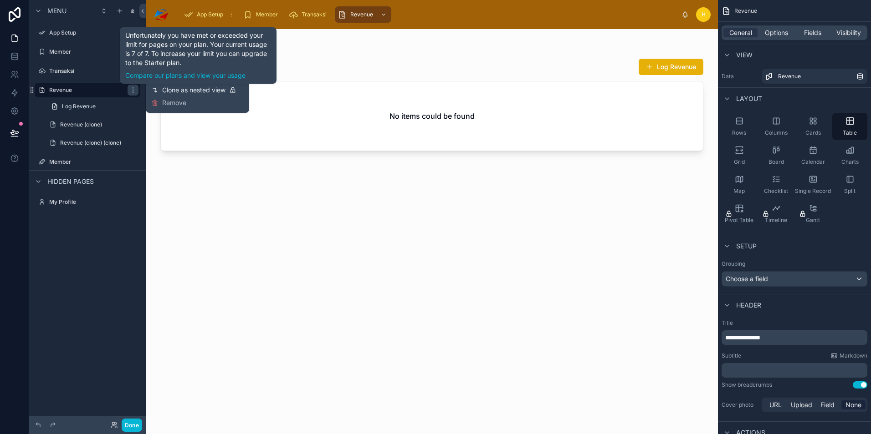
click at [179, 93] on span "Clone as nested view" at bounding box center [193, 90] width 63 height 9
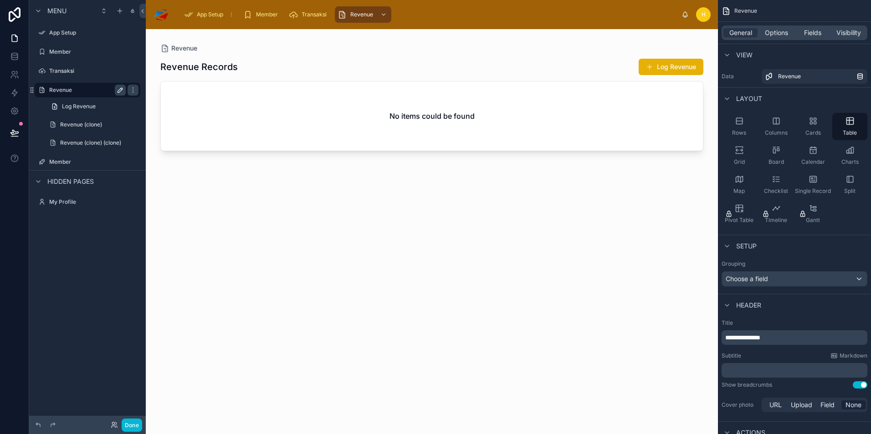
click at [119, 91] on icon "scrollable content" at bounding box center [120, 90] width 7 height 7
click at [84, 90] on input "*******" at bounding box center [80, 90] width 62 height 11
click at [74, 91] on input "*******" at bounding box center [80, 90] width 62 height 11
paste input "**"
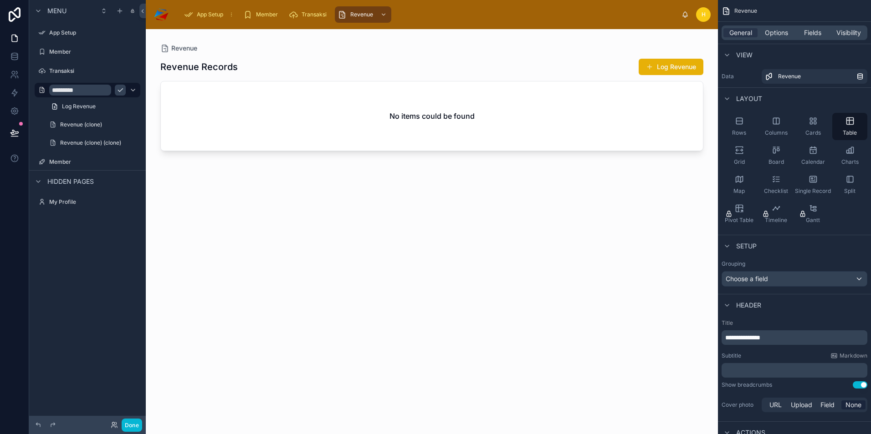
type input "*********"
click at [122, 88] on icon "scrollable content" at bounding box center [120, 90] width 7 height 7
click at [93, 108] on span "Log Revenue" at bounding box center [79, 106] width 34 height 7
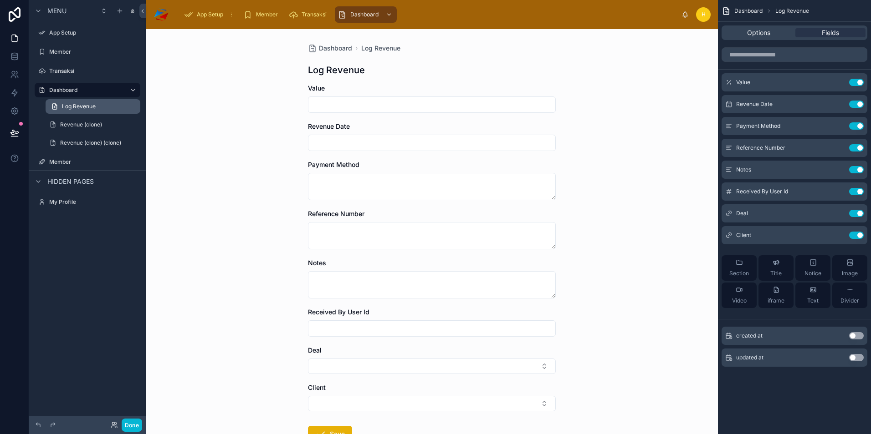
click at [58, 104] on link "Log Revenue" at bounding box center [93, 106] width 95 height 15
click at [55, 104] on icon "scrollable content" at bounding box center [55, 104] width 1 height 1
click at [120, 107] on link "Log Revenue" at bounding box center [93, 106] width 95 height 15
click at [134, 107] on link "Log Revenue" at bounding box center [93, 106] width 95 height 15
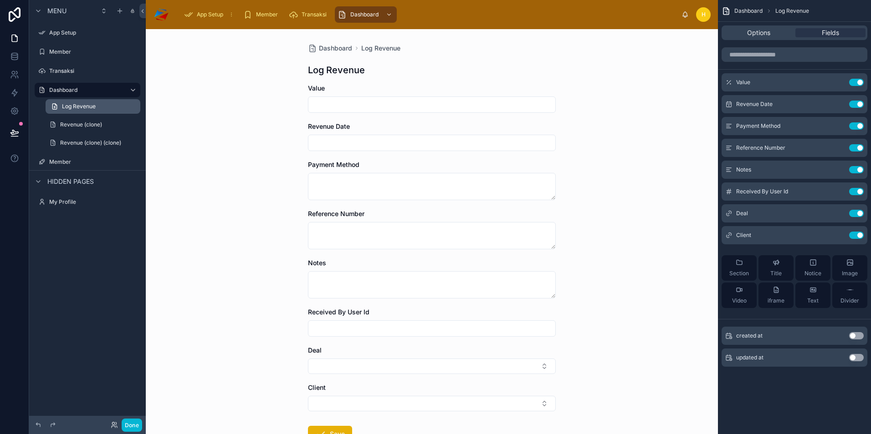
click at [134, 107] on link "Log Revenue" at bounding box center [93, 106] width 95 height 15
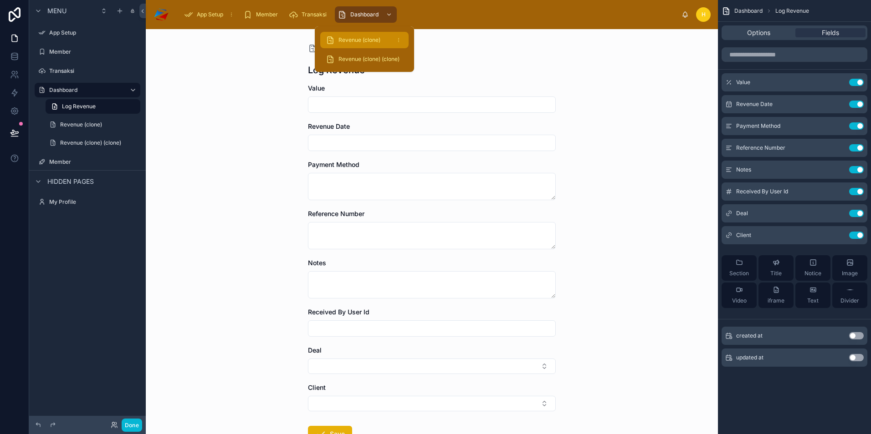
click at [370, 38] on span "Revenue (clone)" at bounding box center [359, 39] width 42 height 7
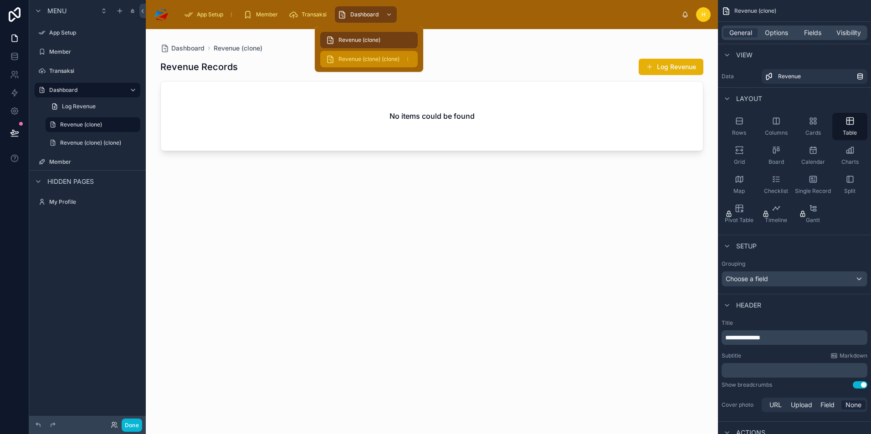
click at [369, 60] on span "Revenue (clone) (clone)" at bounding box center [368, 59] width 61 height 7
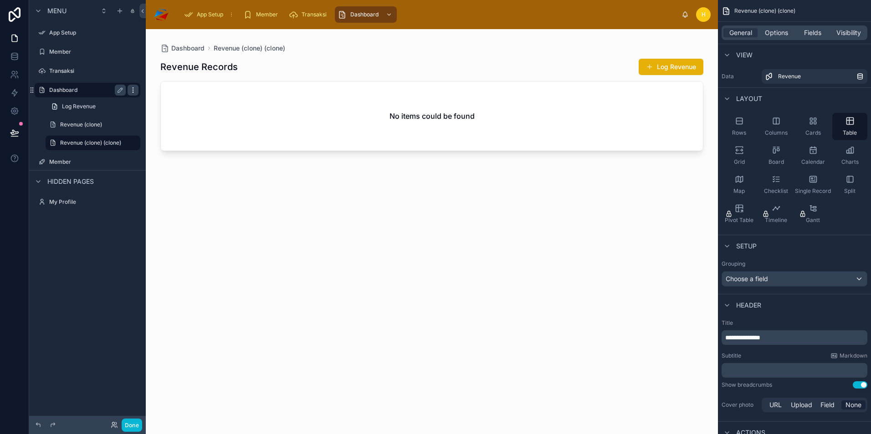
click at [135, 91] on icon "scrollable content" at bounding box center [132, 90] width 7 height 7
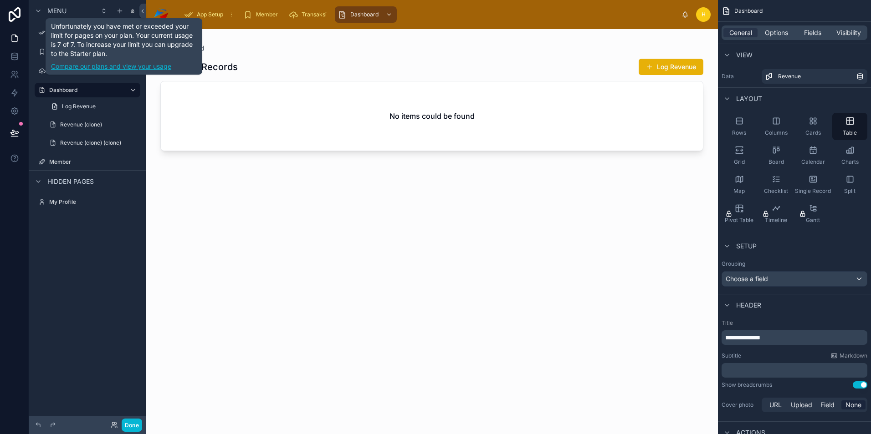
click at [100, 68] on link "Compare our plans and view your usage" at bounding box center [124, 66] width 146 height 9
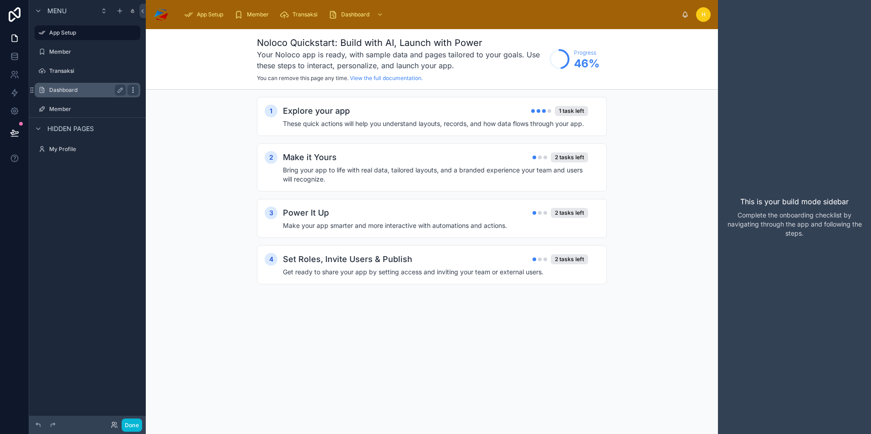
click at [135, 88] on icon "scrollable content" at bounding box center [132, 90] width 7 height 7
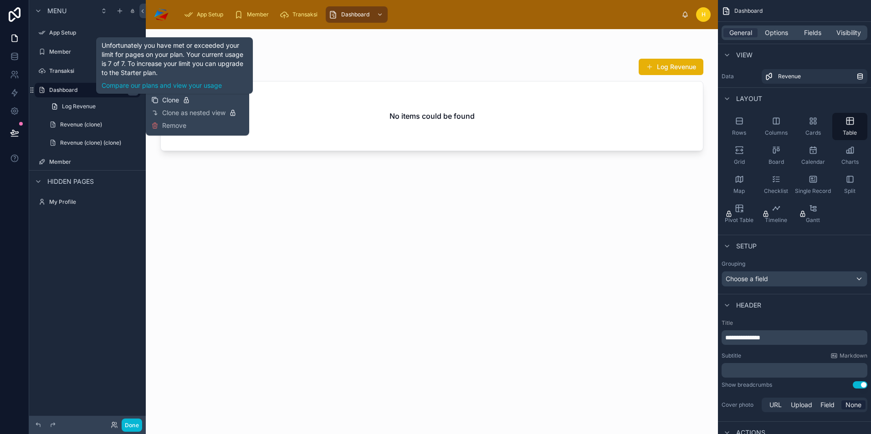
click at [175, 102] on span "Clone" at bounding box center [170, 100] width 17 height 9
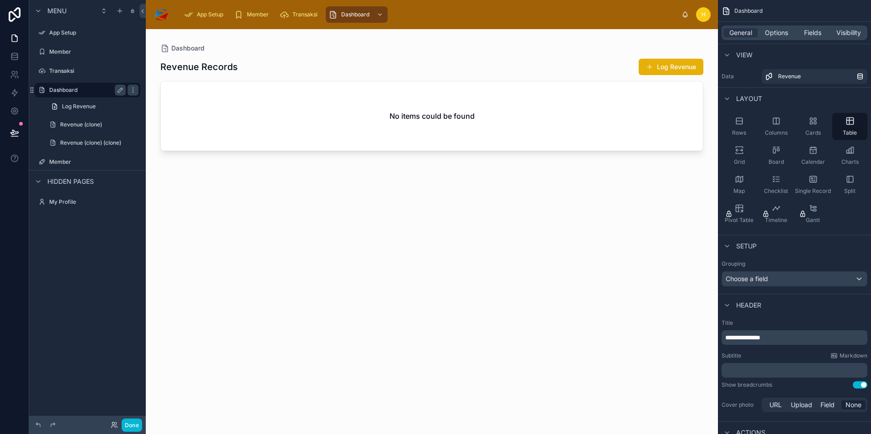
click at [113, 96] on div "Dashboard" at bounding box center [87, 90] width 102 height 15
click at [136, 92] on icon "scrollable content" at bounding box center [132, 90] width 7 height 7
click at [132, 91] on icon "scrollable content" at bounding box center [132, 90] width 7 height 7
click at [31, 91] on icon "scrollable content" at bounding box center [31, 90] width 7 height 7
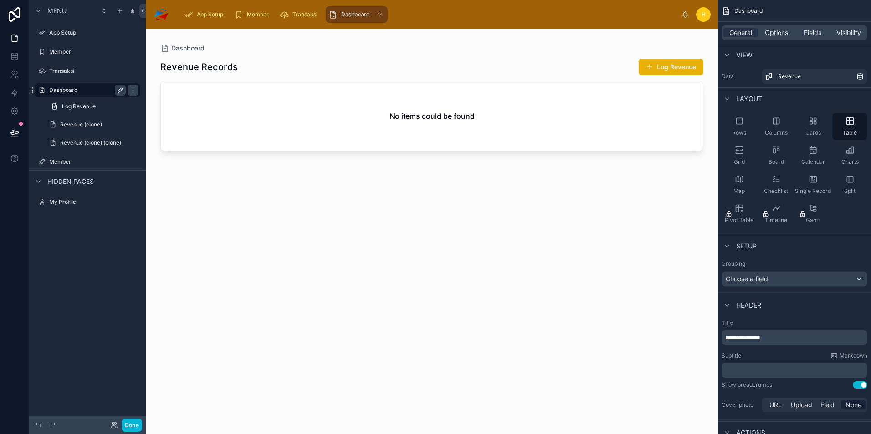
drag, startPoint x: 31, startPoint y: 91, endPoint x: 120, endPoint y: 87, distance: 88.9
click at [120, 87] on icon "scrollable content" at bounding box center [120, 90] width 7 height 7
click at [129, 79] on icon at bounding box center [129, 79] width 5 height 4
click at [86, 92] on label "Dashboard" at bounding box center [85, 90] width 73 height 7
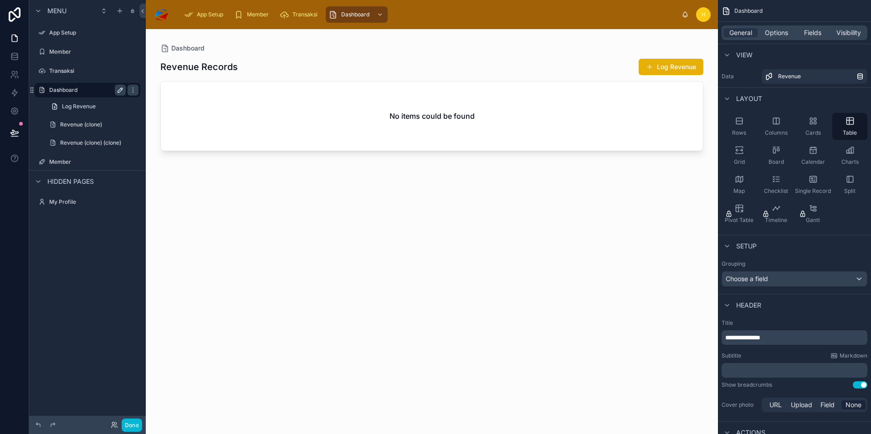
click at [86, 92] on label "Dashboard" at bounding box center [85, 90] width 73 height 7
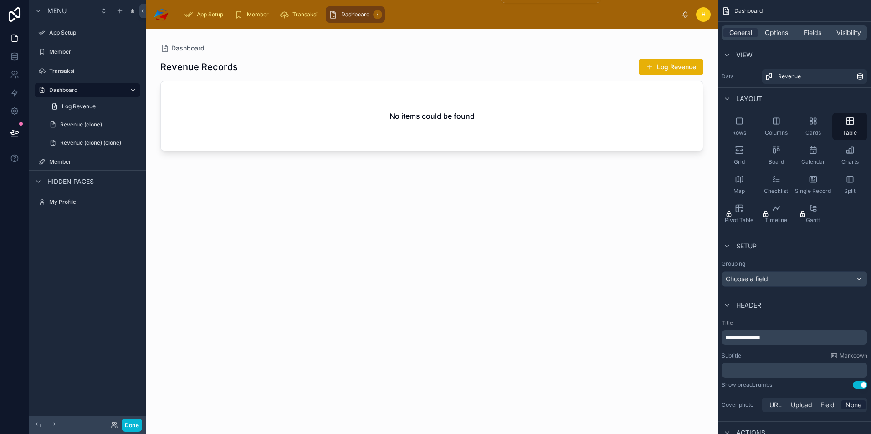
click at [376, 14] on icon "scrollable content" at bounding box center [377, 14] width 5 height 5
click at [775, 36] on span "Options" at bounding box center [775, 32] width 23 height 9
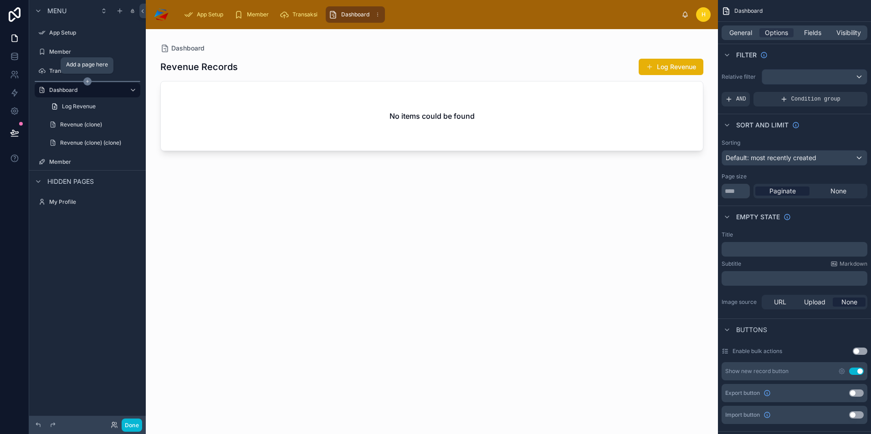
click at [87, 82] on icon "scrollable content" at bounding box center [87, 81] width 8 height 8
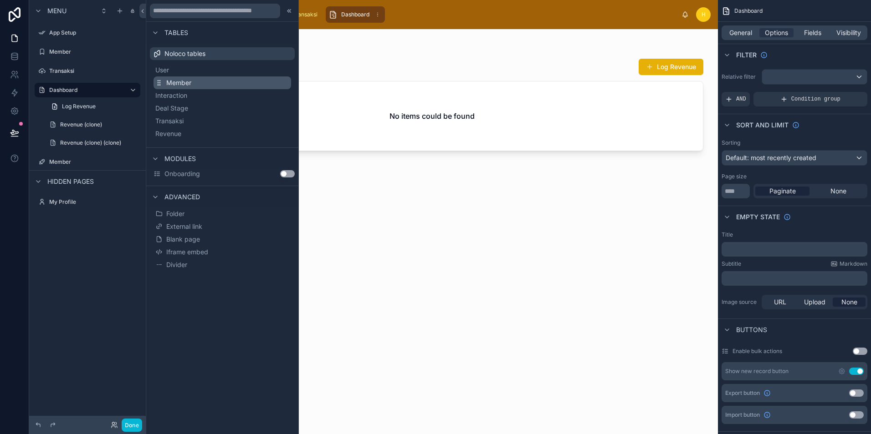
click at [168, 83] on span "Member" at bounding box center [178, 82] width 25 height 9
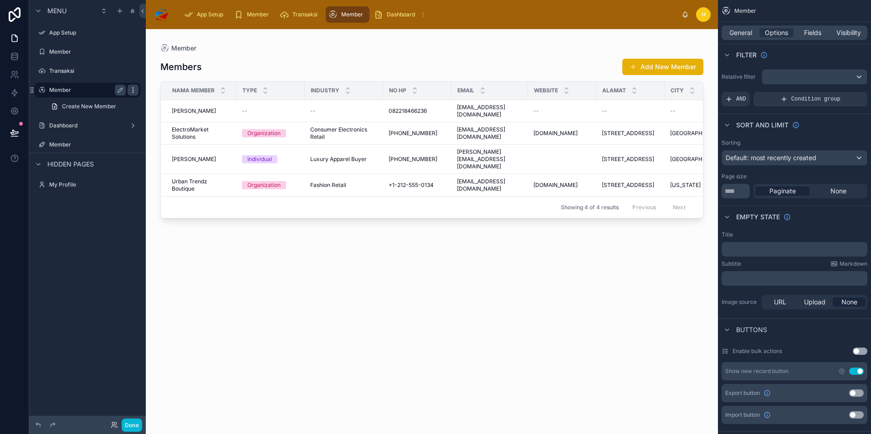
click at [133, 91] on icon "scrollable content" at bounding box center [132, 90] width 7 height 7
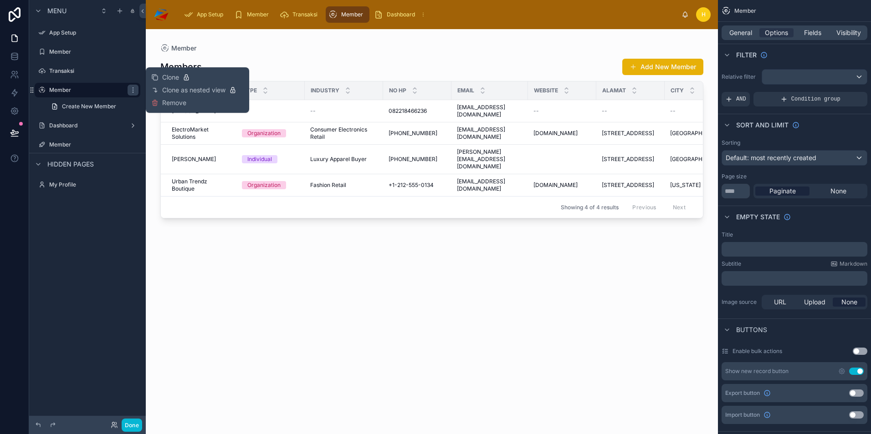
click at [187, 106] on div "Clone Clone as nested view Remove" at bounding box center [197, 90] width 92 height 38
click at [164, 103] on span "Remove" at bounding box center [174, 102] width 24 height 9
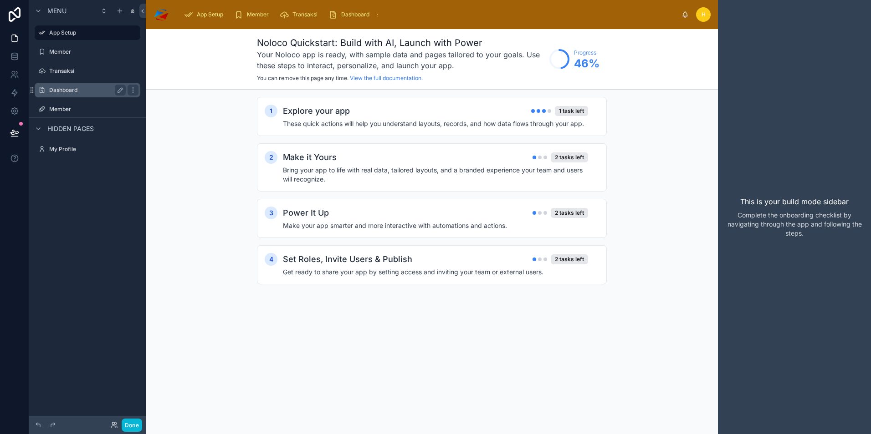
click at [101, 92] on label "Dashboard" at bounding box center [85, 90] width 73 height 7
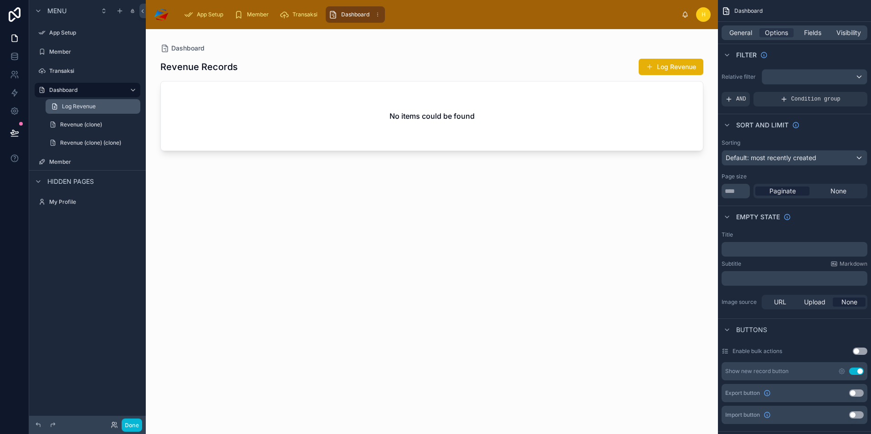
click at [97, 107] on link "Log Revenue" at bounding box center [93, 106] width 95 height 15
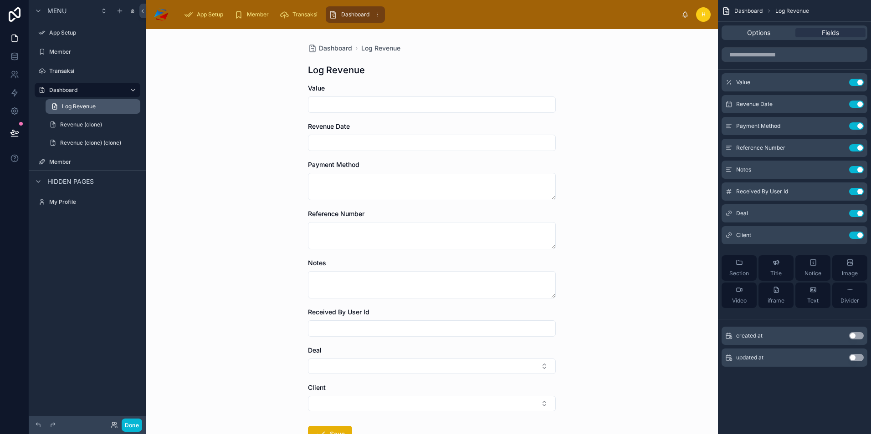
drag, startPoint x: 97, startPoint y: 107, endPoint x: 56, endPoint y: 107, distance: 41.0
click at [56, 107] on icon "scrollable content" at bounding box center [54, 106] width 7 height 7
click at [134, 92] on icon "scrollable content" at bounding box center [132, 90] width 7 height 7
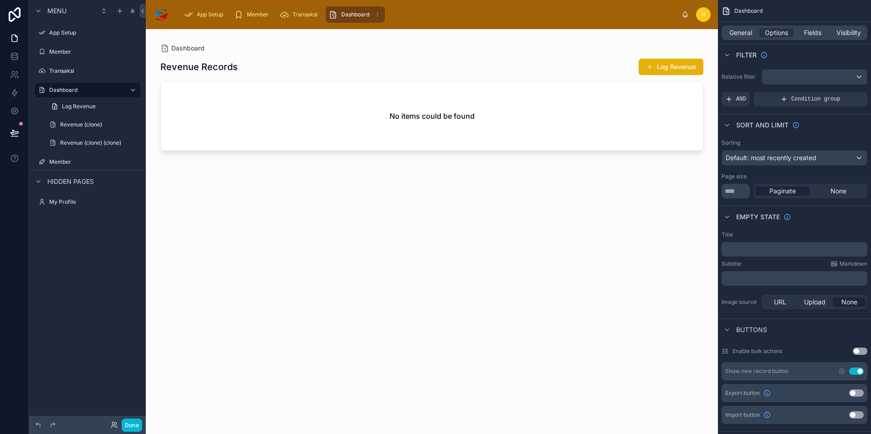
click at [42, 105] on div "Log Revenue" at bounding box center [87, 106] width 117 height 16
click at [42, 125] on icon "scrollable content" at bounding box center [41, 124] width 0 height 0
click at [42, 124] on icon "scrollable content" at bounding box center [41, 124] width 0 height 0
click at [133, 123] on icon "scrollable content" at bounding box center [132, 122] width 0 height 0
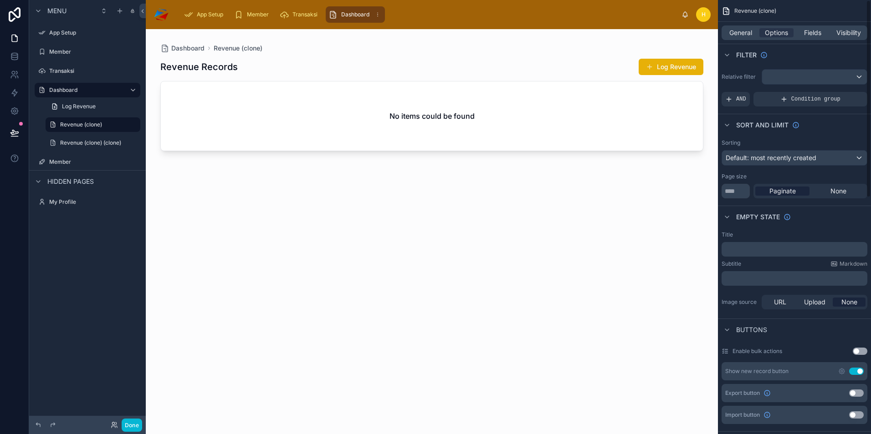
click at [689, 69] on div at bounding box center [432, 226] width 572 height 394
click at [689, 69] on button "Log Revenue" at bounding box center [670, 67] width 65 height 16
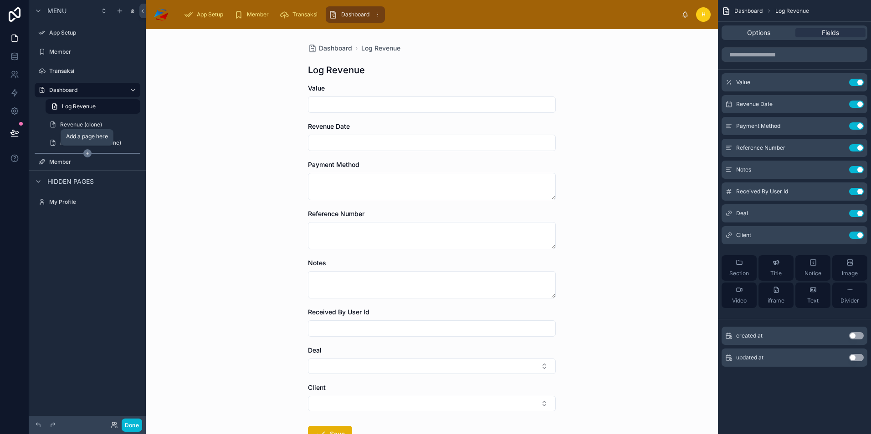
click at [87, 153] on icon "scrollable content" at bounding box center [87, 153] width 3 height 0
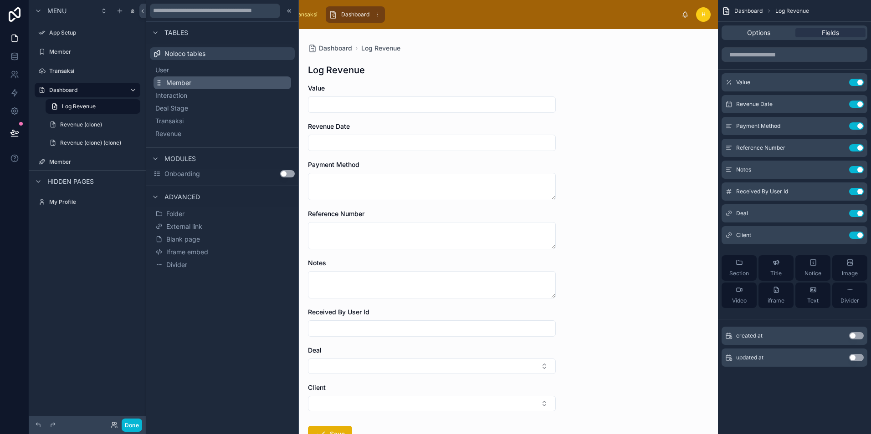
click at [178, 84] on span "Member" at bounding box center [178, 82] width 25 height 9
